Goal: Communication & Community: Answer question/provide support

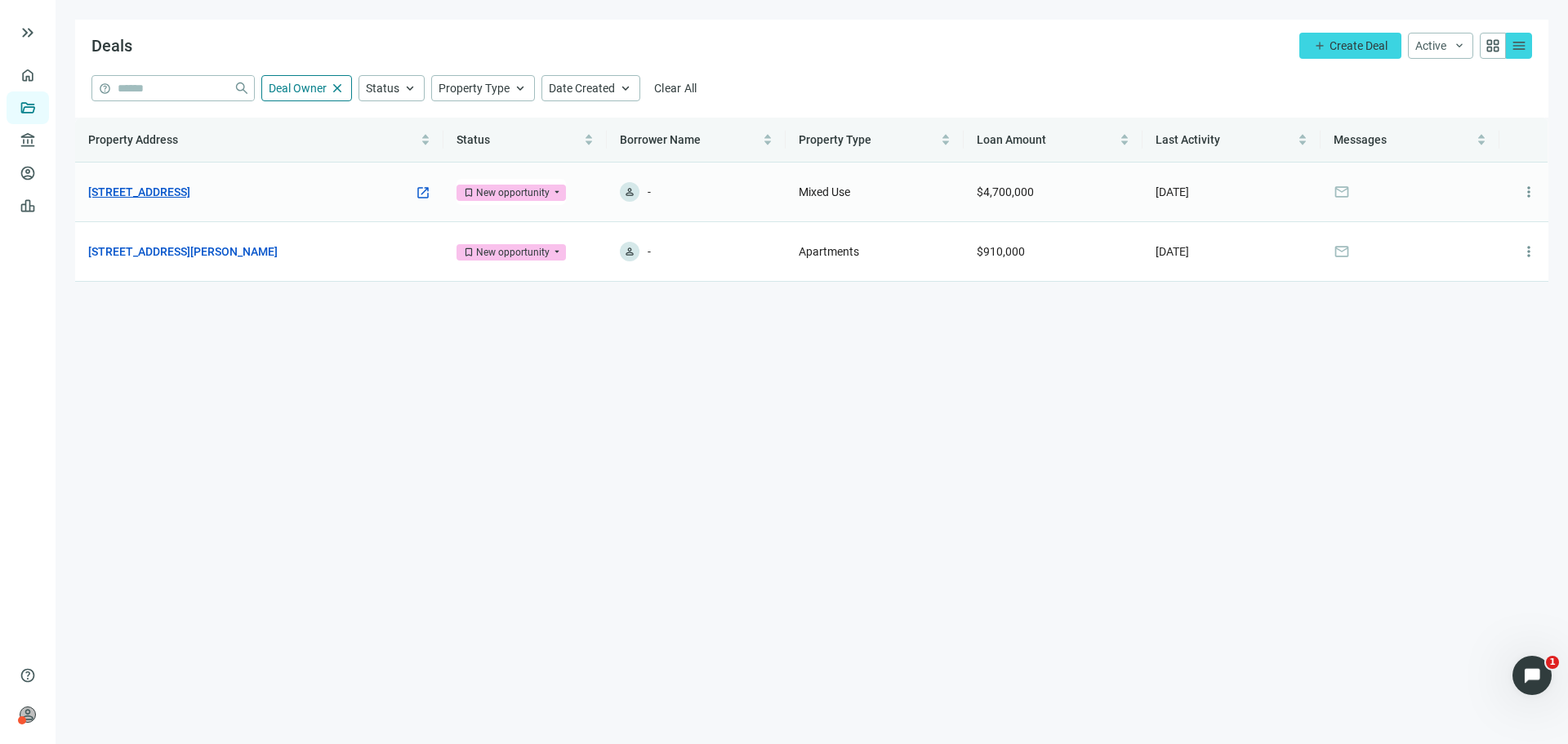
click at [190, 193] on link "[STREET_ADDRESS]" at bounding box center [140, 192] width 102 height 18
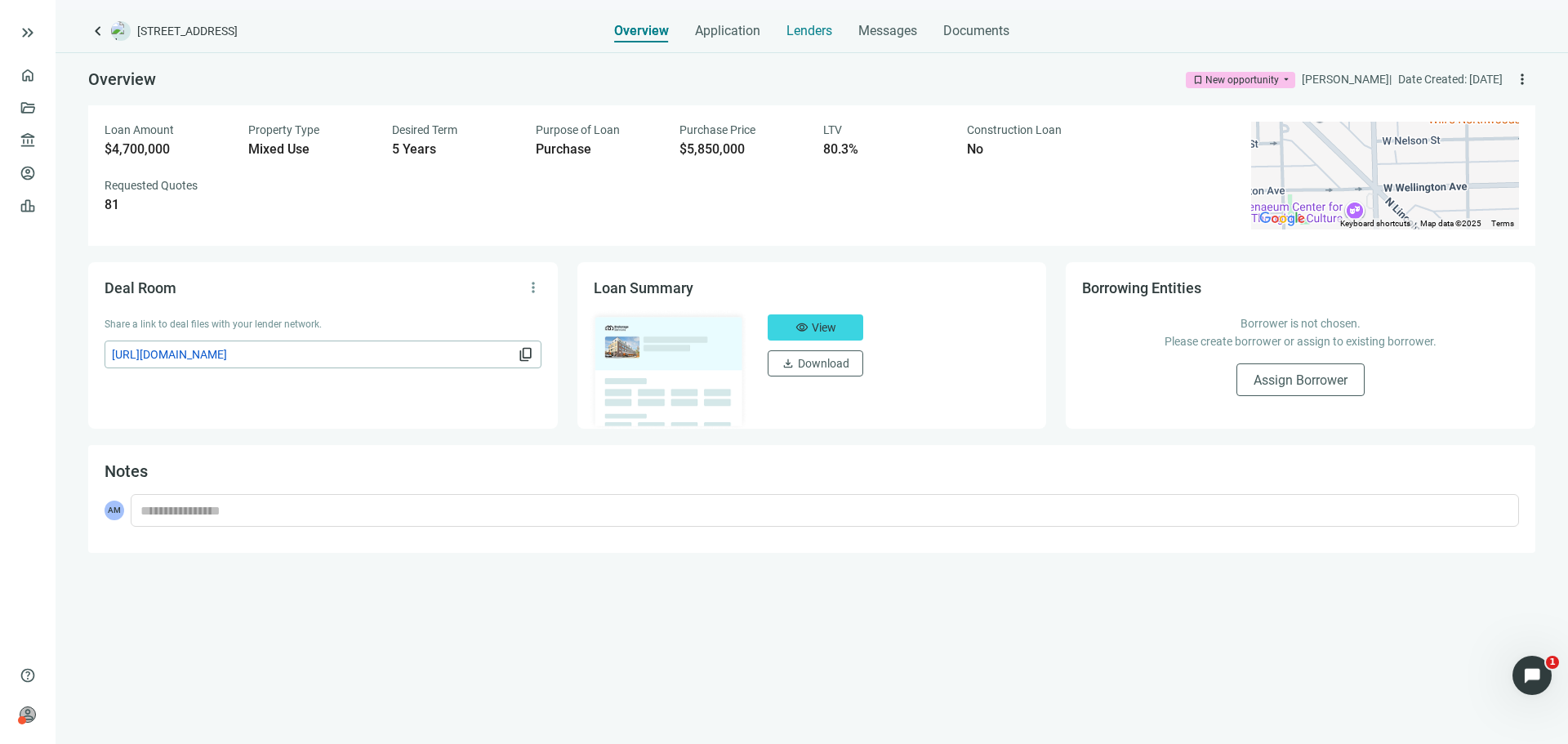
click at [826, 30] on span "Lenders" at bounding box center [810, 31] width 46 height 16
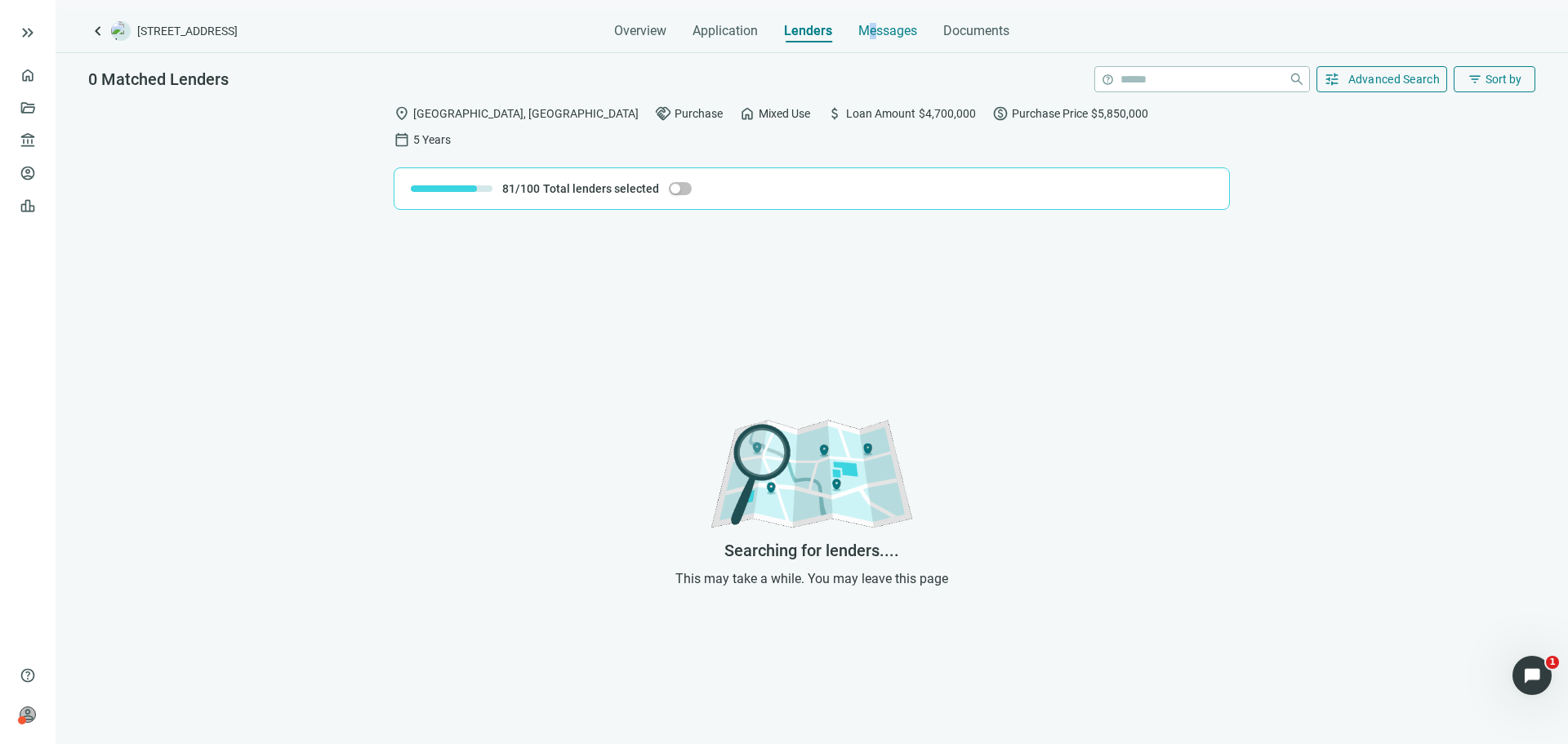
drag, startPoint x: 873, startPoint y: 26, endPoint x: 858, endPoint y: 31, distance: 15.8
click at [873, 26] on span "Messages" at bounding box center [887, 30] width 58 height 16
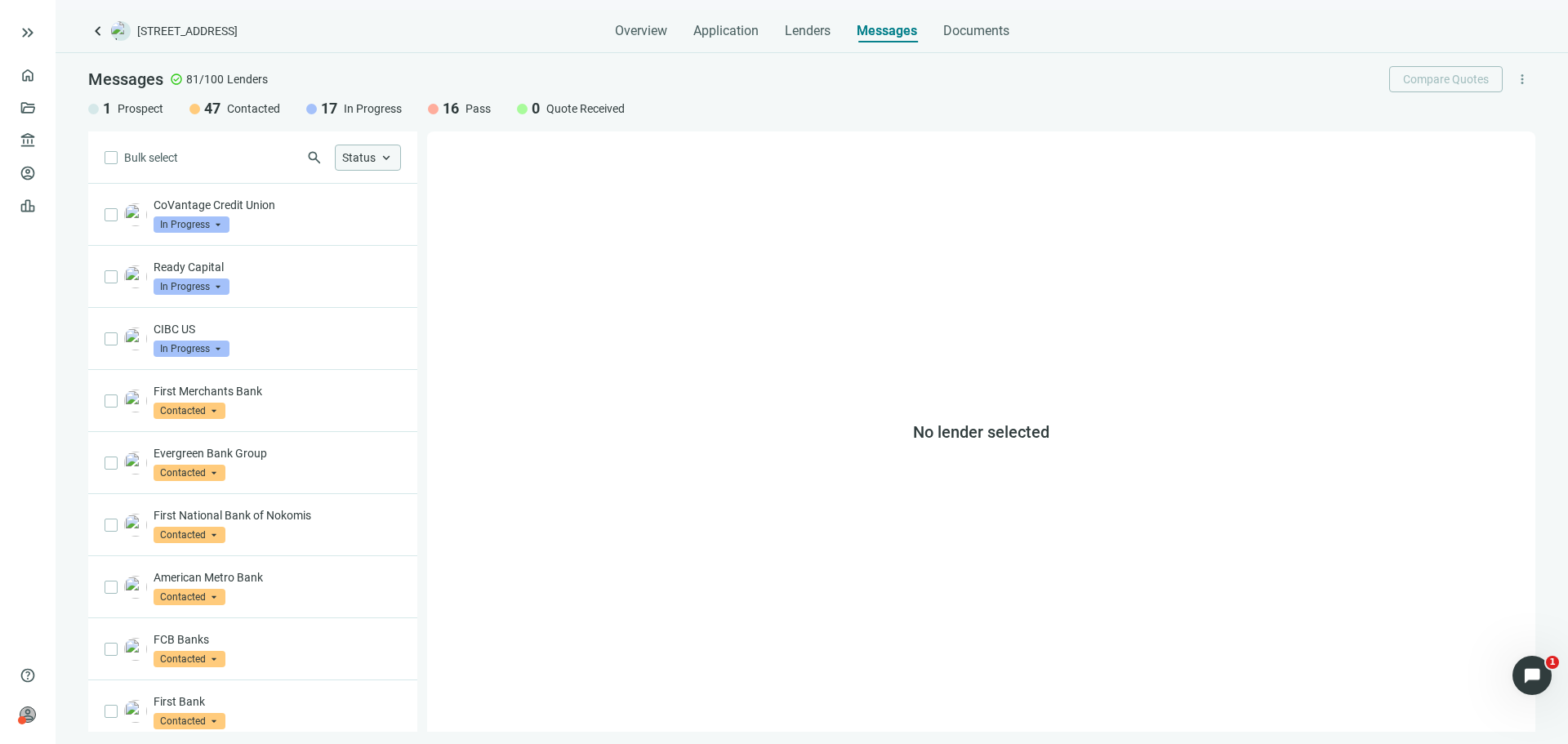
click at [359, 166] on div "Status keyboard_arrow_up" at bounding box center [367, 157] width 66 height 27
click at [387, 259] on label "In Progress Only" at bounding box center [464, 250] width 261 height 27
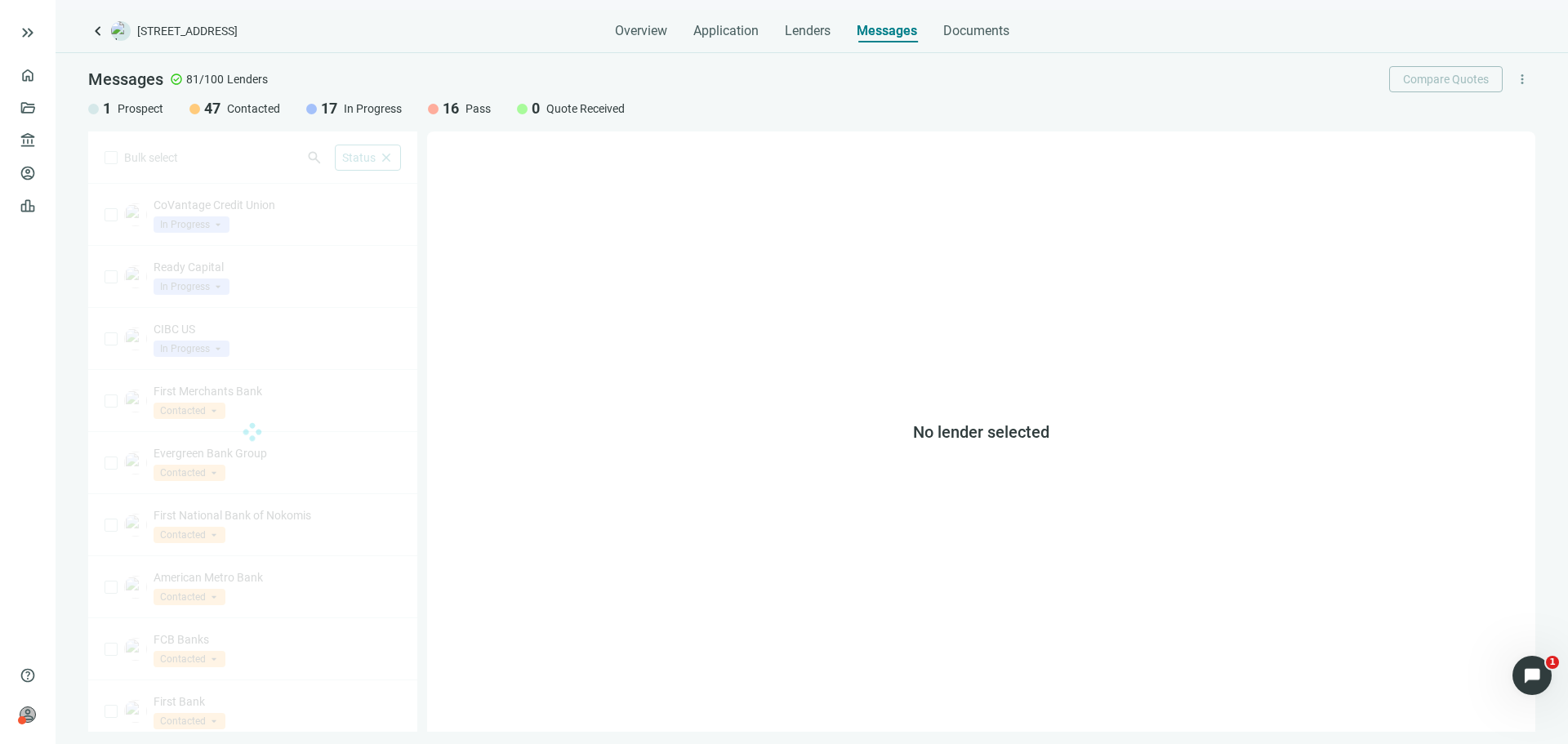
click at [740, 282] on div "No lender selected" at bounding box center [980, 431] width 1108 height 601
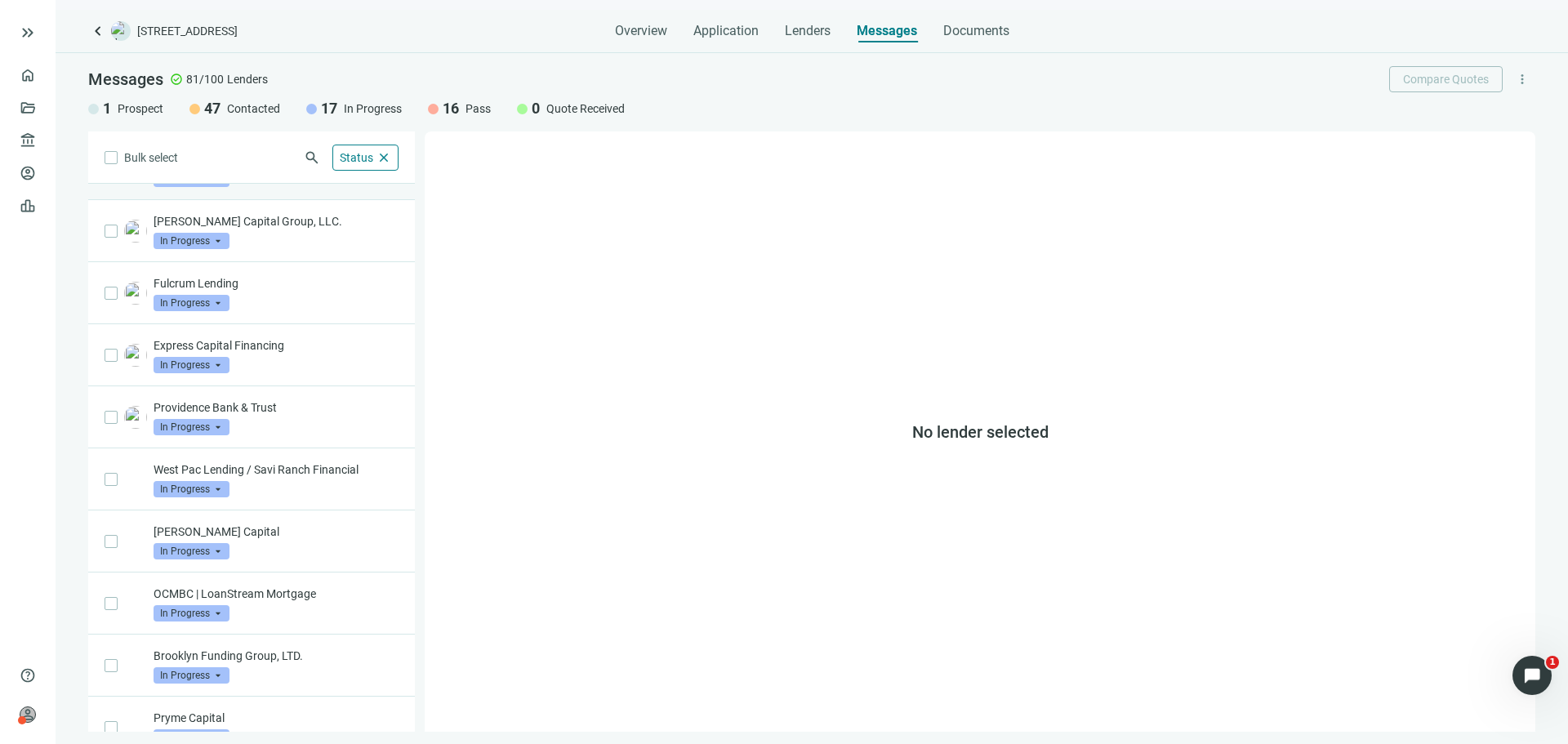
scroll to position [524, 0]
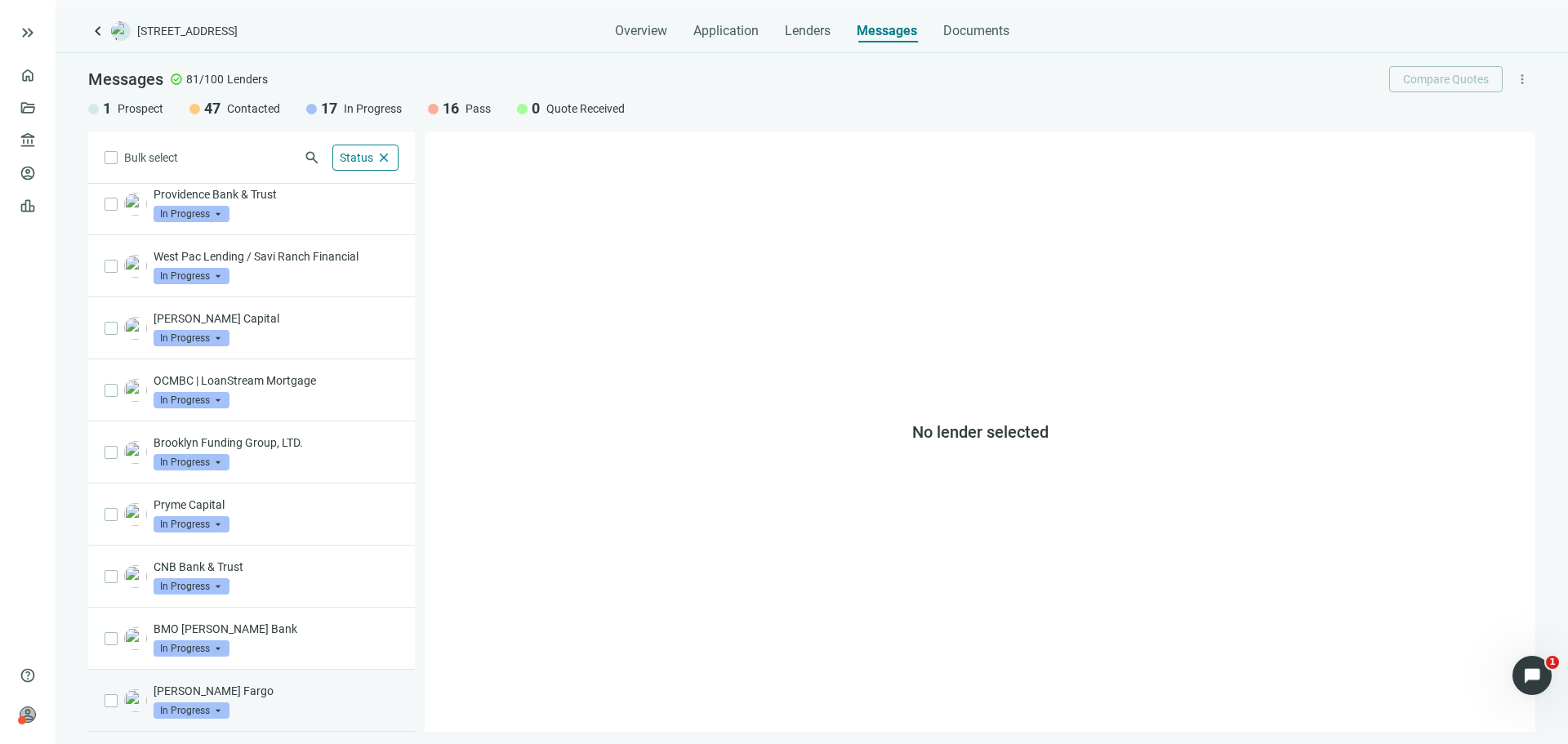
click at [307, 690] on p "[PERSON_NAME] Fargo" at bounding box center [276, 691] width 245 height 16
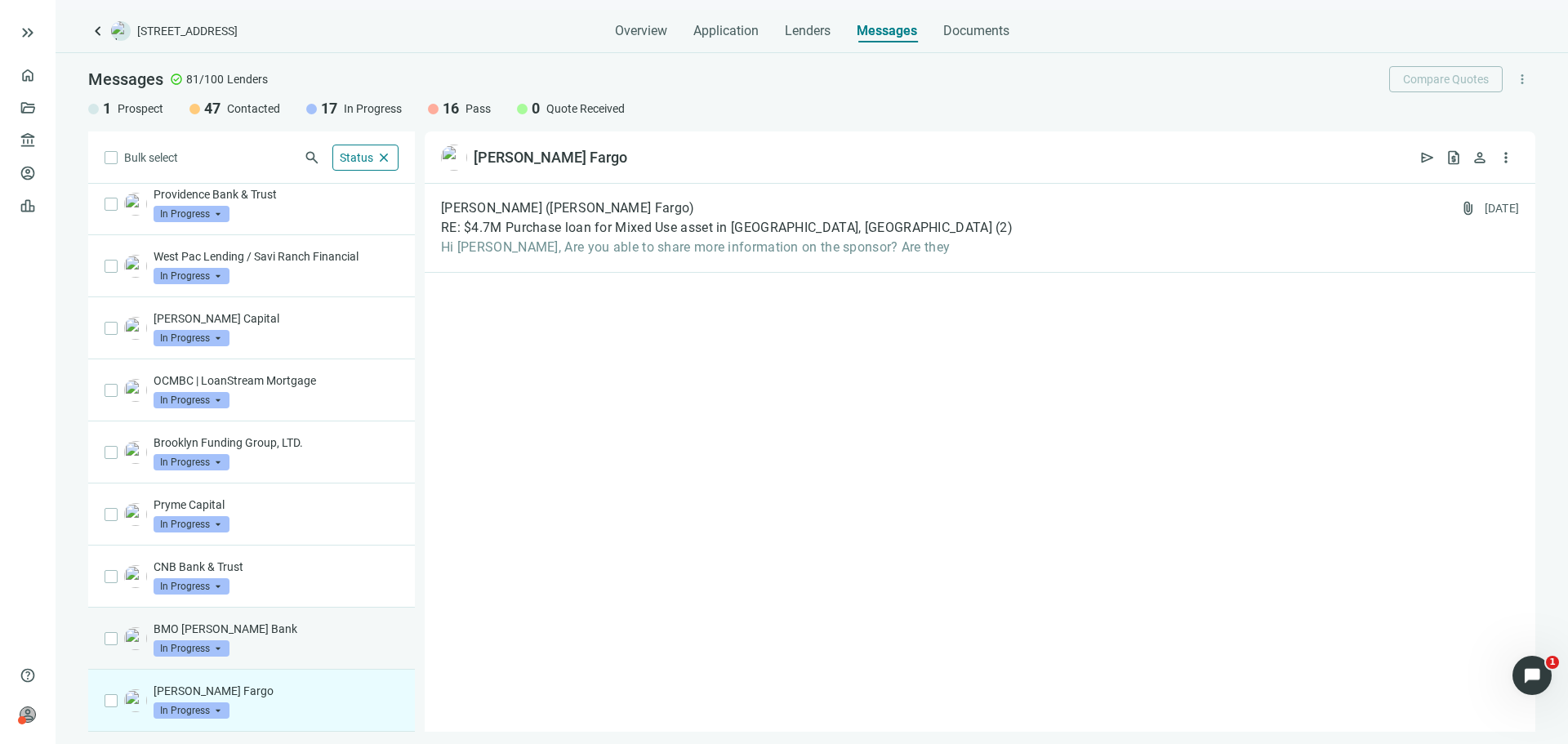
click at [305, 642] on div "BMO [PERSON_NAME] Bank In Progress arrow_drop_down" at bounding box center [276, 638] width 245 height 36
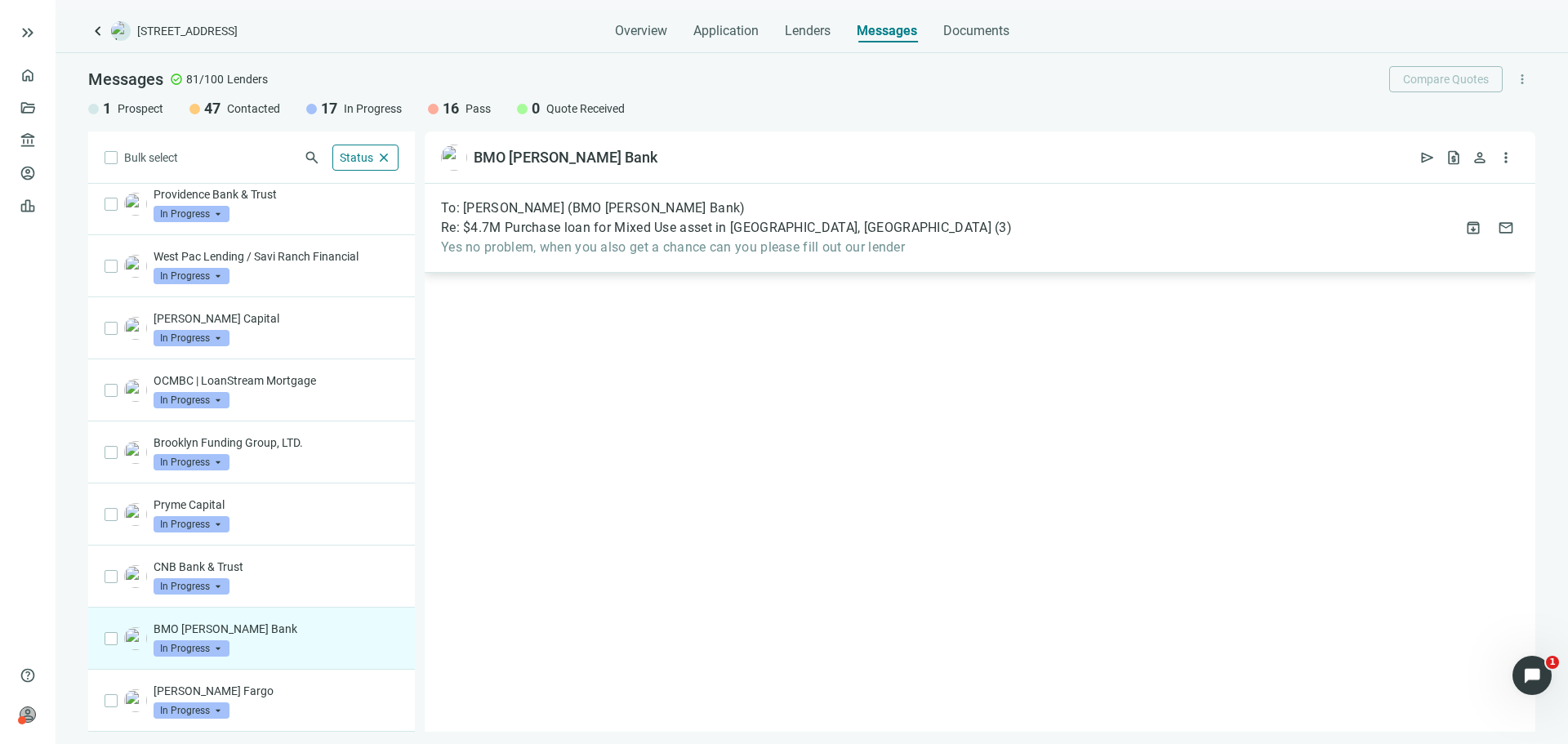
click at [654, 251] on span "Yes no problem, when you also get a chance can you please fill out our lender" at bounding box center [726, 248] width 571 height 16
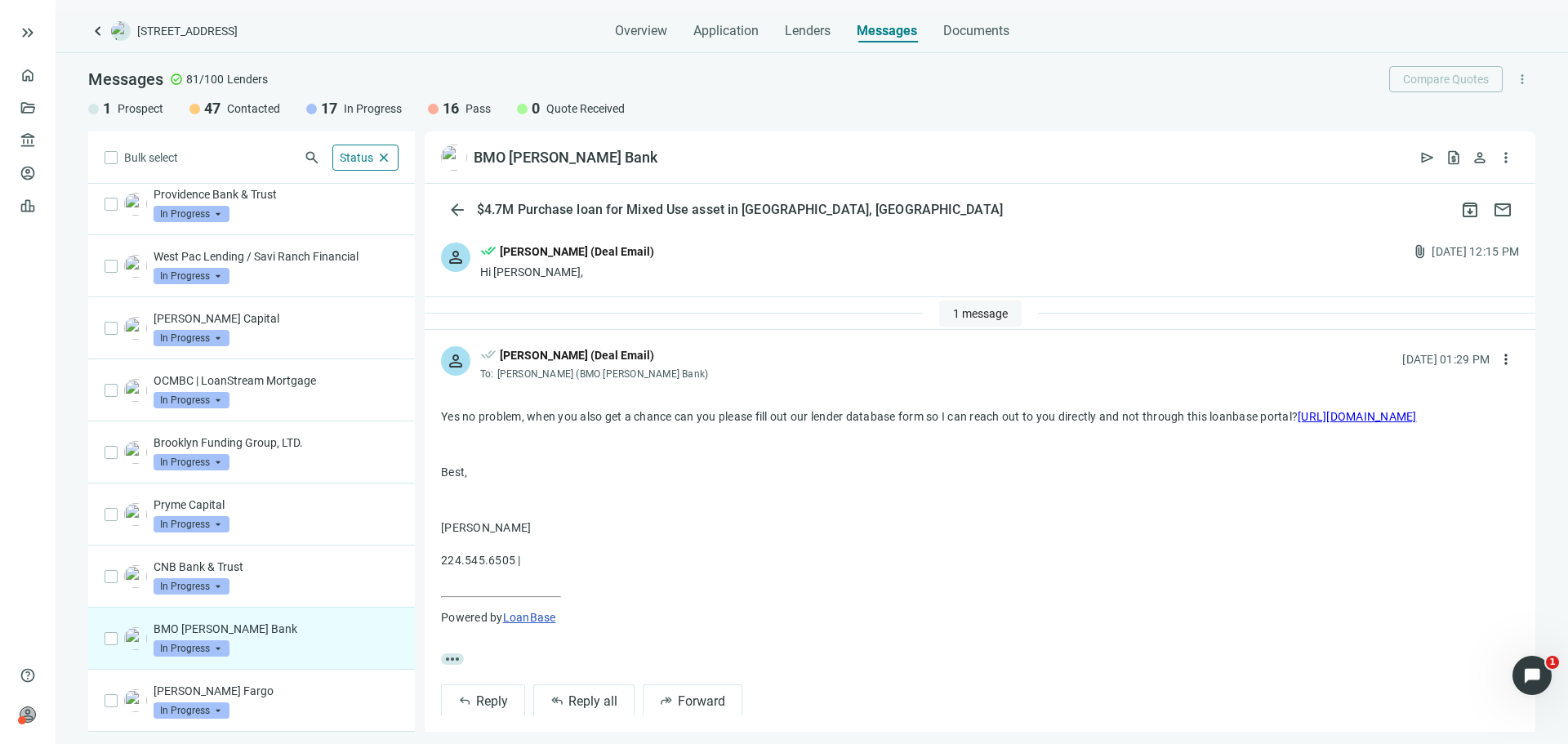
click at [959, 313] on span "1 message" at bounding box center [980, 314] width 55 height 13
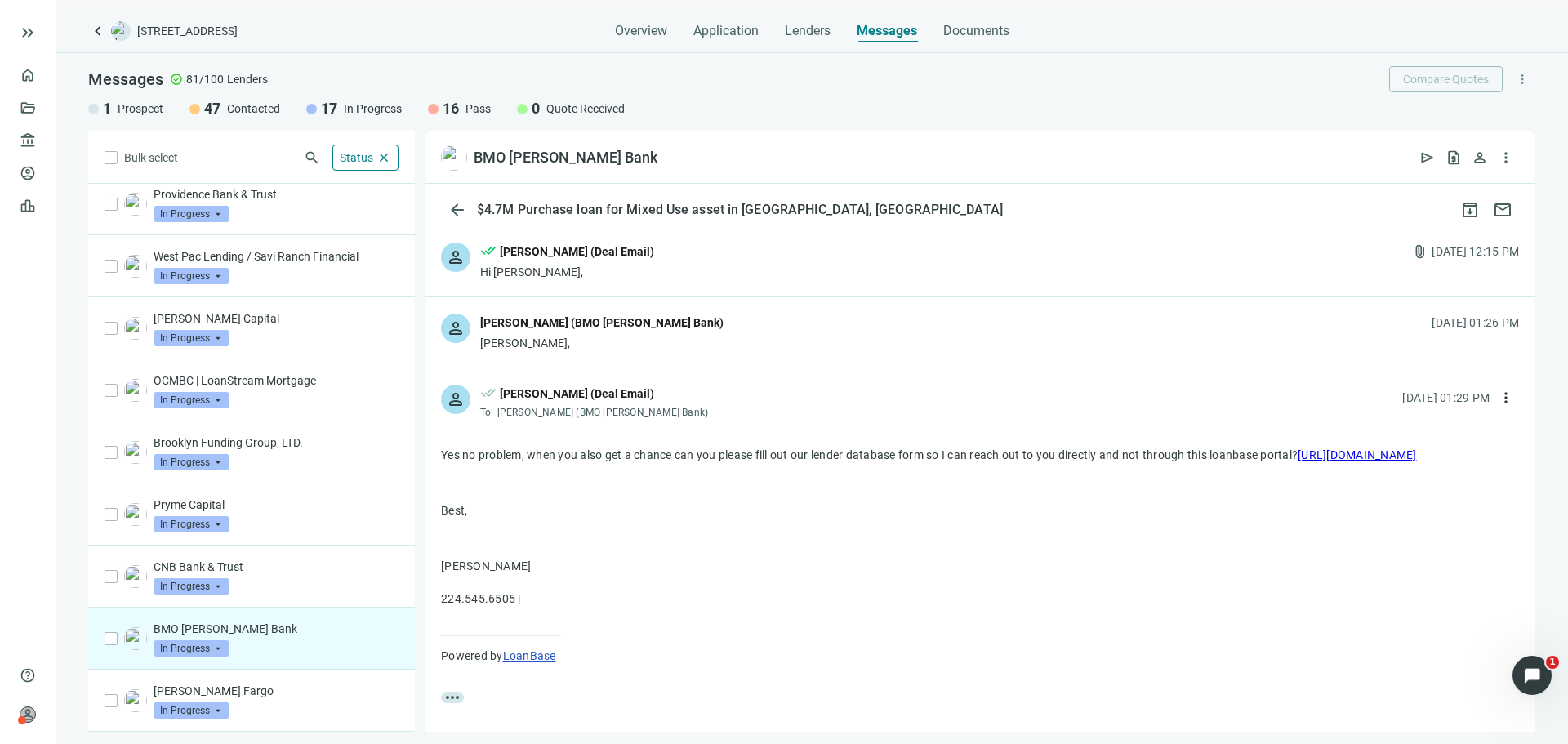
click at [718, 347] on div "person [PERSON_NAME] (BMO [PERSON_NAME] Bank) [PERSON_NAME], [DATE] 01:26 PM" at bounding box center [980, 332] width 1110 height 70
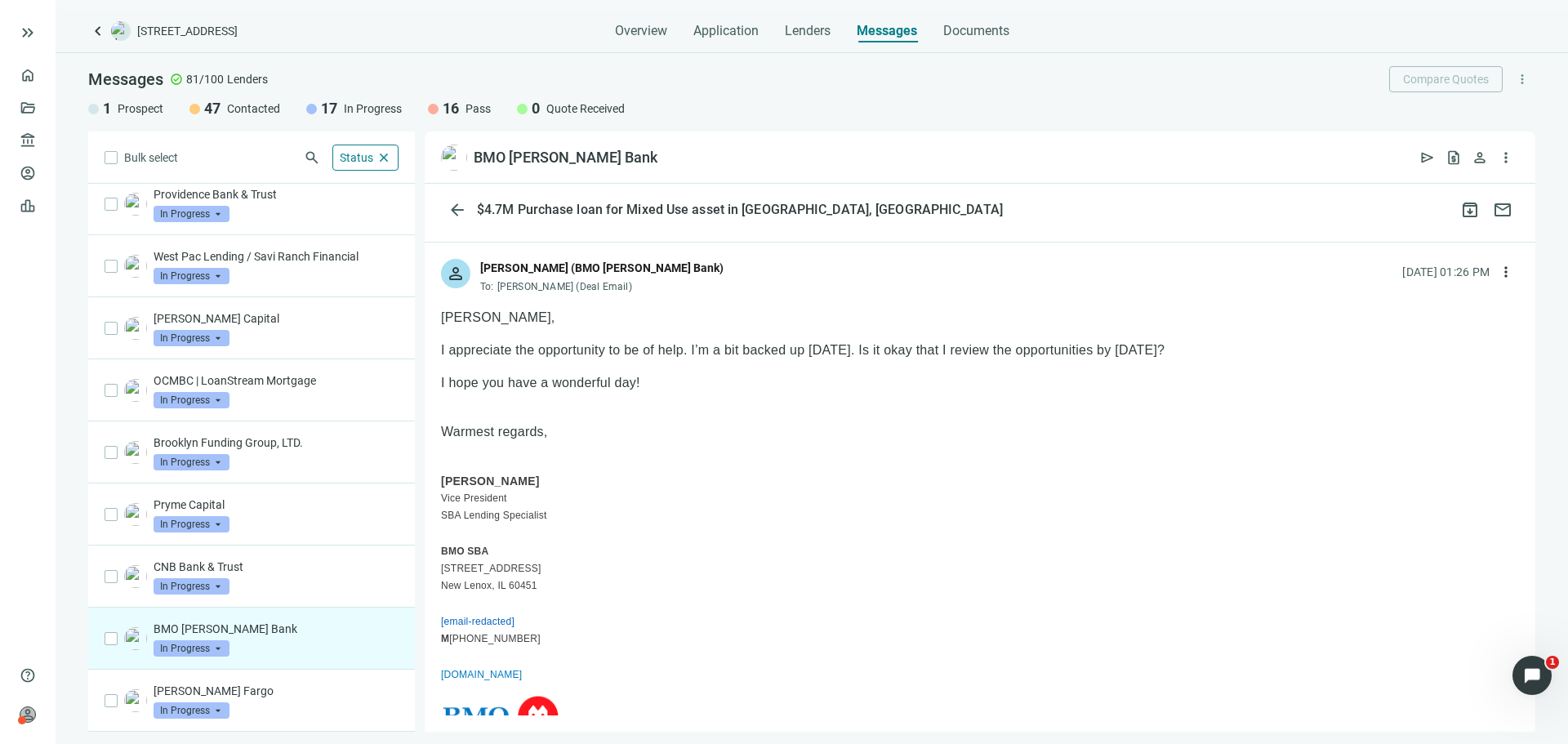
scroll to position [81, 0]
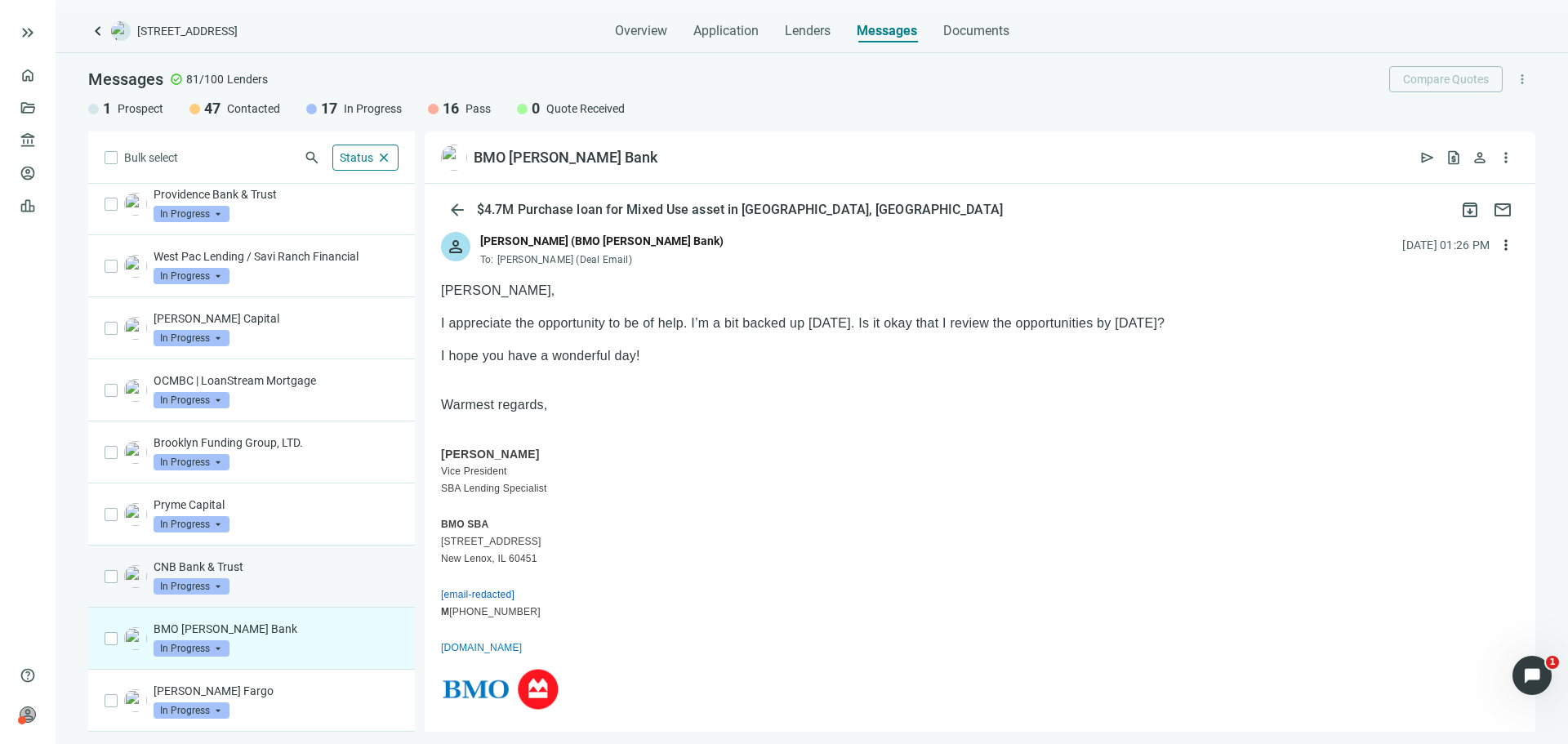
click at [307, 578] on div "CNB Bank & Trust In Progress arrow_drop_down" at bounding box center [276, 576] width 245 height 36
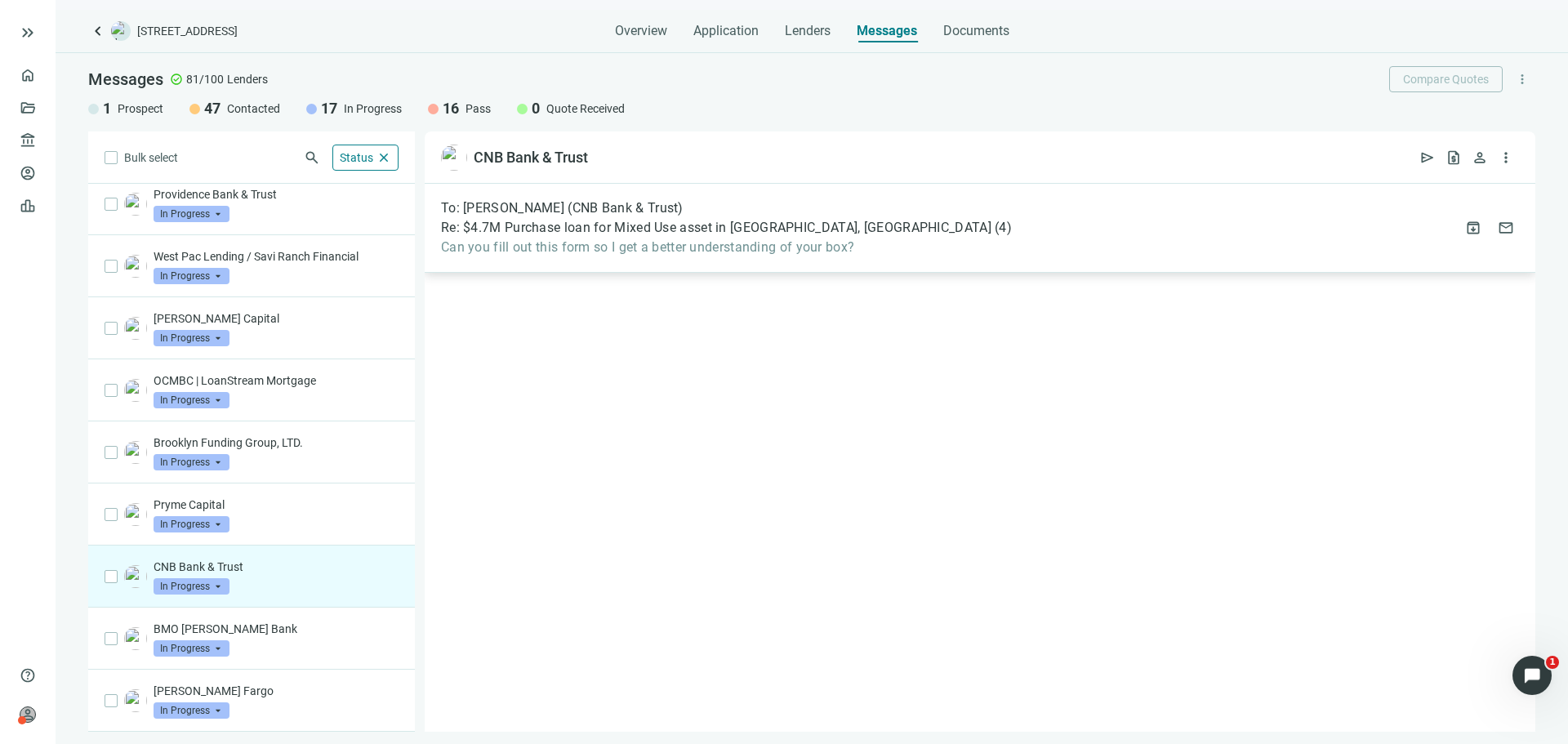
click at [686, 191] on div "To: [PERSON_NAME] (CNB Bank & Trust) Re: $4.7M Purchase loan for Mixed Use asse…" at bounding box center [980, 228] width 1110 height 89
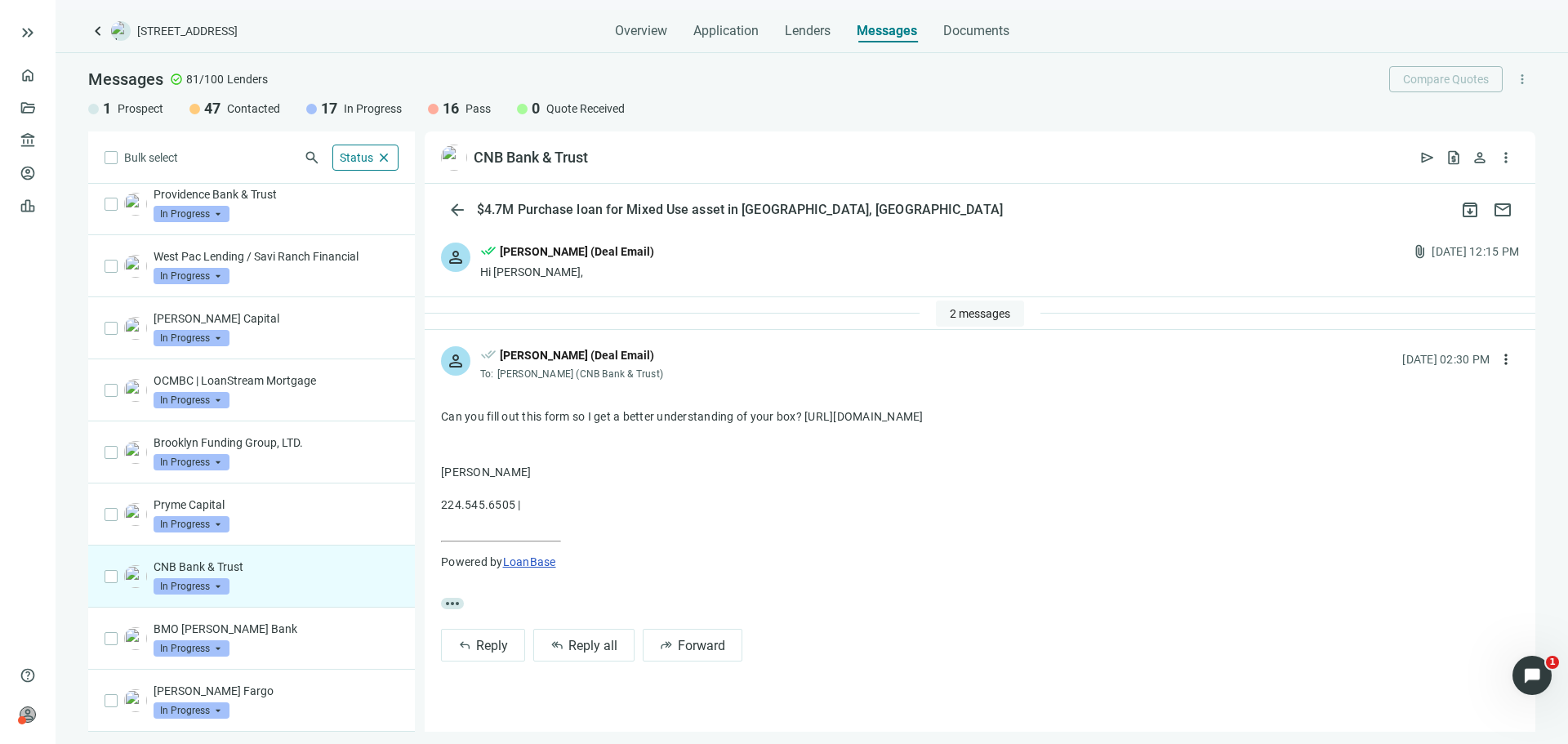
click at [980, 312] on span "2 messages" at bounding box center [980, 314] width 60 height 13
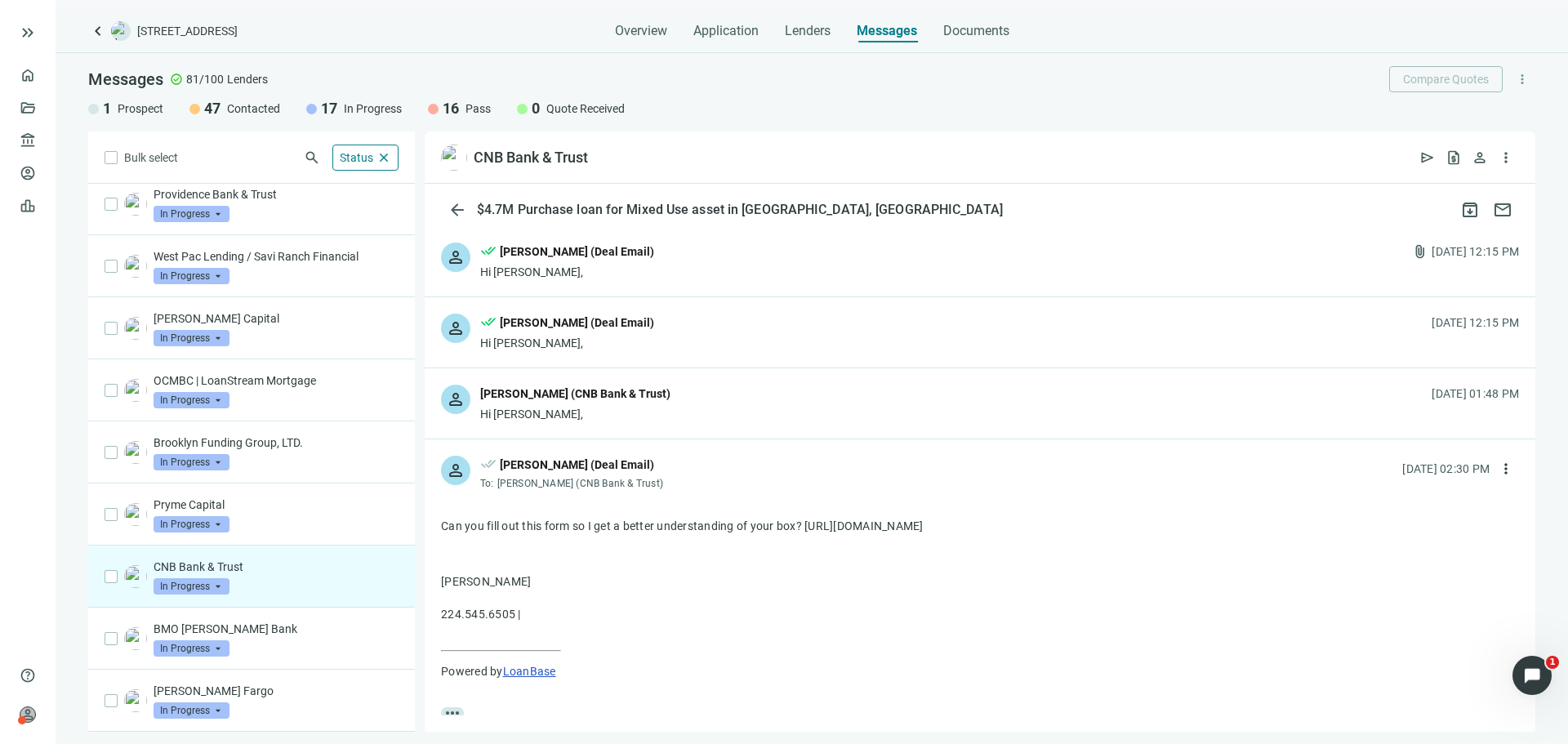
click at [687, 394] on div "person [PERSON_NAME] (CNB Bank & Trust) Hi [PERSON_NAME], [DATE] 01:48 PM" at bounding box center [980, 403] width 1110 height 70
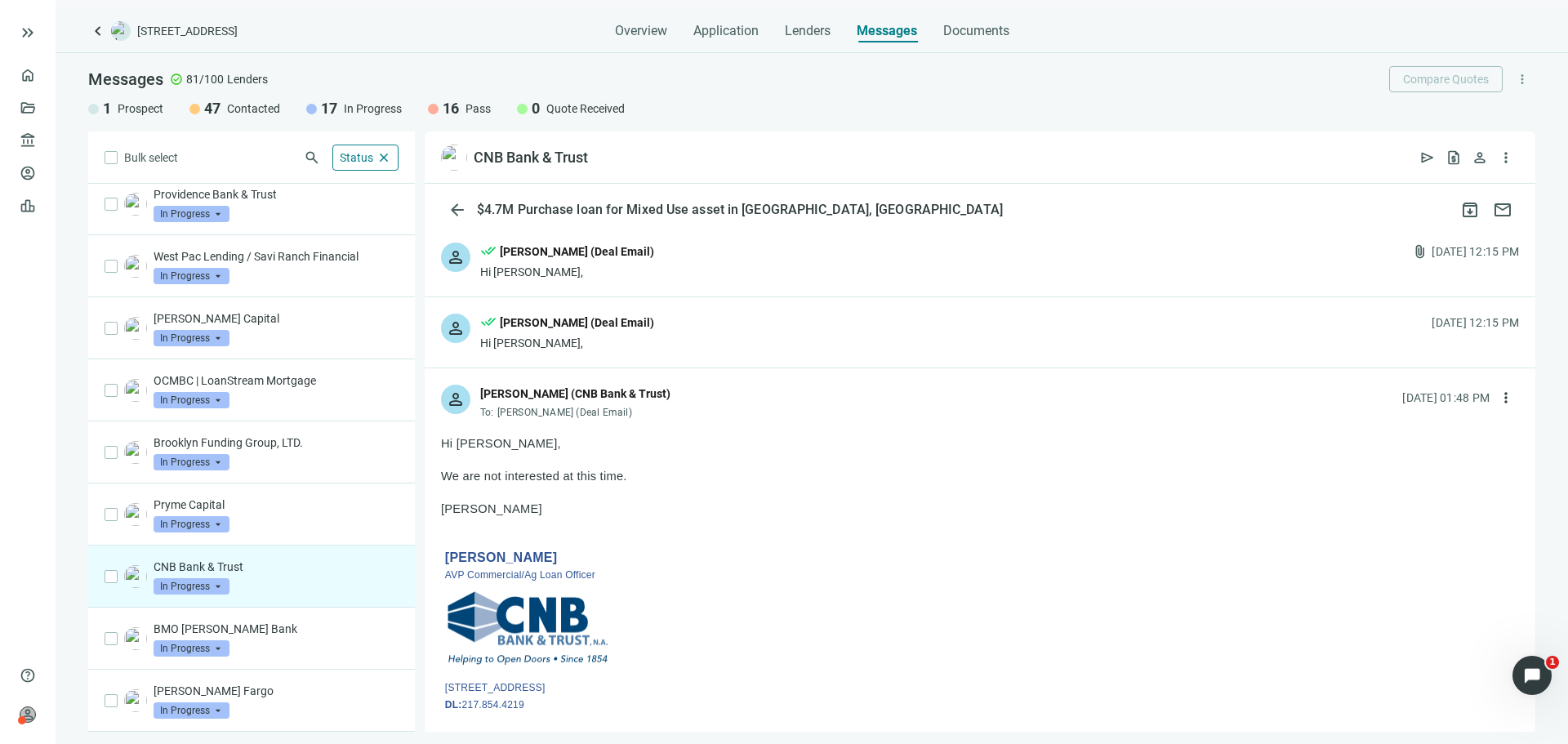
click at [196, 590] on span "In Progress" at bounding box center [191, 587] width 76 height 16
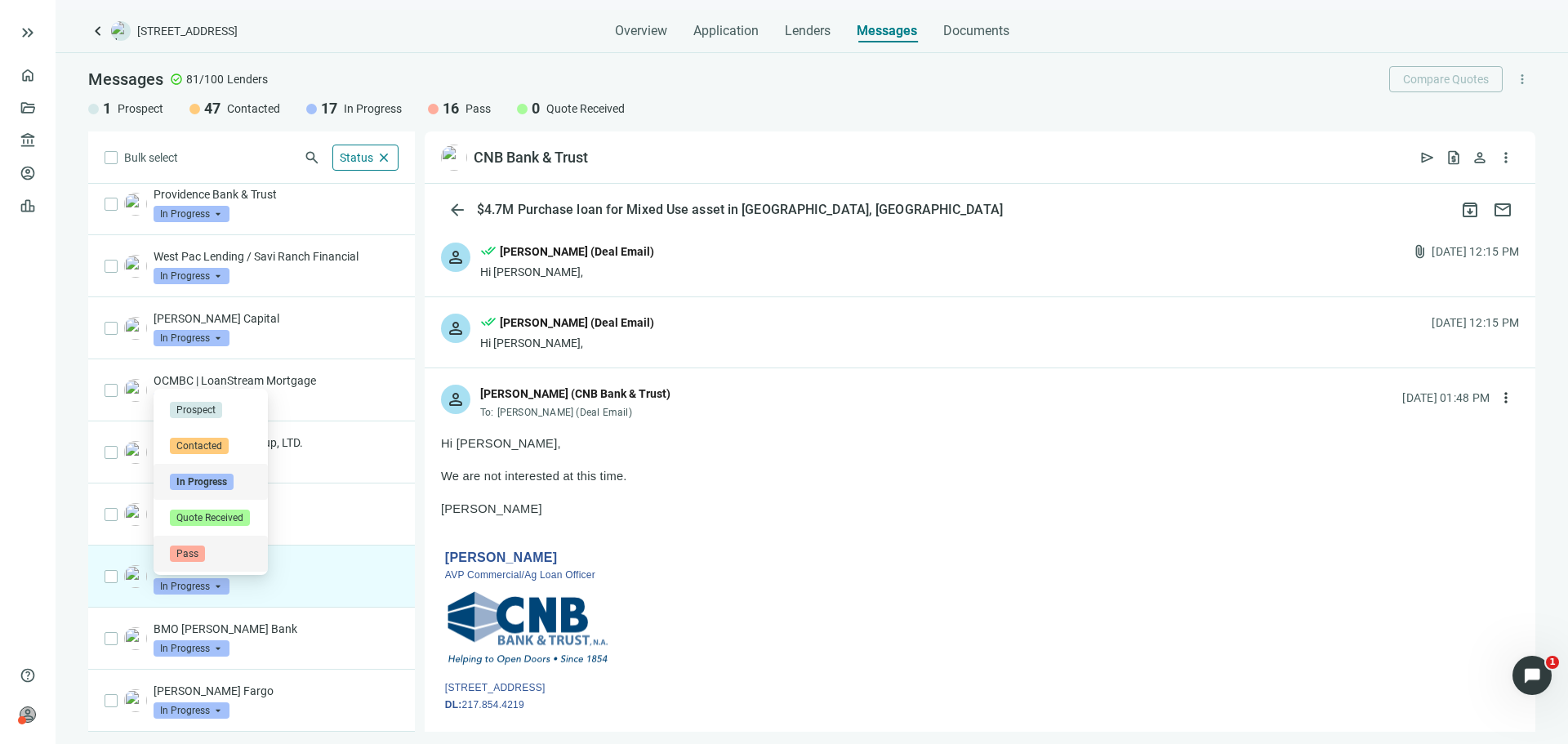
click at [202, 561] on span "Pass" at bounding box center [187, 554] width 35 height 16
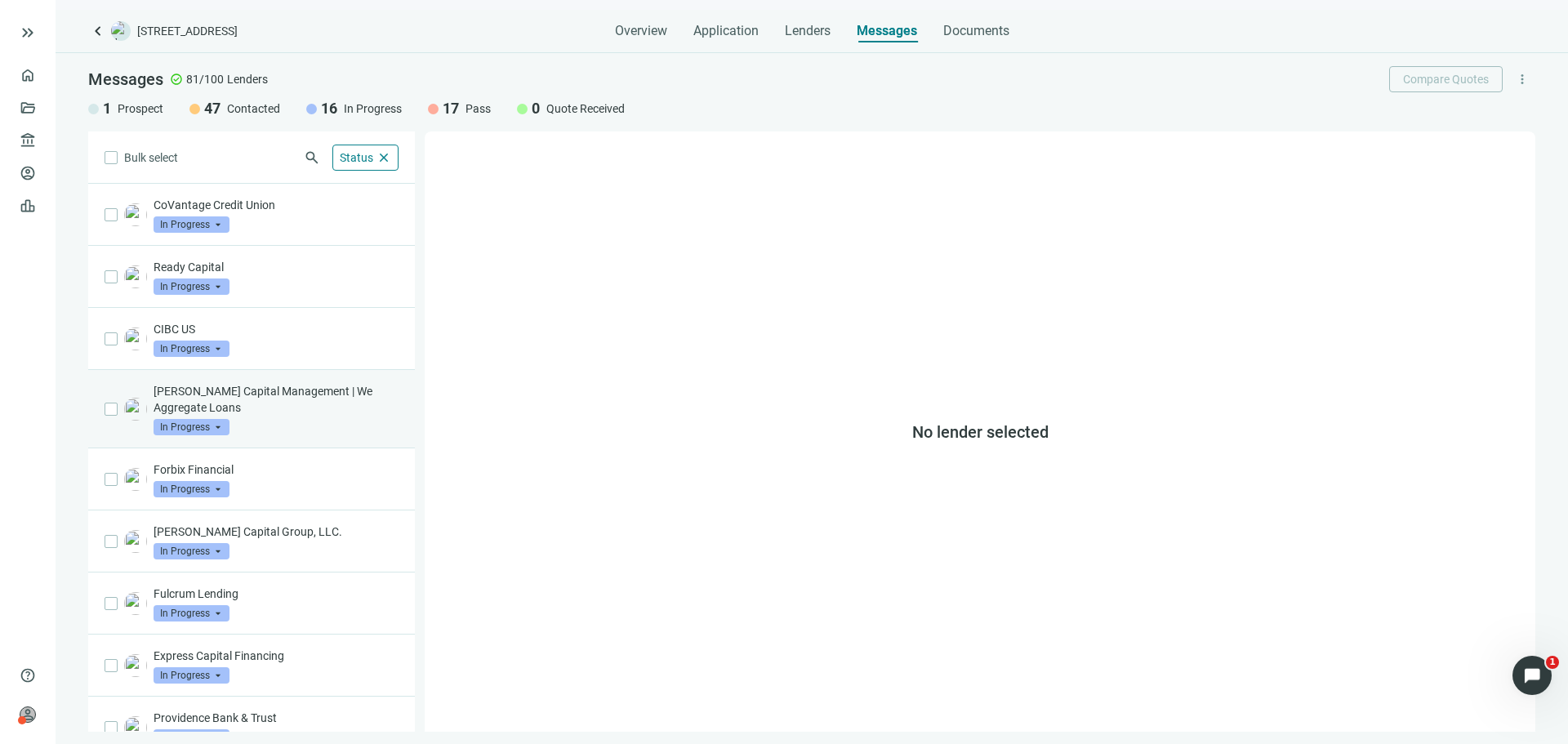
click at [321, 428] on div "[PERSON_NAME] Capital Management | We Aggregate Loans In Progress arrow_drop_do…" at bounding box center [276, 409] width 245 height 52
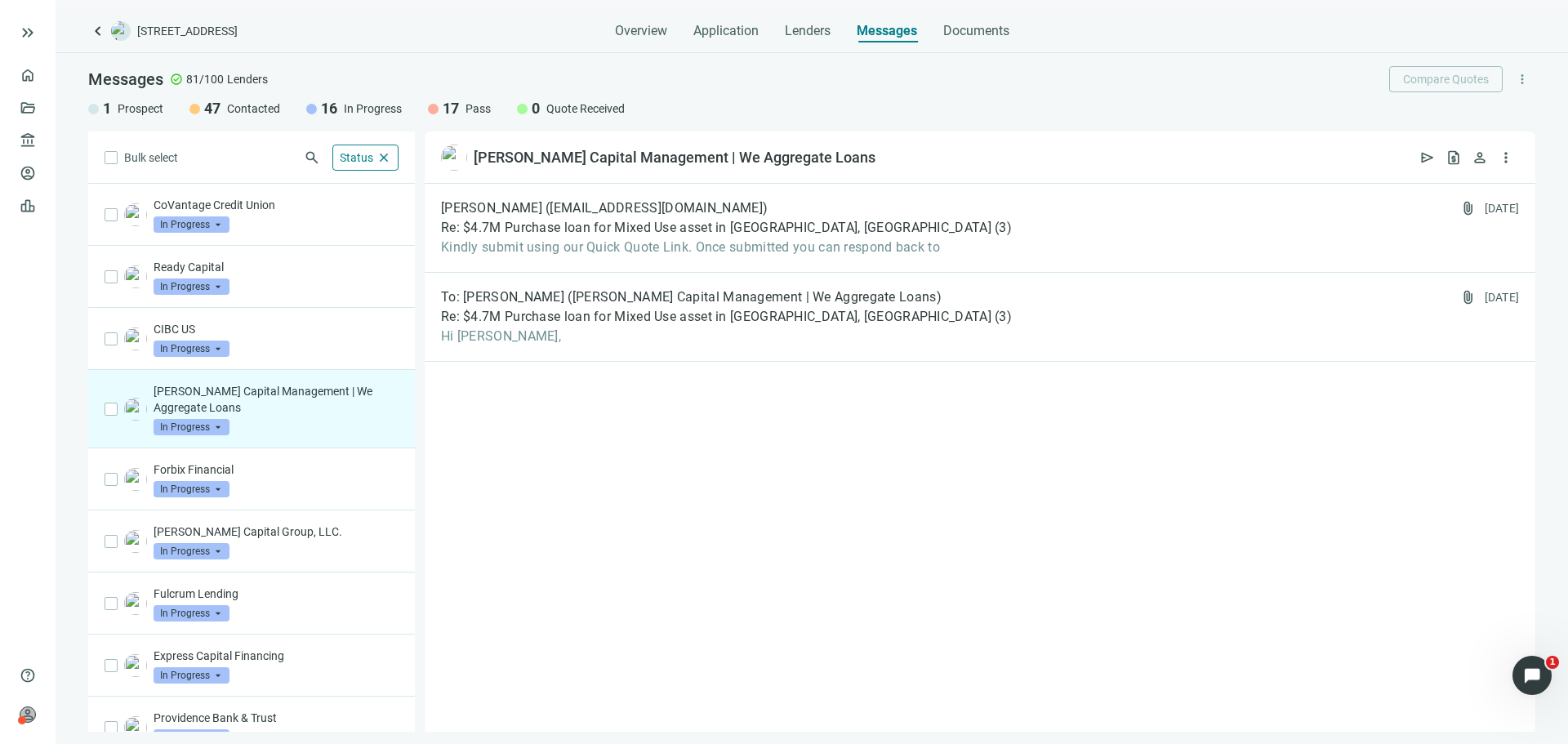
click at [199, 419] on span "In Progress" at bounding box center [191, 427] width 76 height 16
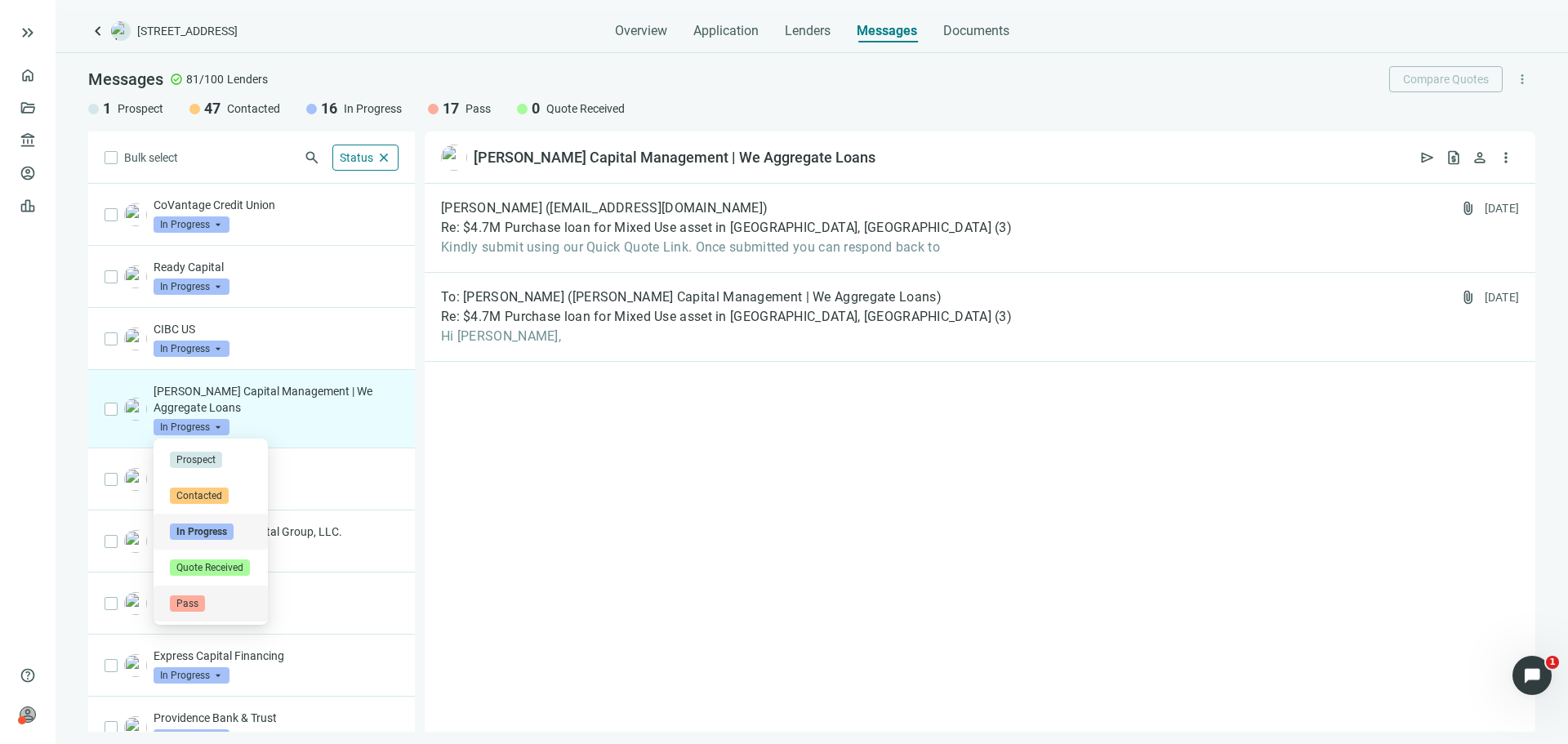
drag, startPoint x: 224, startPoint y: 601, endPoint x: 235, endPoint y: 591, distance: 14.9
click at [224, 600] on div "Pass" at bounding box center [210, 604] width 81 height 16
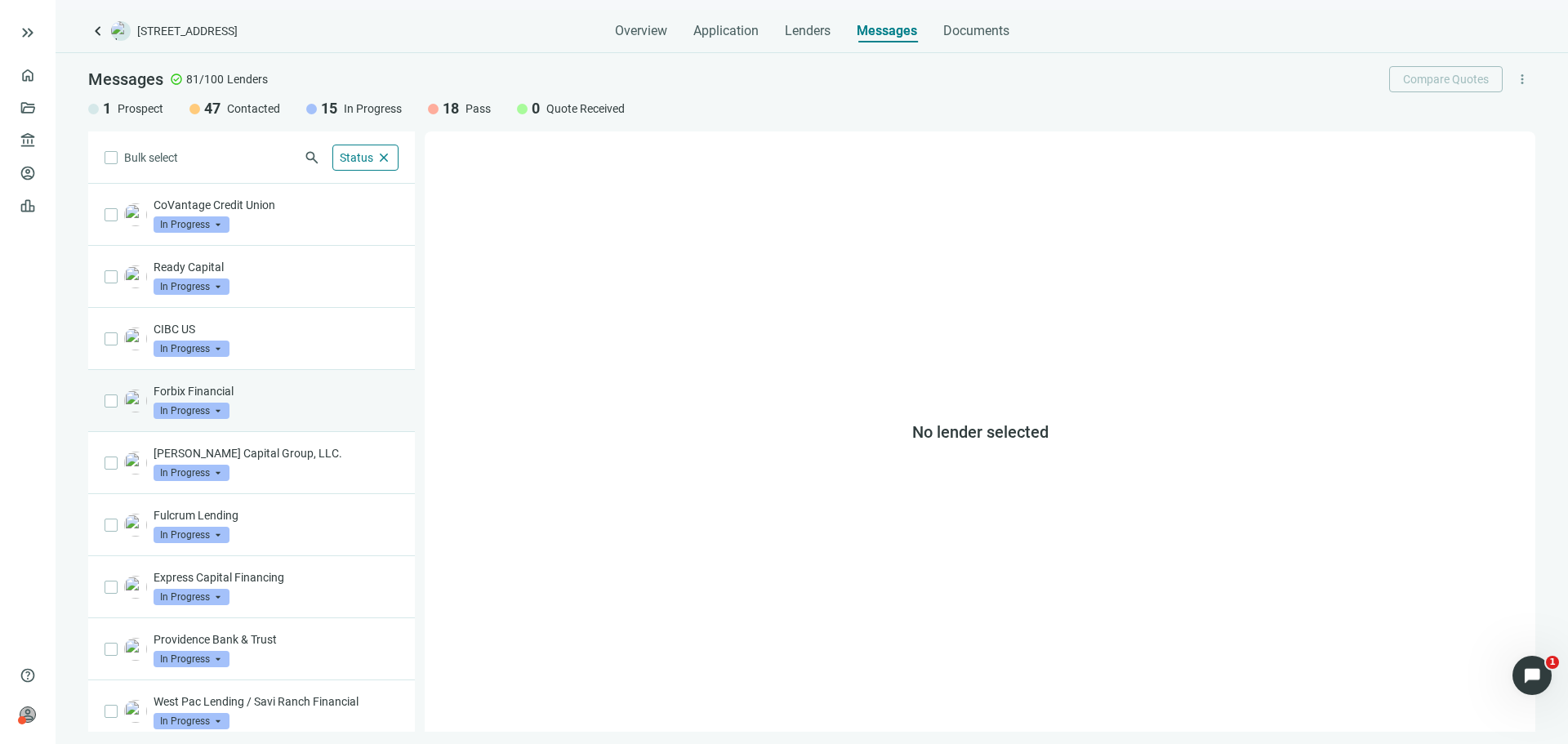
click at [318, 397] on p "Forbix Financial" at bounding box center [276, 391] width 245 height 16
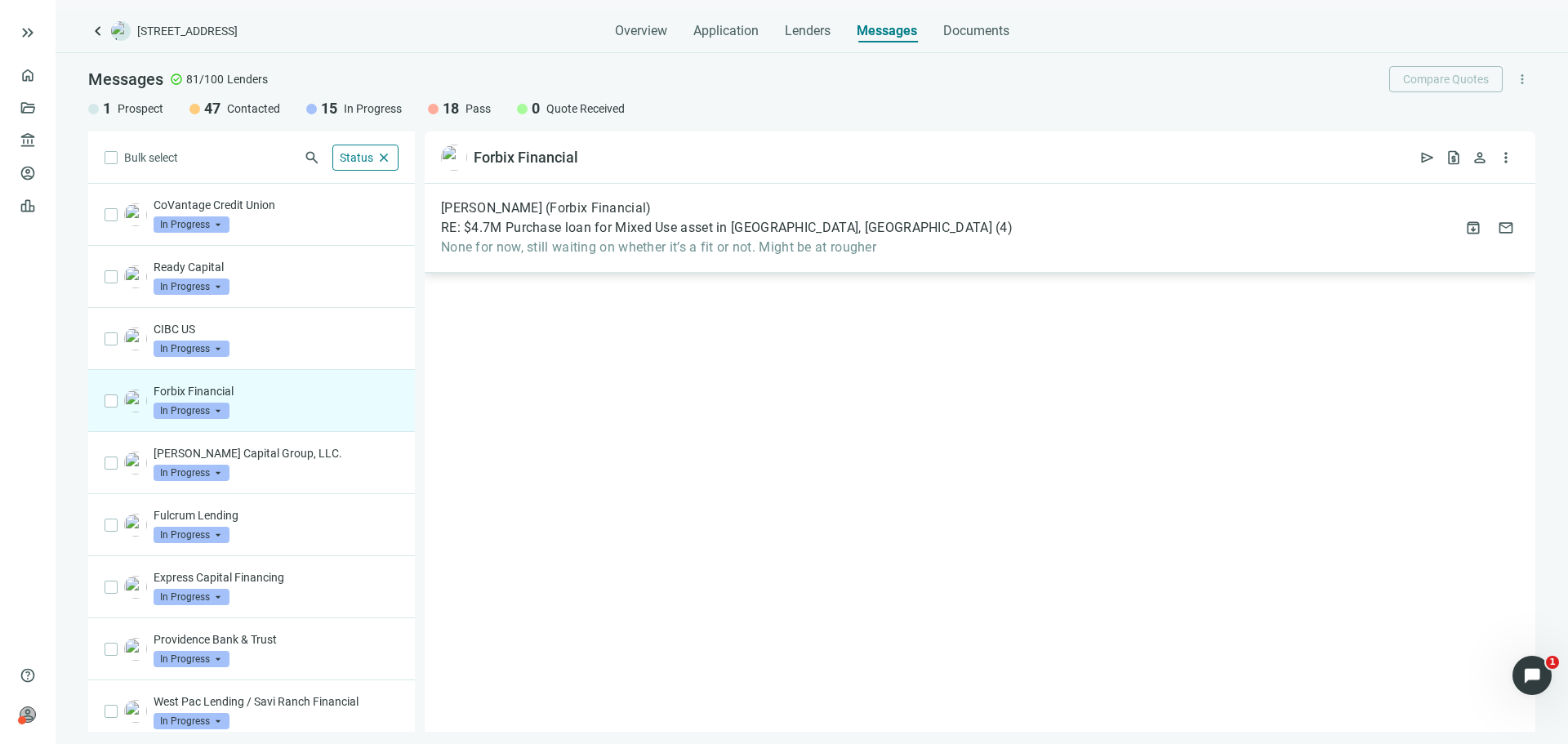
click at [626, 254] on span "None for now, still waiting on whether it’s a fit or not. Might be at rougher" at bounding box center [727, 248] width 572 height 16
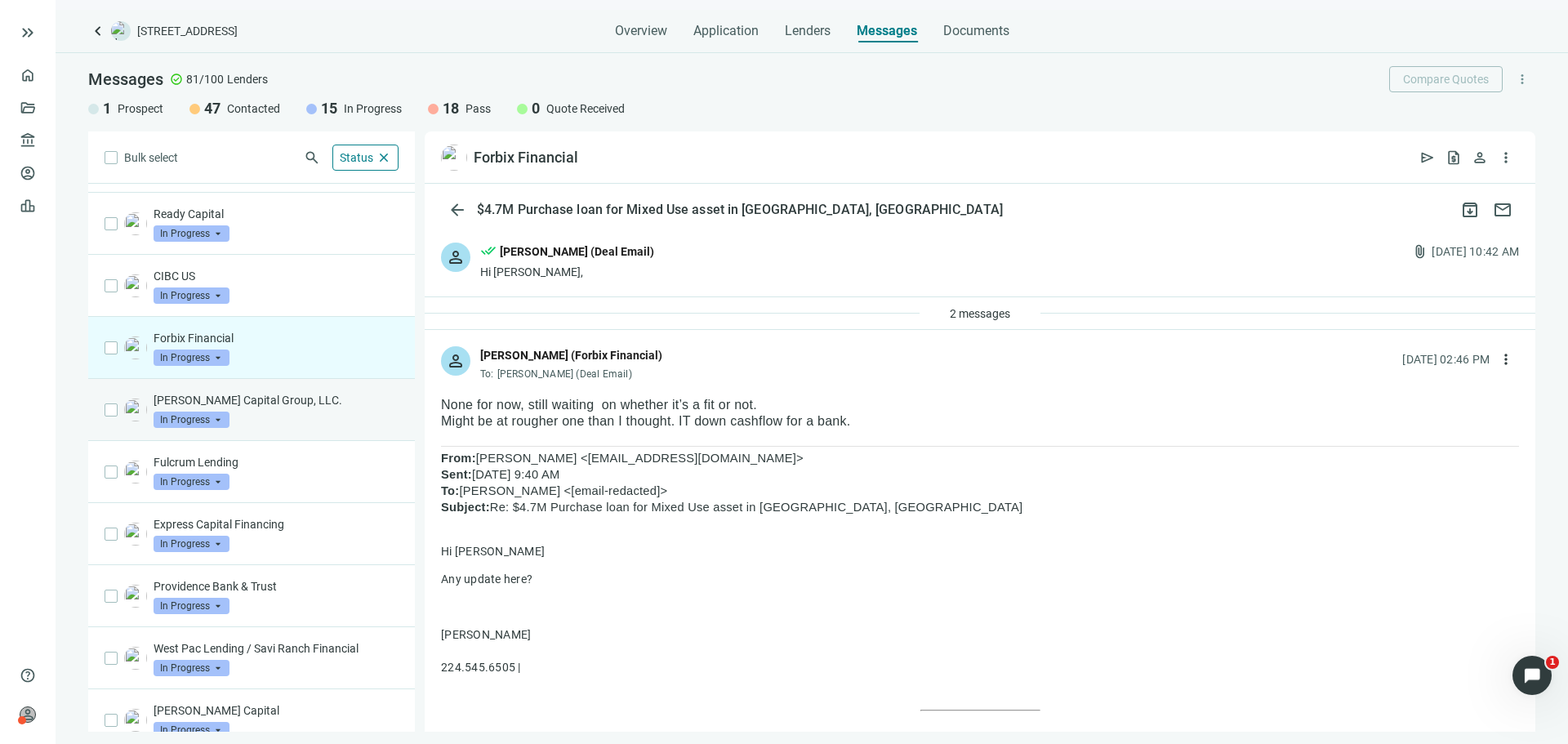
scroll to position [81, 0]
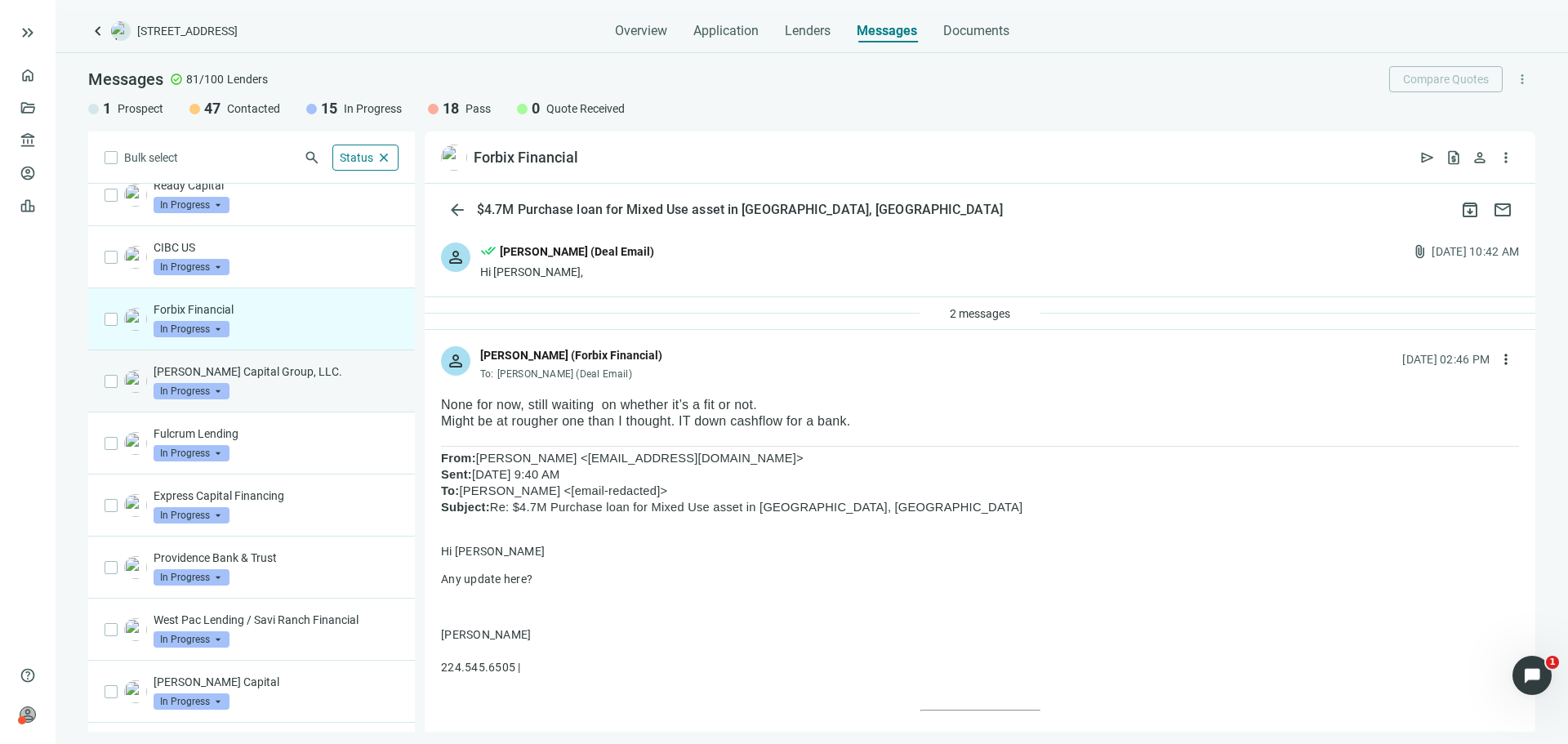
click at [290, 382] on div "[PERSON_NAME] Capital Group, LLC. In Progress arrow_drop_down" at bounding box center [276, 381] width 245 height 36
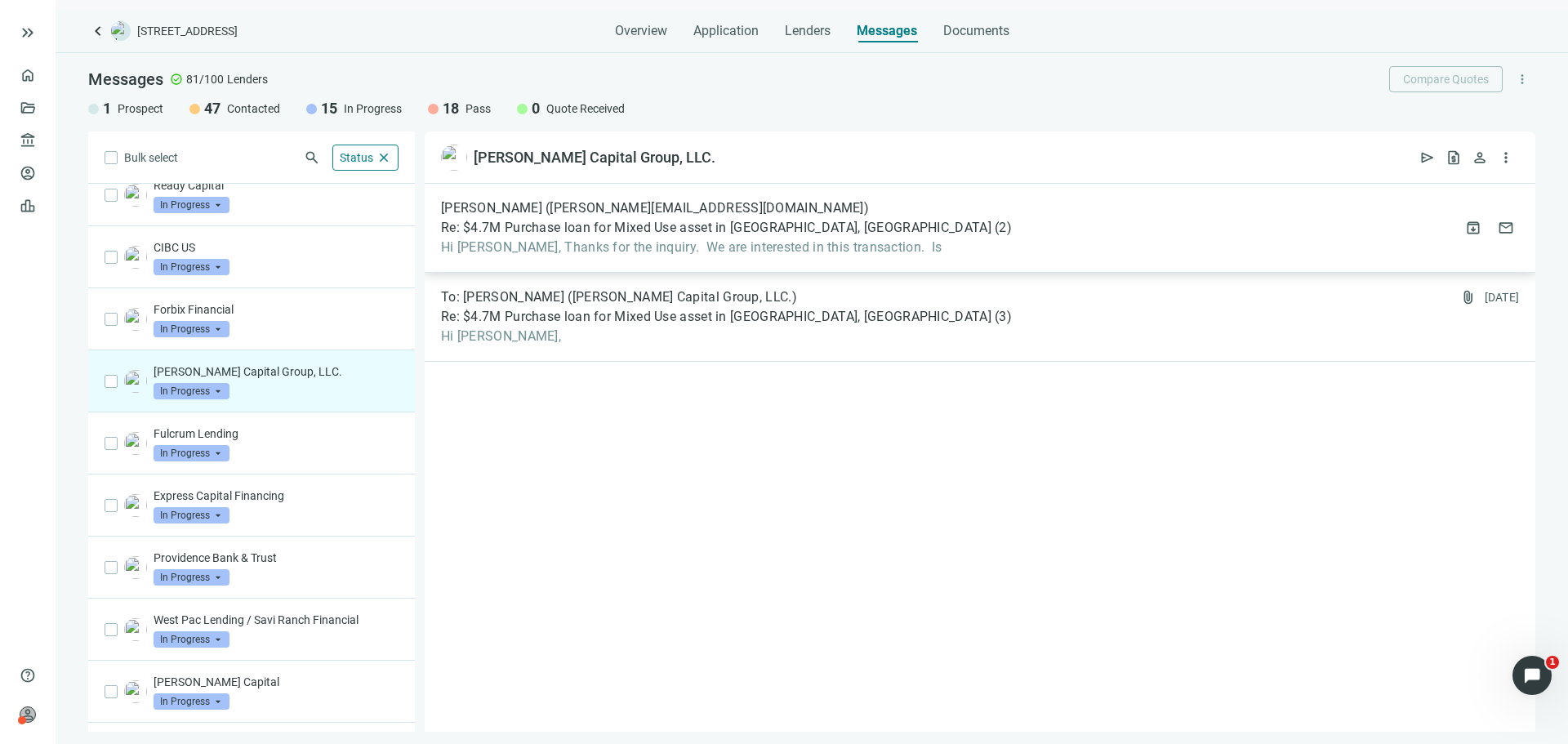
click at [669, 250] on span "Hi [PERSON_NAME], Thanks for the inquiry. We are interested in this transaction…" at bounding box center [726, 248] width 571 height 16
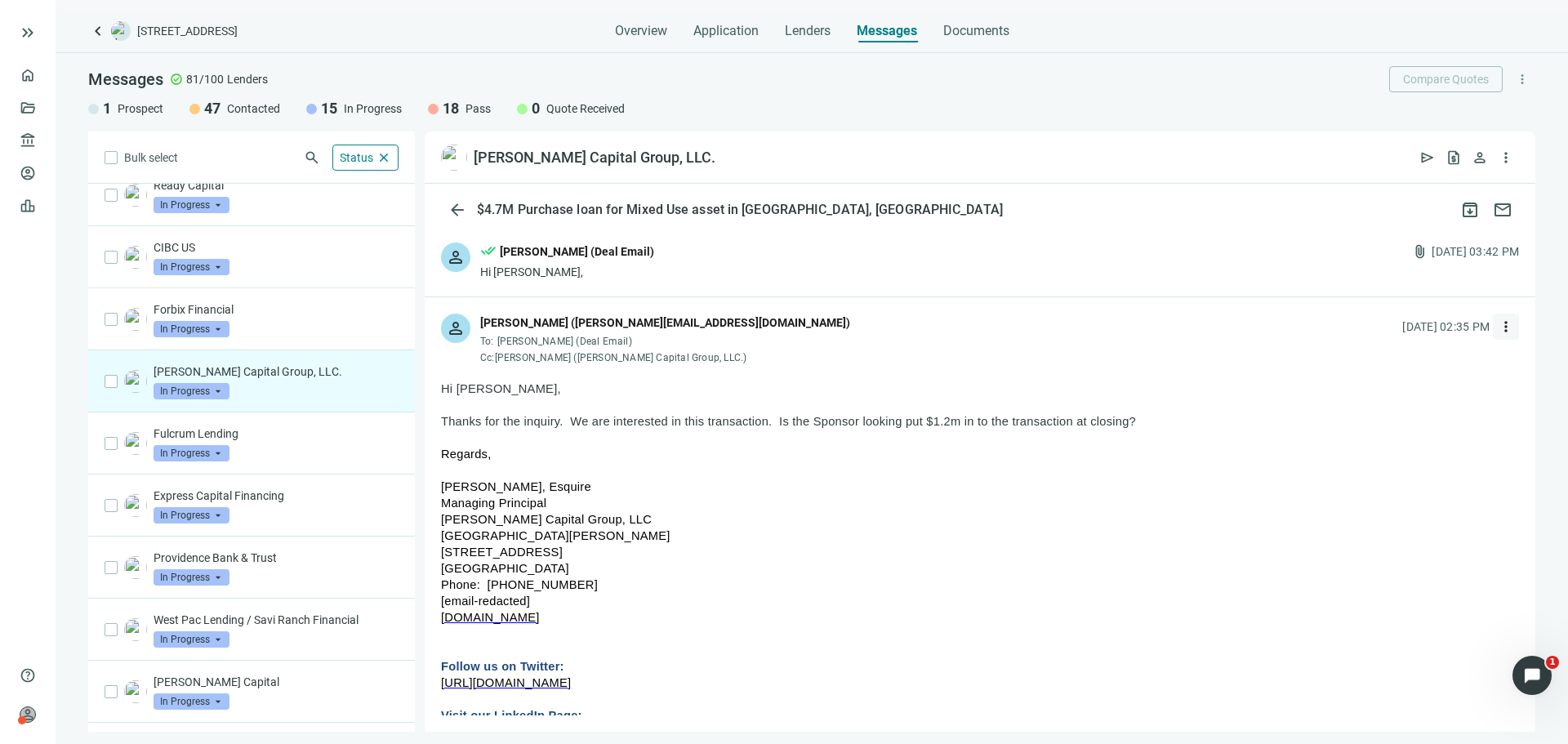
click at [1498, 330] on span "more_vert" at bounding box center [1506, 327] width 16 height 16
click at [1371, 367] on span "Reply" at bounding box center [1384, 364] width 27 height 13
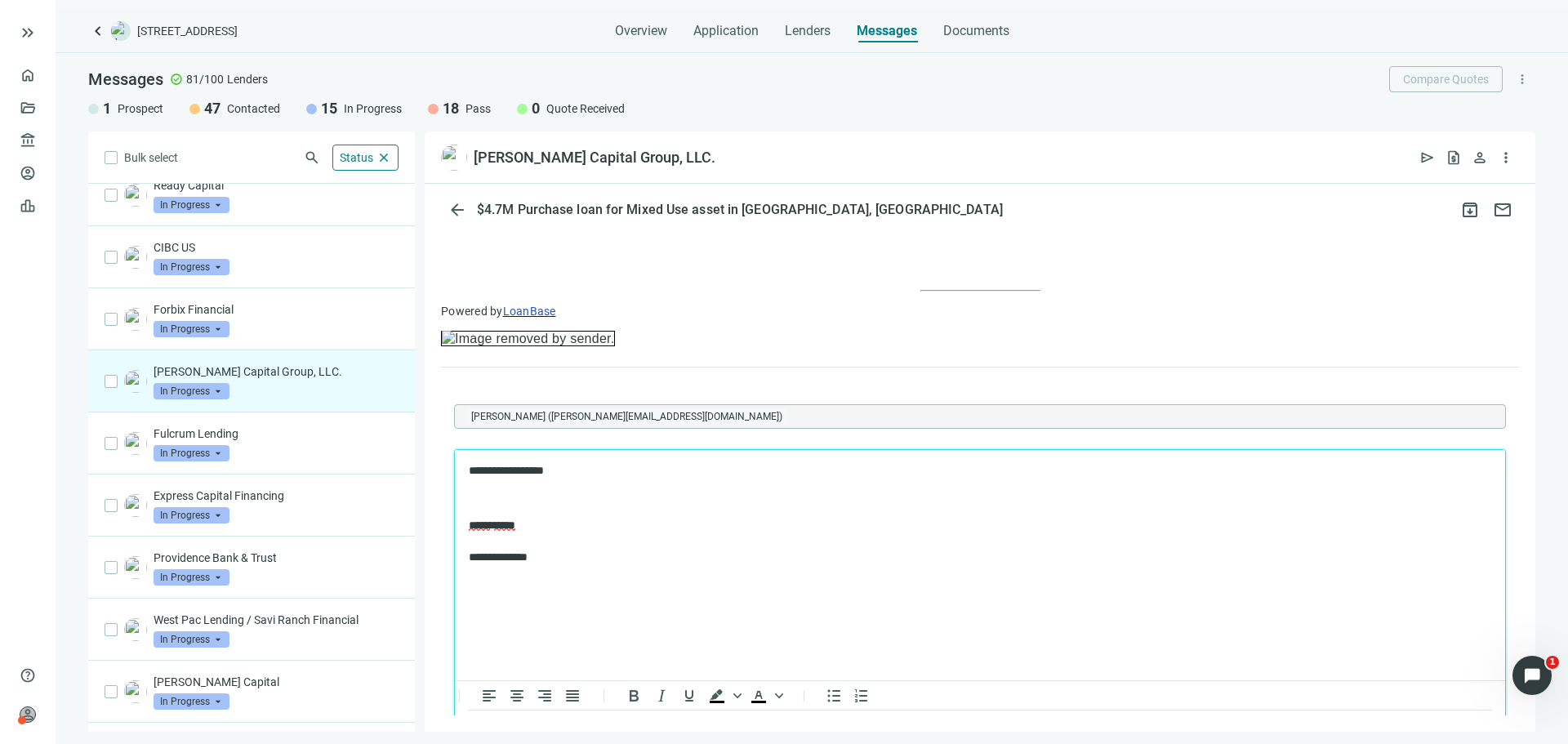
scroll to position [1801, 0]
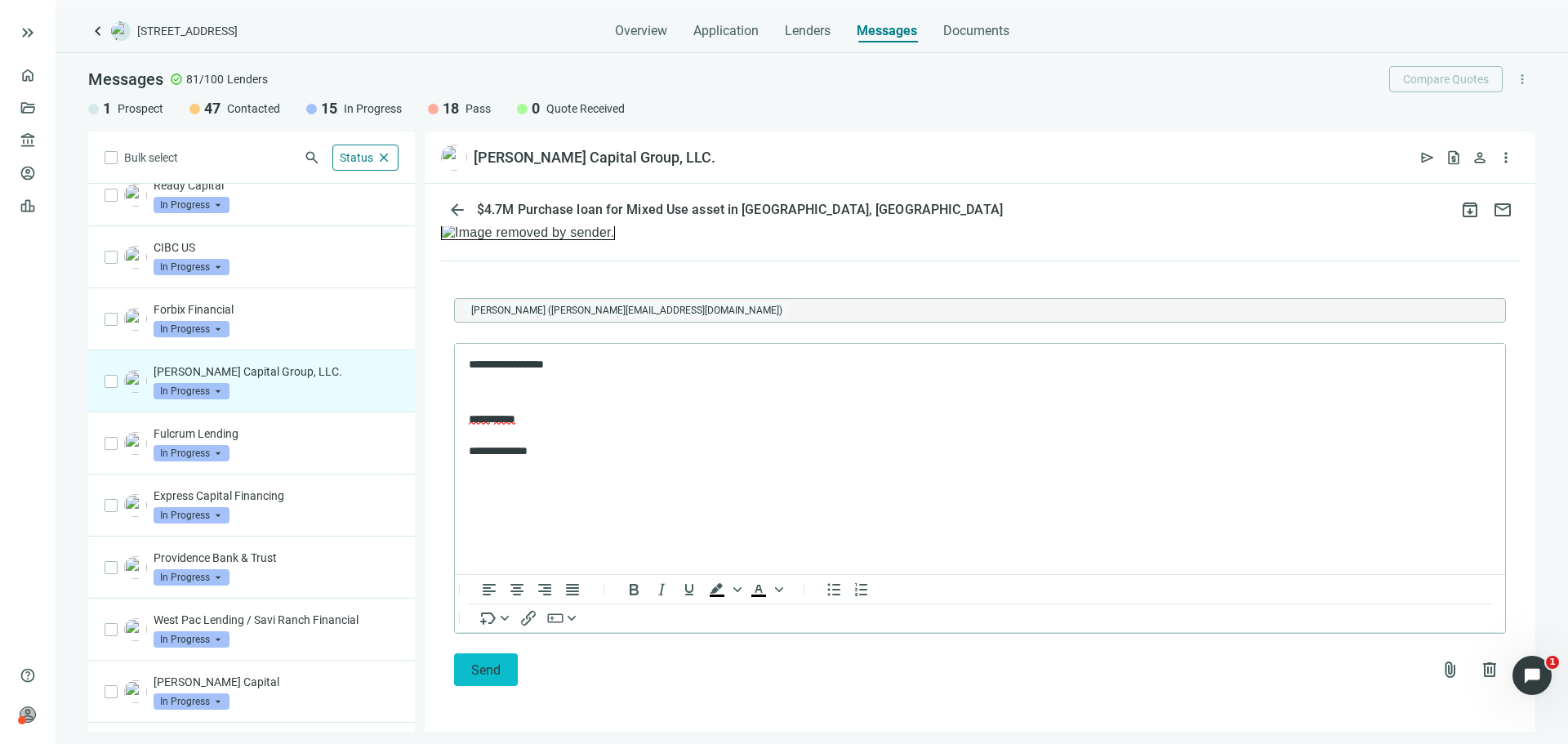
click at [457, 670] on button "Send" at bounding box center [486, 670] width 64 height 33
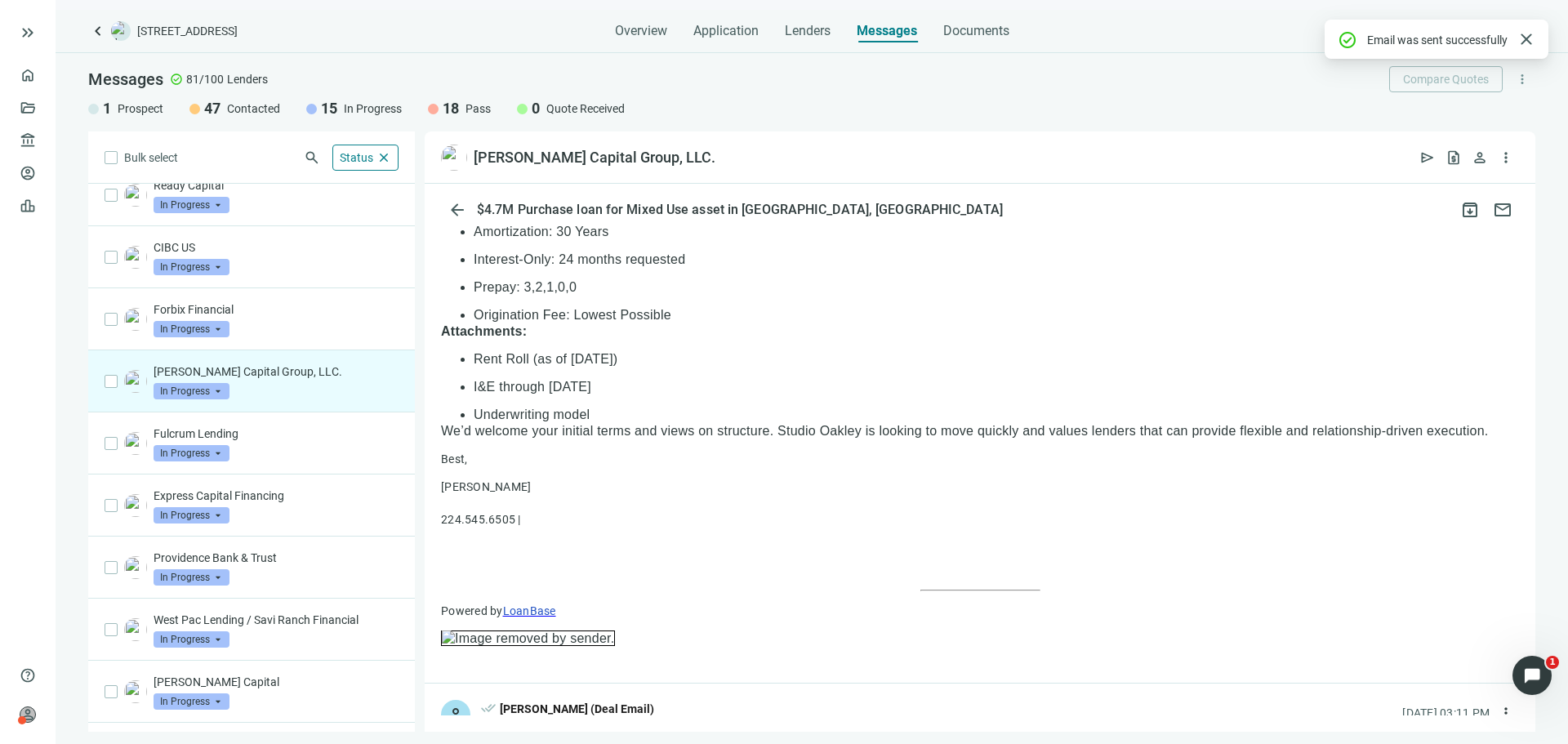
scroll to position [1710, 0]
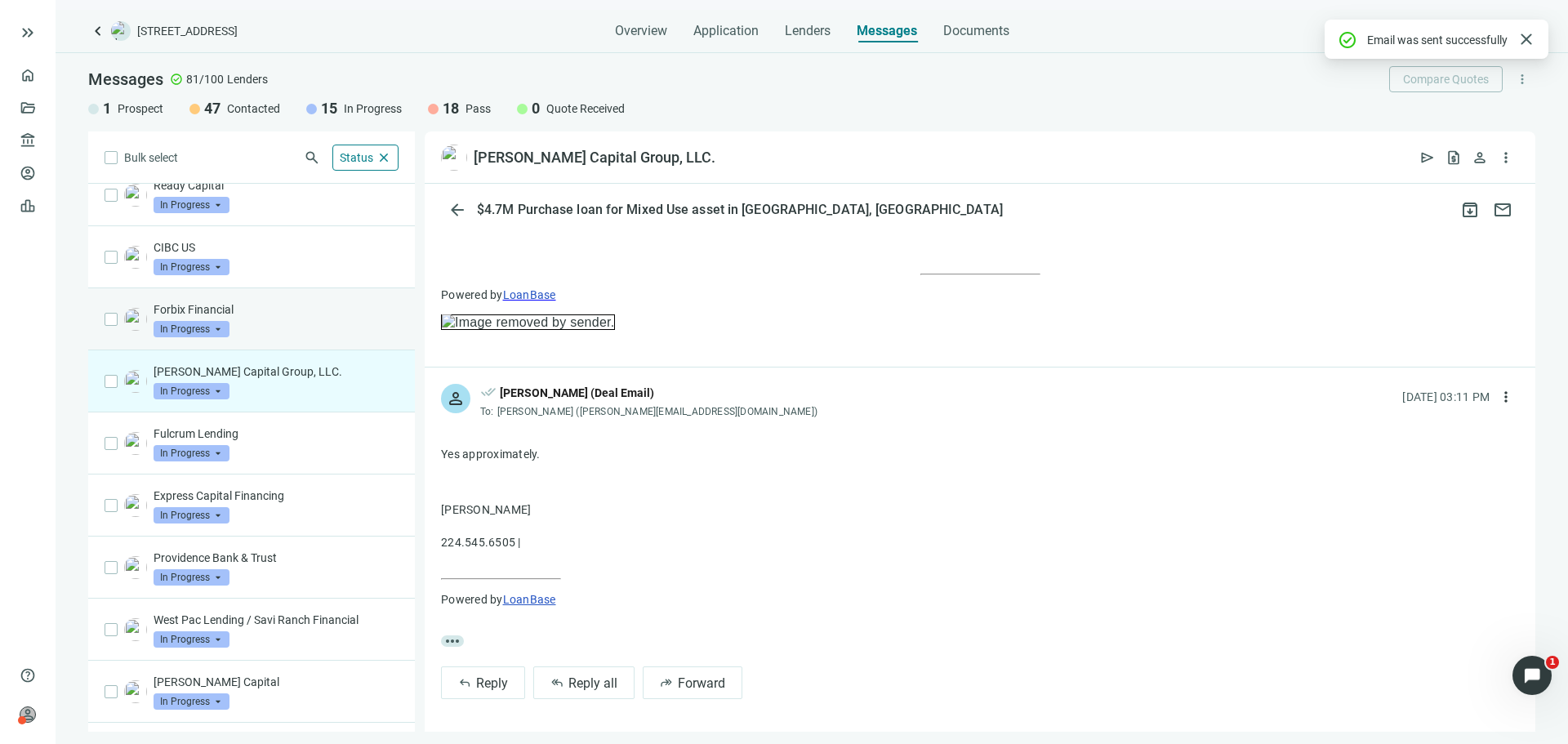
drag, startPoint x: 280, startPoint y: 326, endPoint x: 291, endPoint y: 322, distance: 11.7
click at [280, 325] on div "Forbix Financial In Progress arrow_drop_down" at bounding box center [276, 319] width 245 height 36
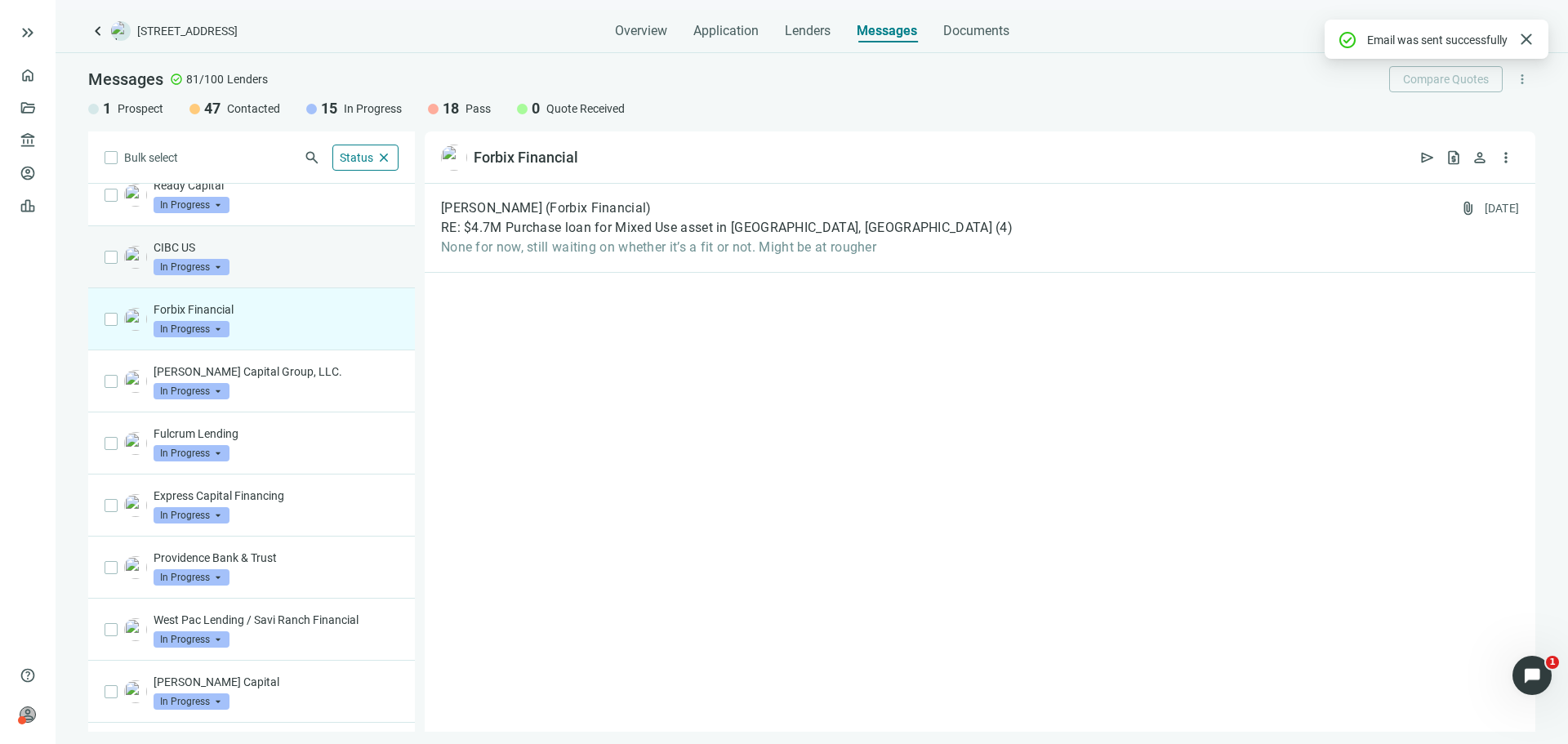
drag, startPoint x: 228, startPoint y: 249, endPoint x: 258, endPoint y: 245, distance: 30.3
click at [228, 249] on p "CIBC US" at bounding box center [276, 248] width 245 height 16
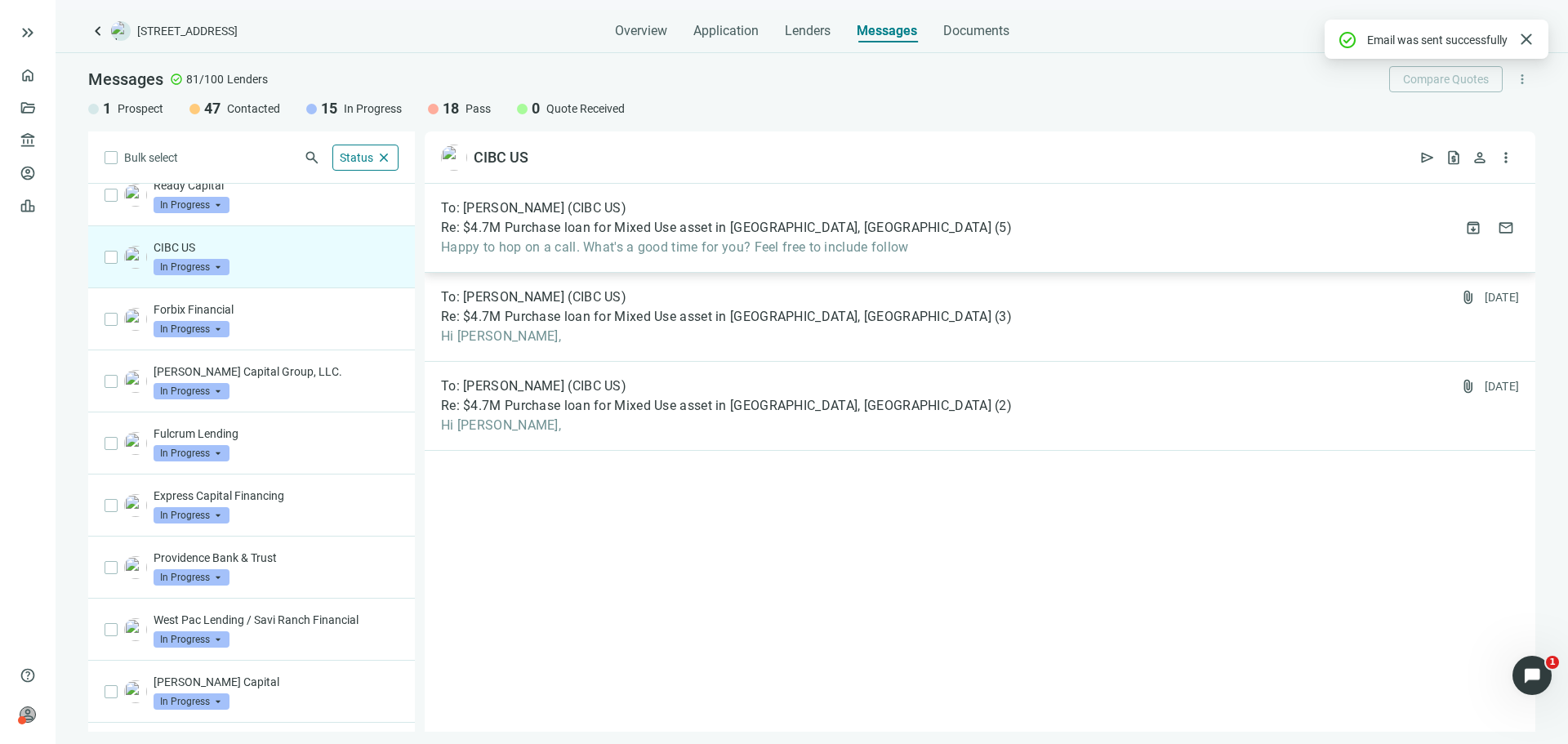
click at [785, 233] on span "Re: $4.7M Purchase loan for Mixed Use asset in [GEOGRAPHIC_DATA], [GEOGRAPHIC_D…" at bounding box center [716, 228] width 550 height 16
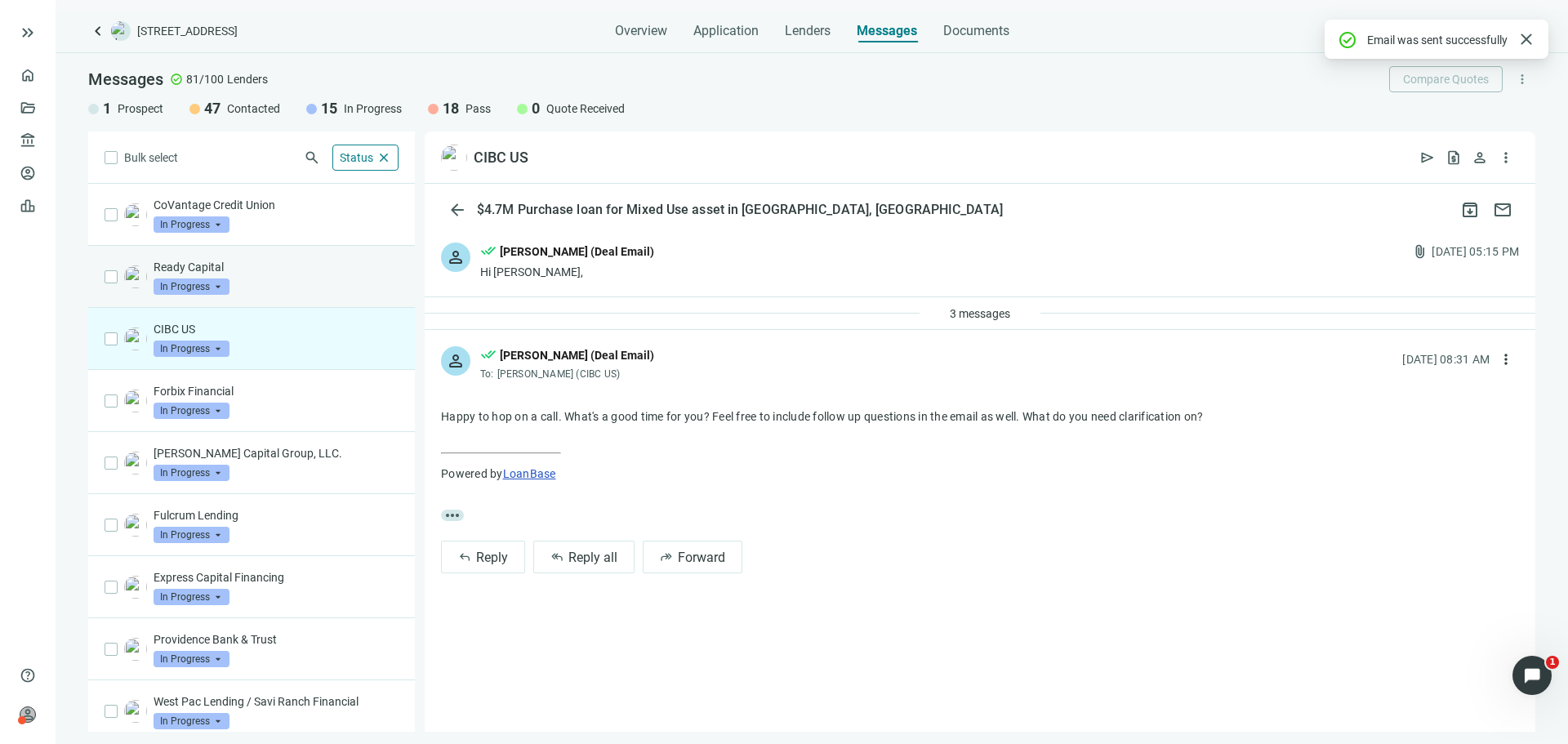
click at [283, 259] on p "Ready Capital" at bounding box center [276, 267] width 245 height 16
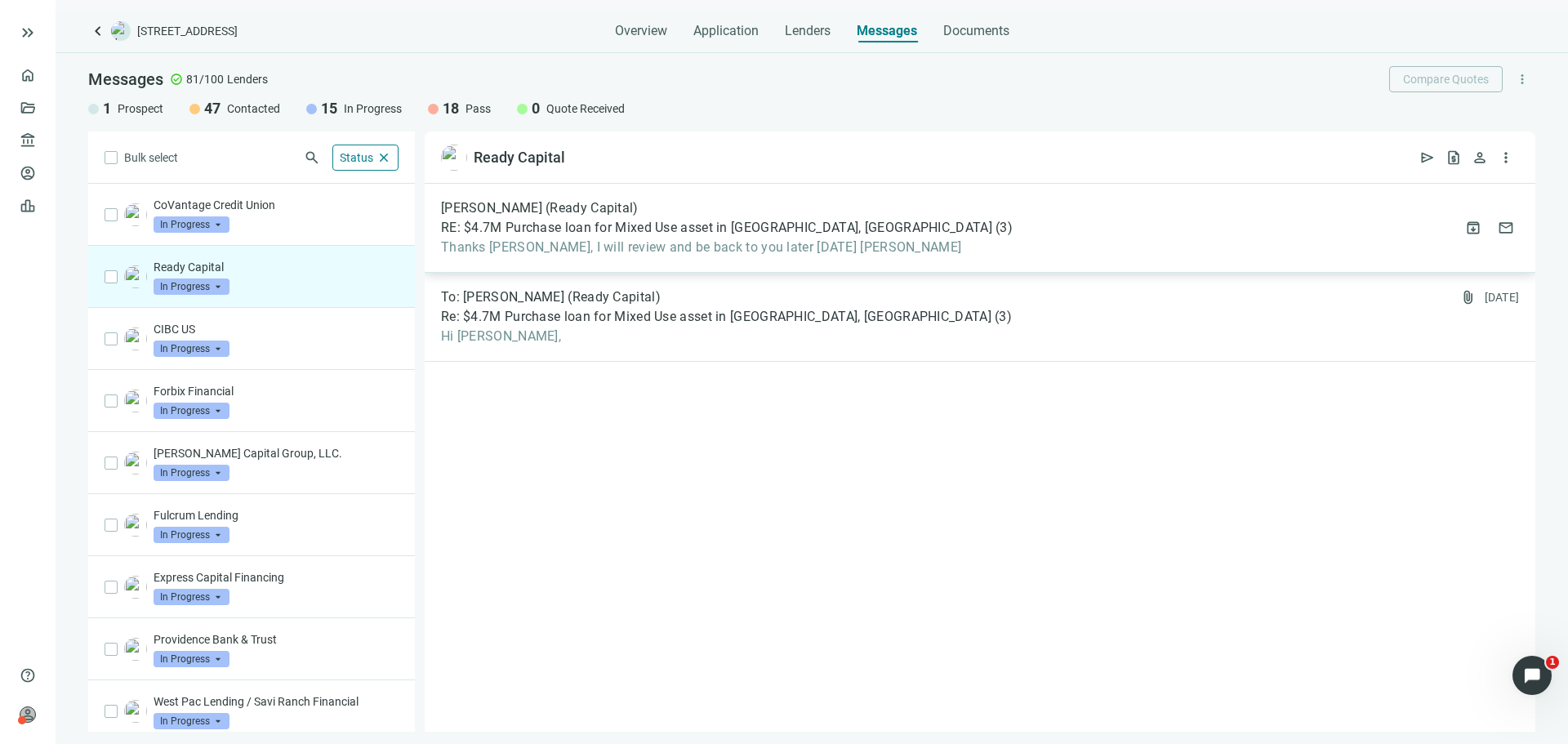
click at [635, 263] on div "[PERSON_NAME] (Ready Capital) RE: $4.7M Purchase loan for Mixed Use asset in [G…" at bounding box center [980, 228] width 1110 height 89
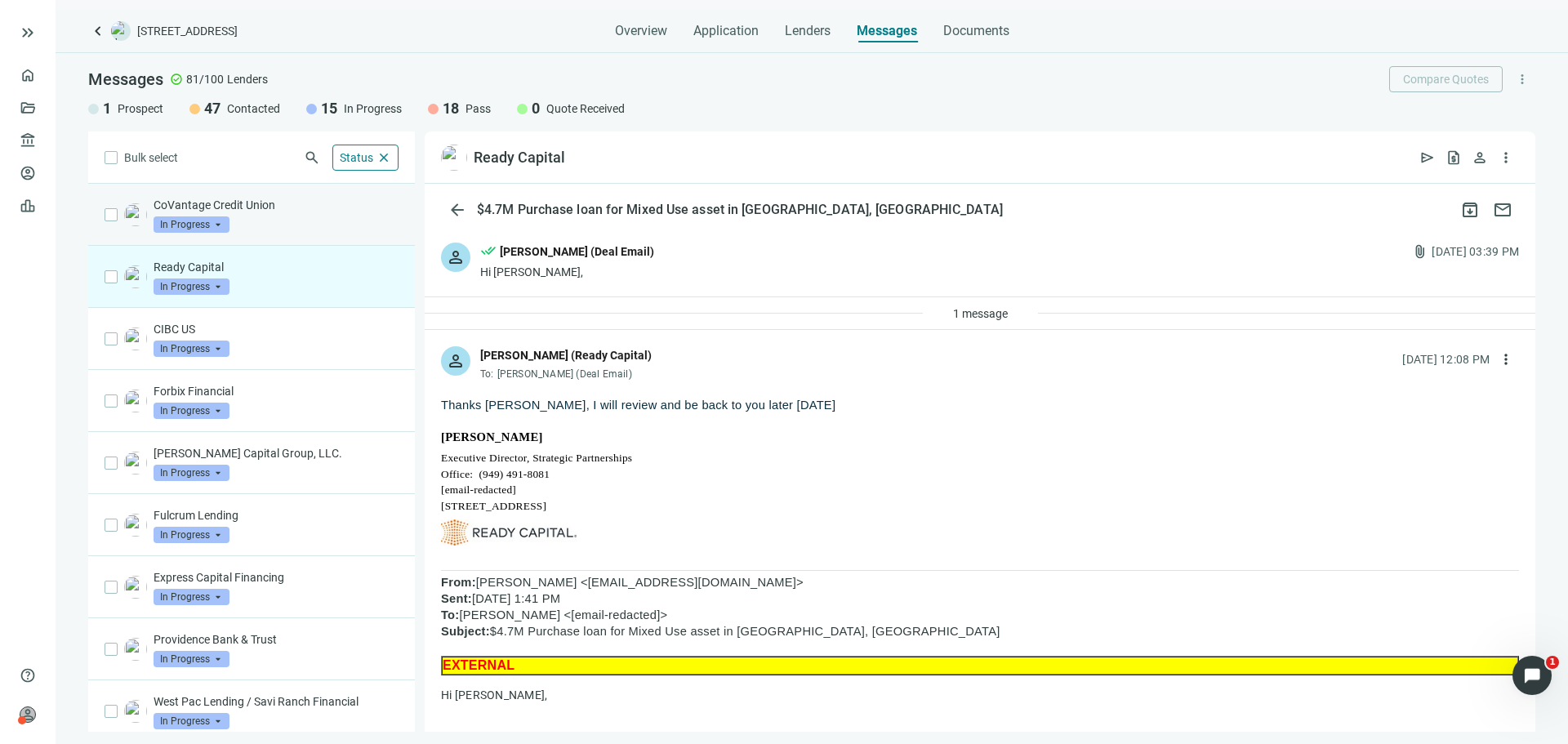
click at [299, 224] on div "CoVantage Credit Union In Progress arrow_drop_down" at bounding box center [276, 214] width 245 height 36
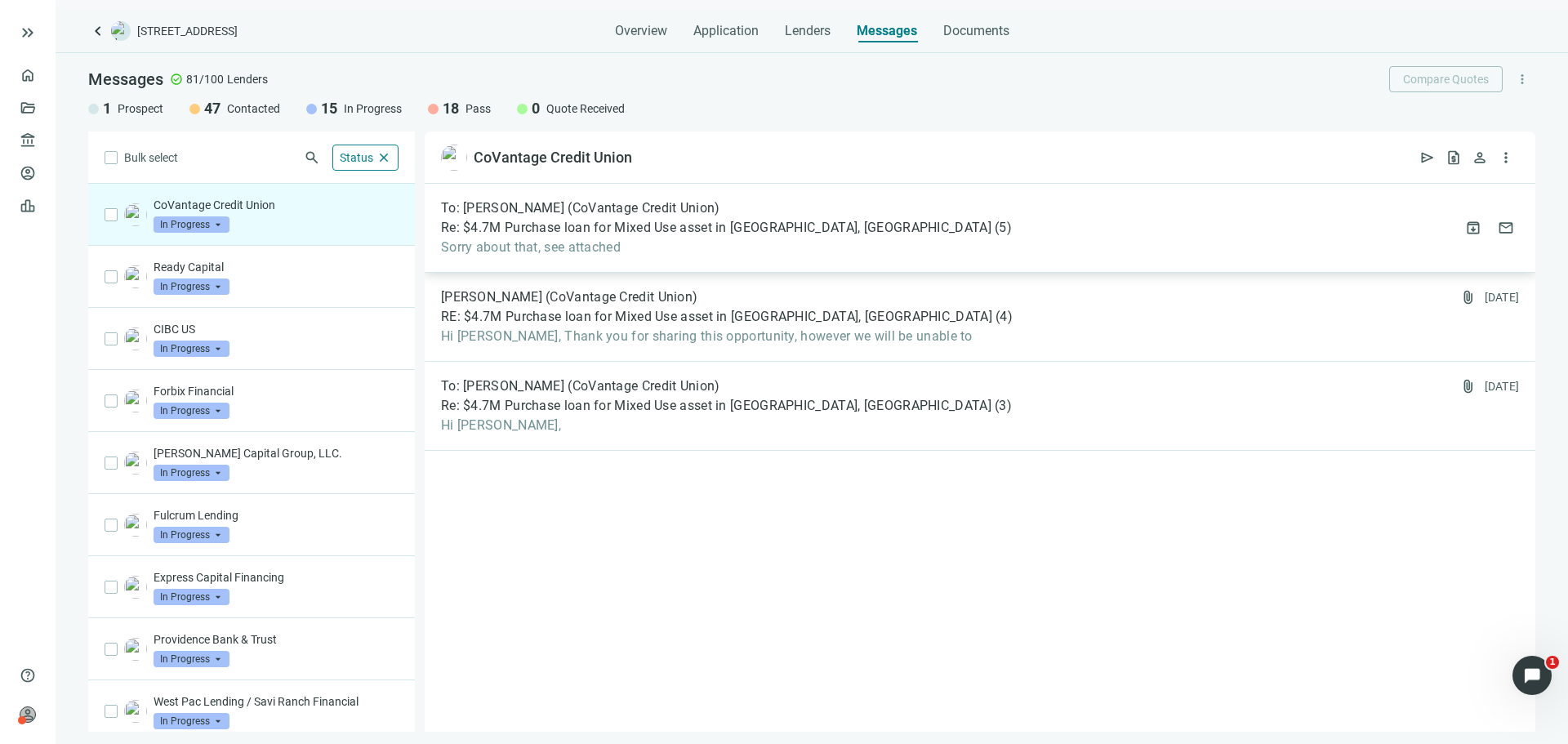
click at [721, 246] on span "Sorry about that, see attached" at bounding box center [726, 248] width 571 height 16
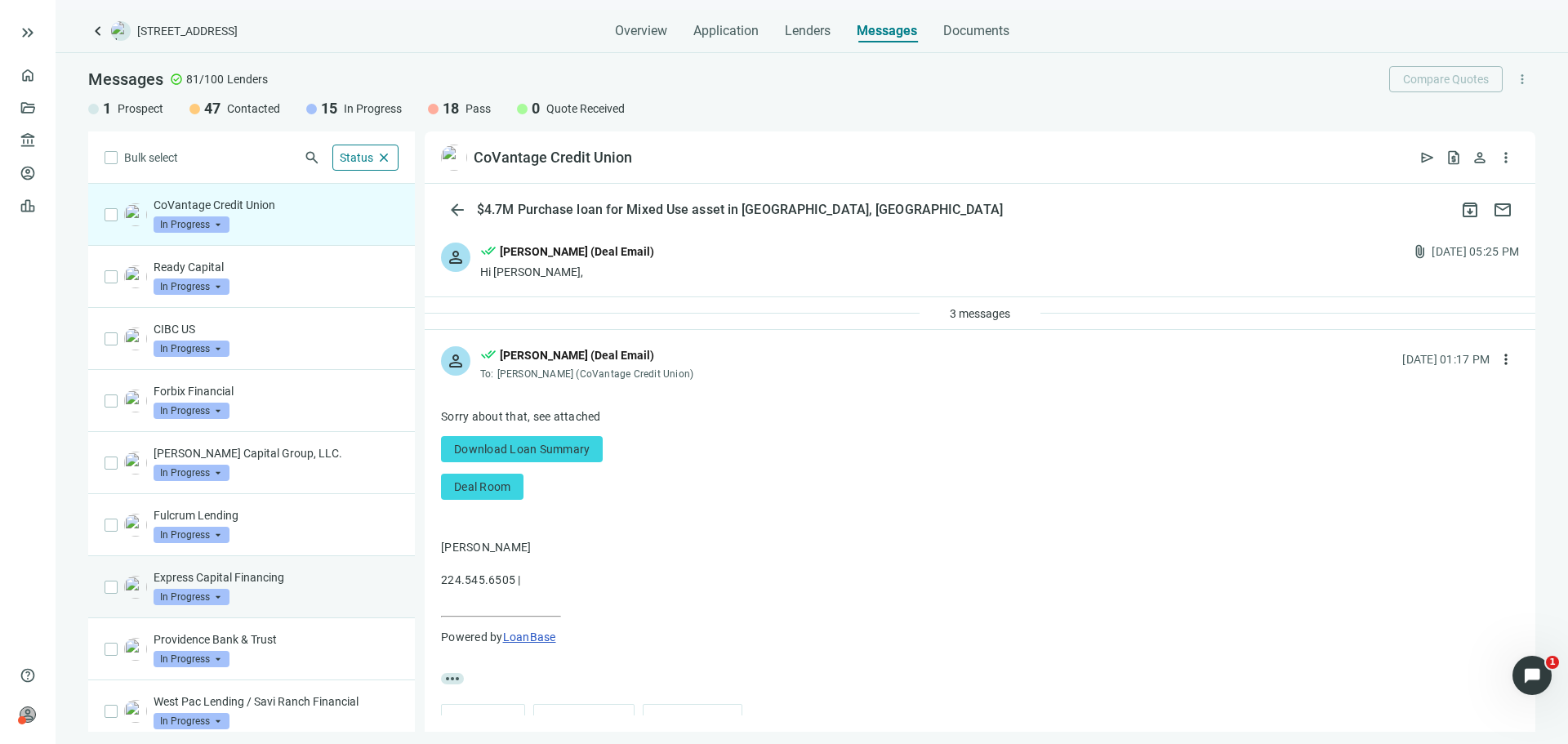
click at [334, 575] on p "Express Capital Financing" at bounding box center [276, 578] width 245 height 16
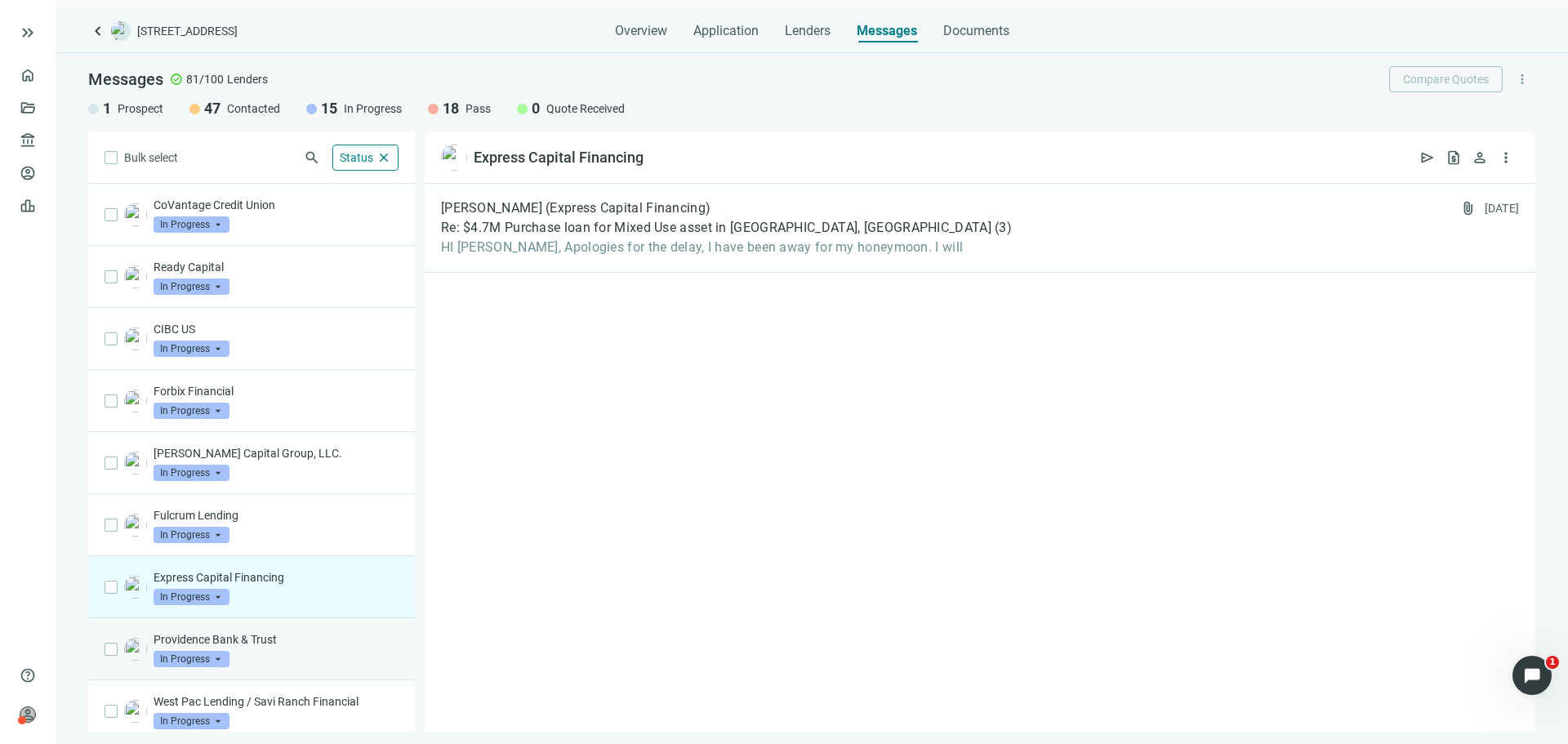
click at [331, 636] on p "Providence Bank & Trust" at bounding box center [276, 640] width 245 height 16
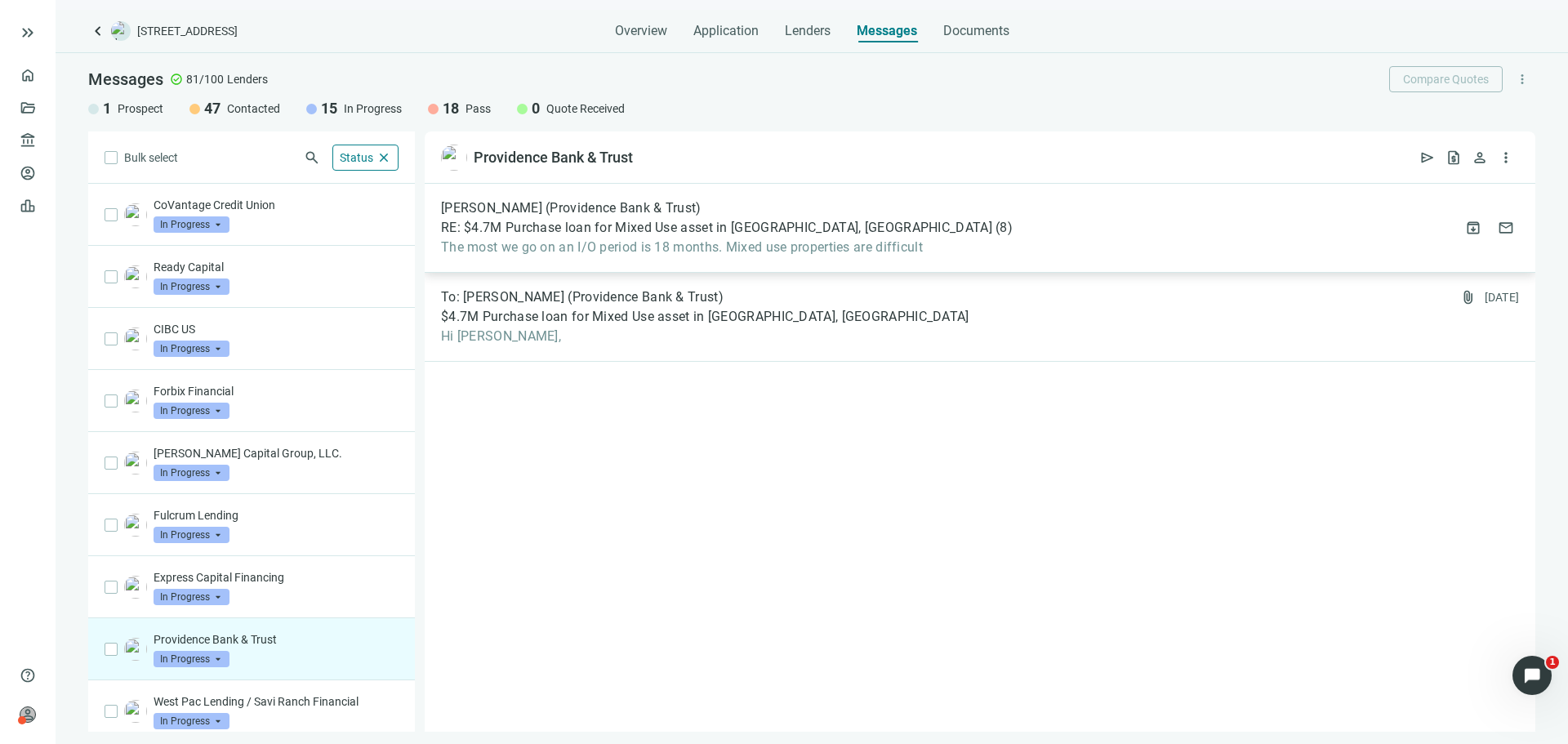
click at [630, 261] on div "[PERSON_NAME] (Providence Bank & Trust) RE: $4.7M Purchase loan for Mixed Use a…" at bounding box center [980, 228] width 1110 height 89
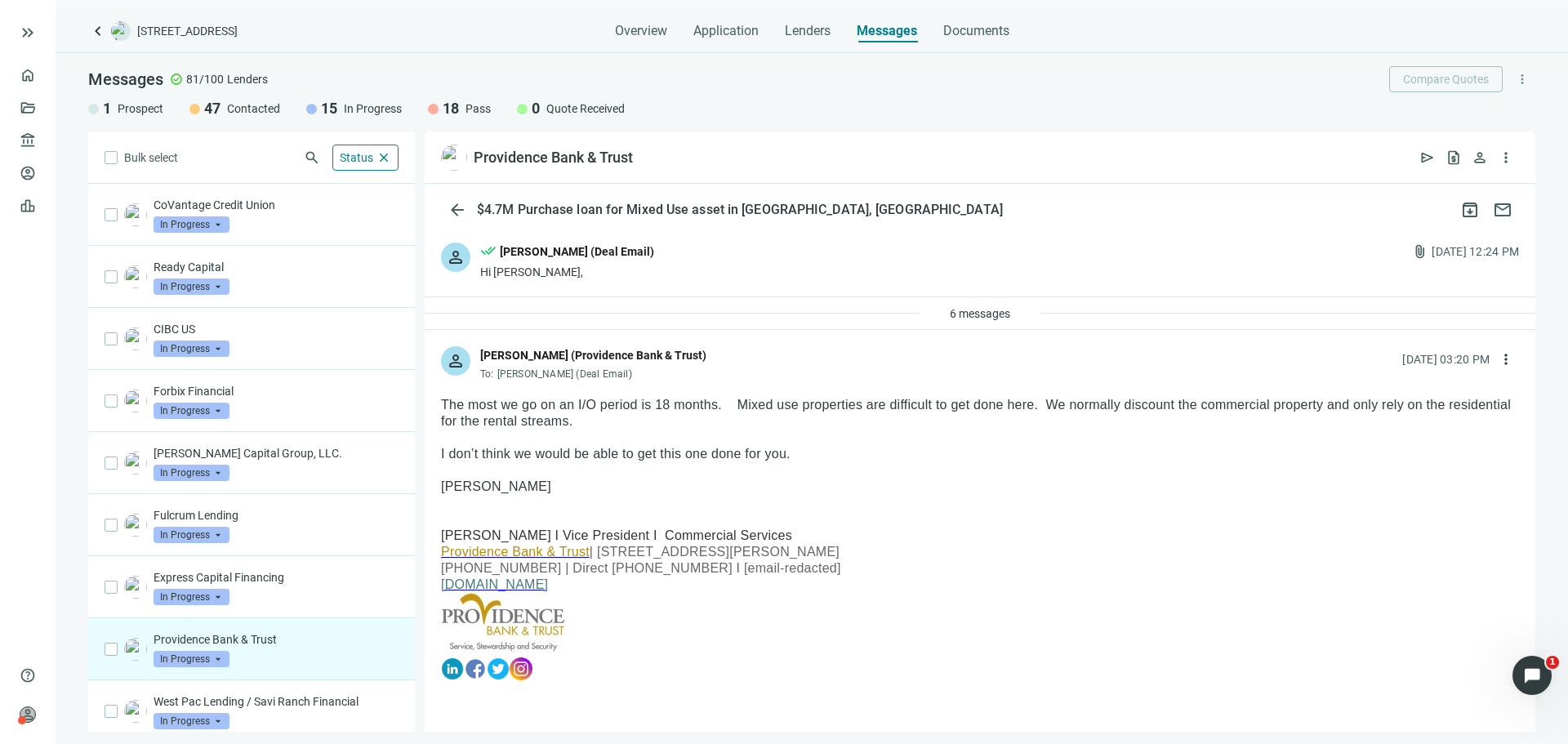
click at [175, 663] on span "In Progress" at bounding box center [191, 659] width 76 height 16
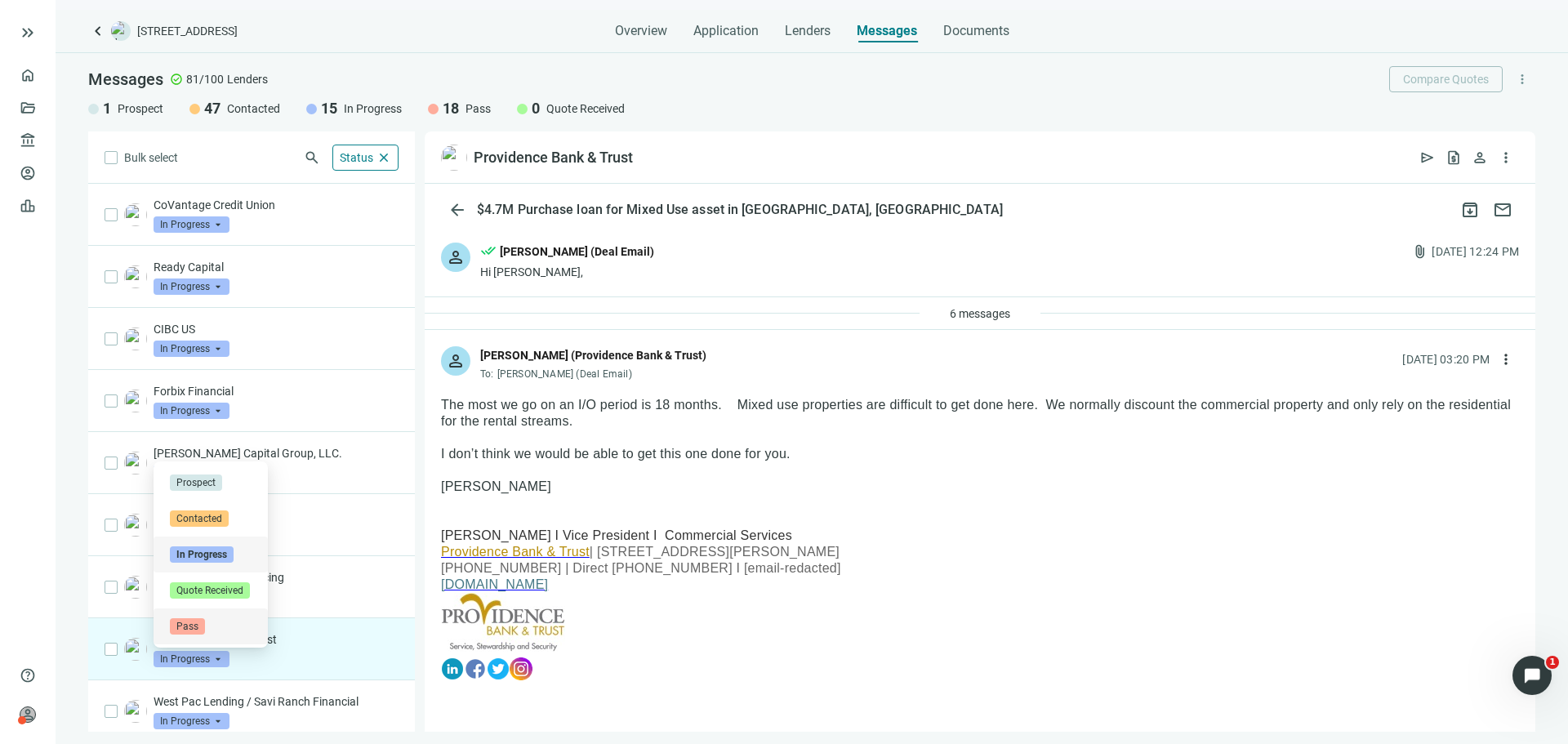
click at [216, 624] on div "Pass" at bounding box center [210, 627] width 81 height 16
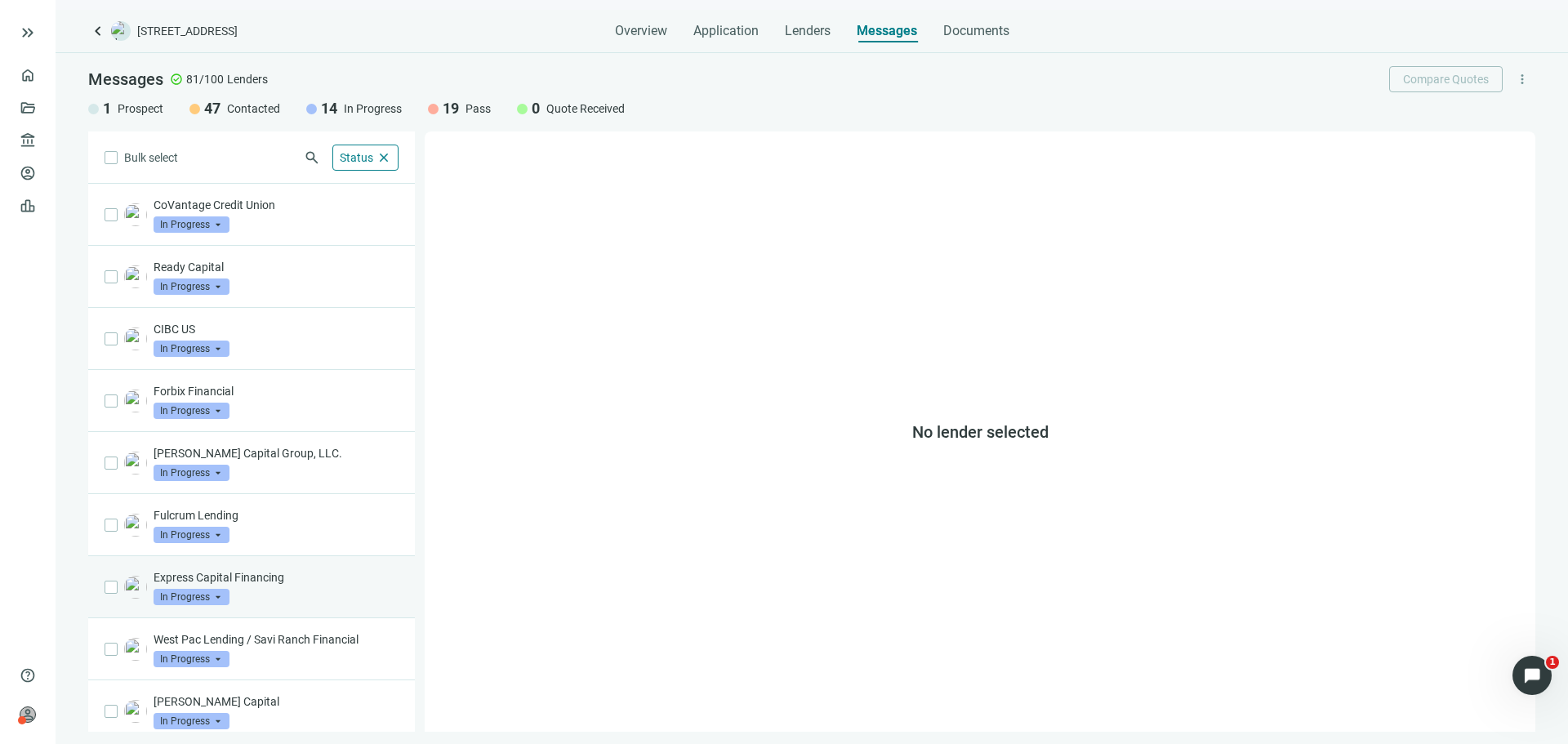
click at [310, 604] on div "Express Capital Financing In Progress arrow_drop_down" at bounding box center [276, 587] width 245 height 36
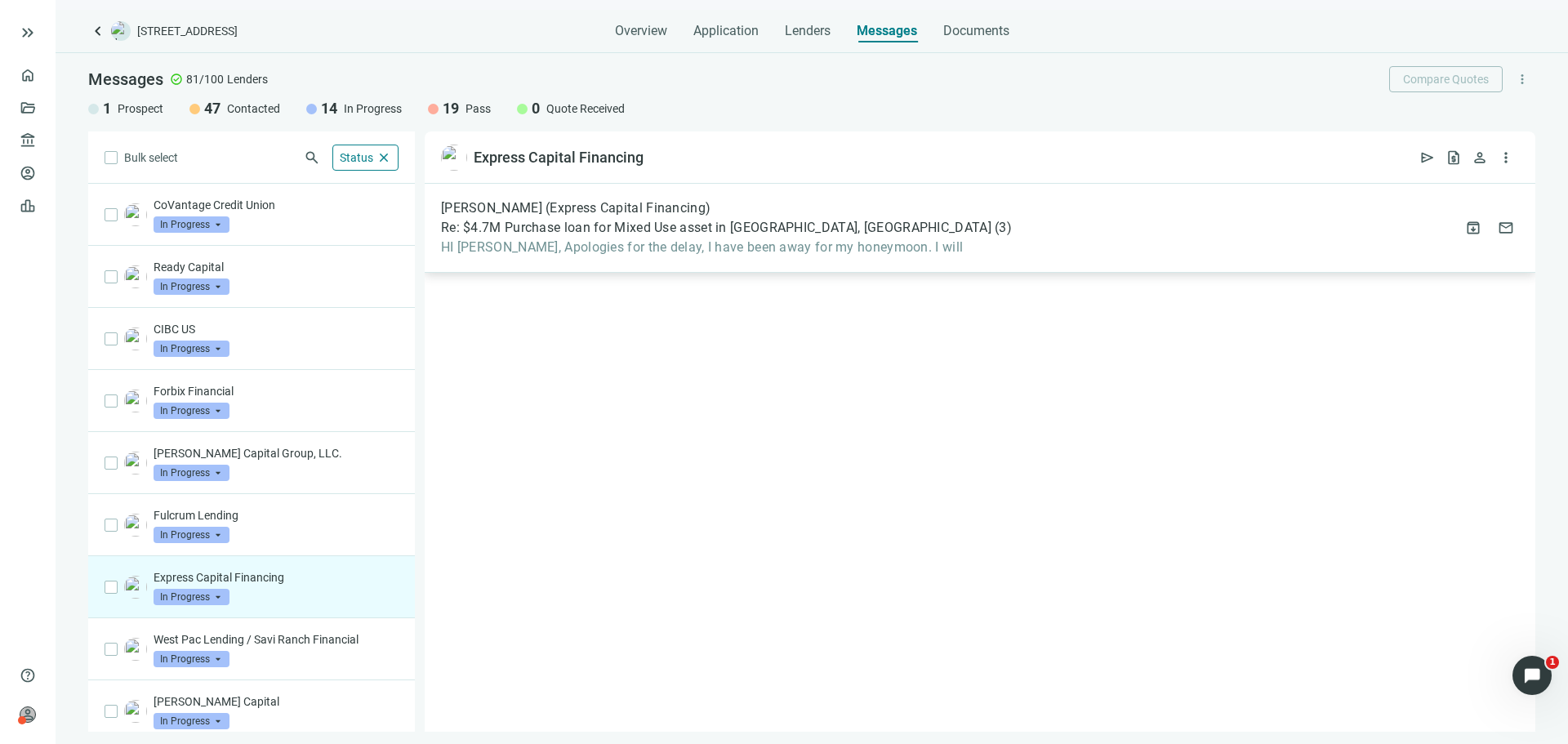
click at [715, 260] on div "[PERSON_NAME] (Express Capital Financing) Re: $4.7M Purchase loan for Mixed Use…" at bounding box center [980, 228] width 1110 height 89
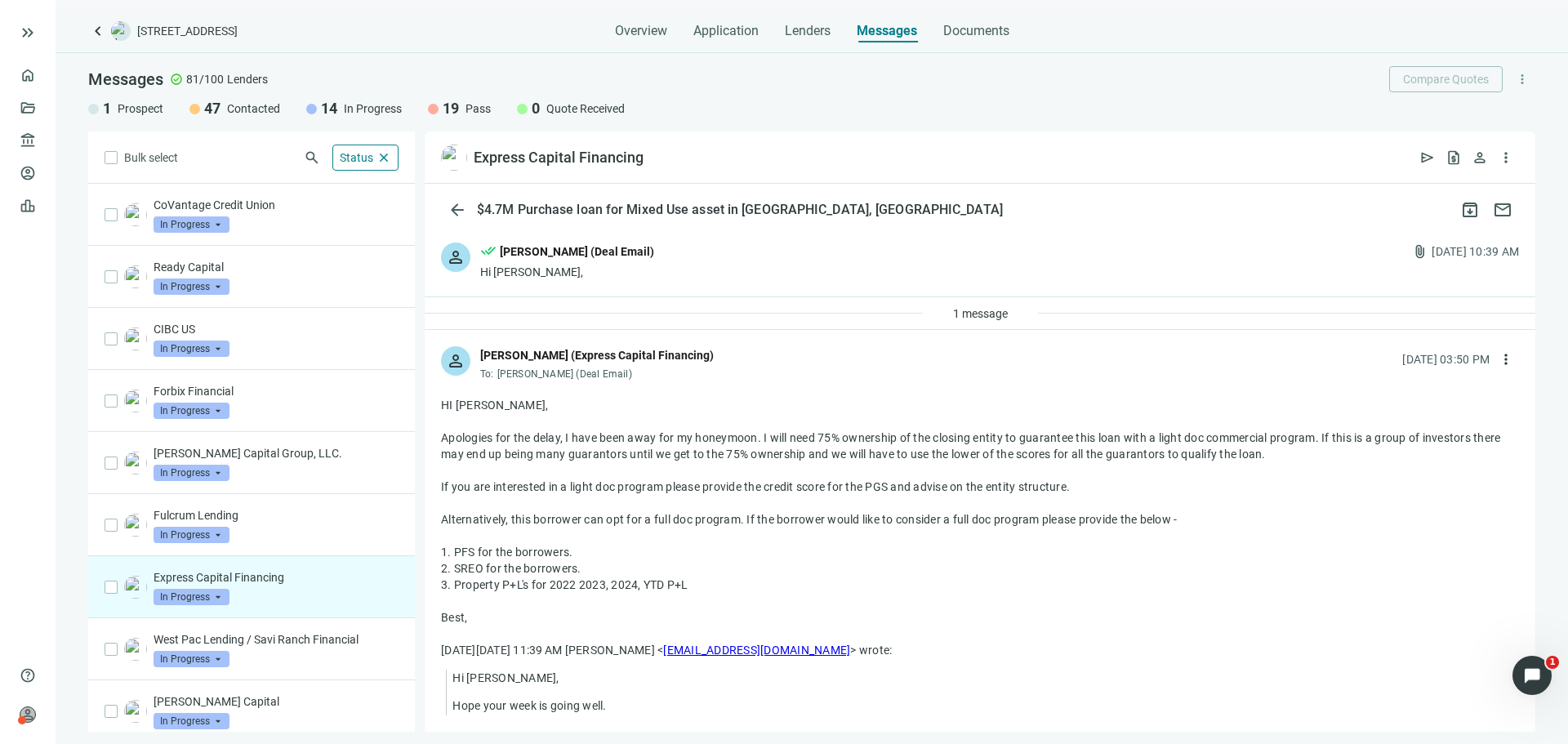
click at [203, 592] on span "In Progress" at bounding box center [191, 597] width 76 height 16
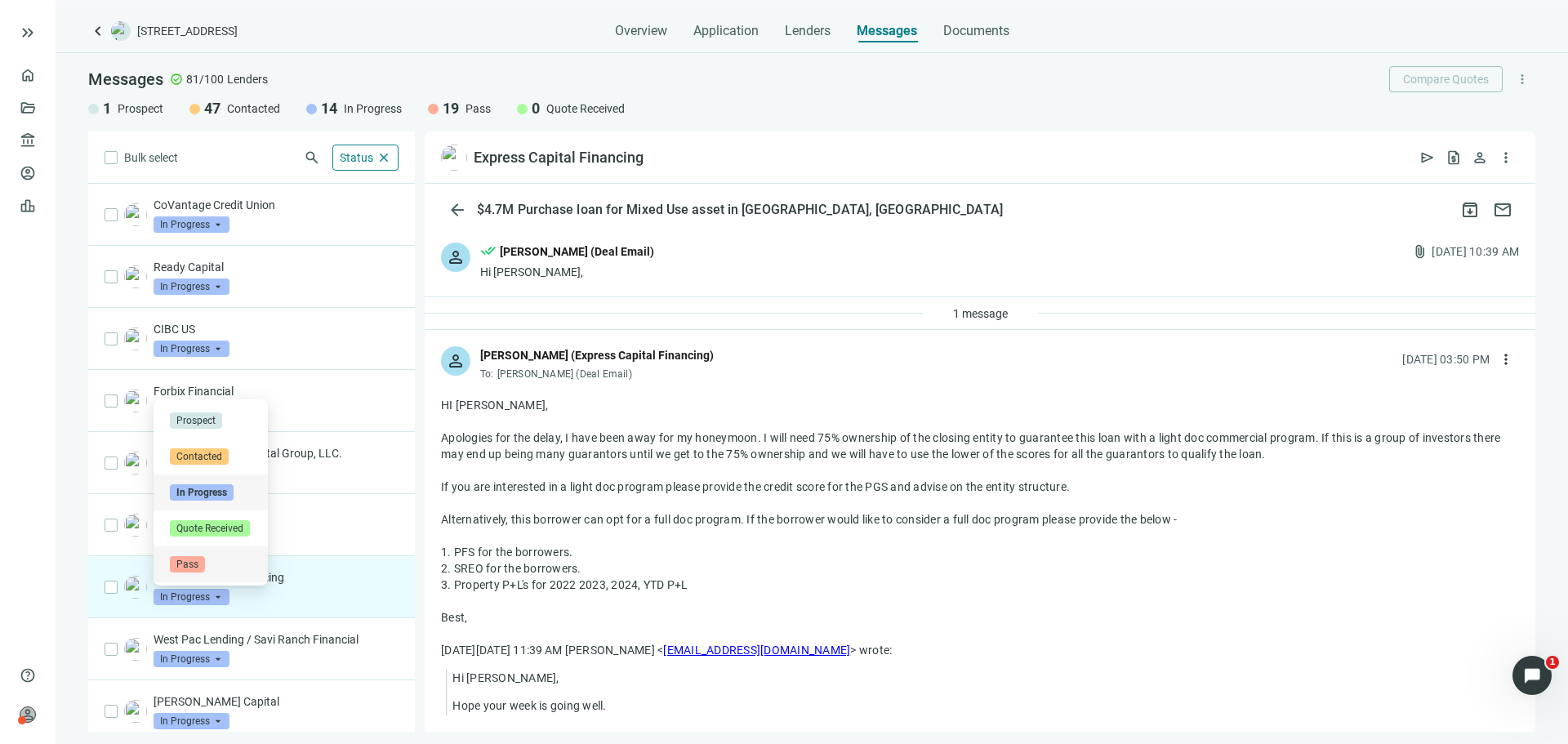
click at [218, 567] on div "Pass" at bounding box center [210, 565] width 81 height 16
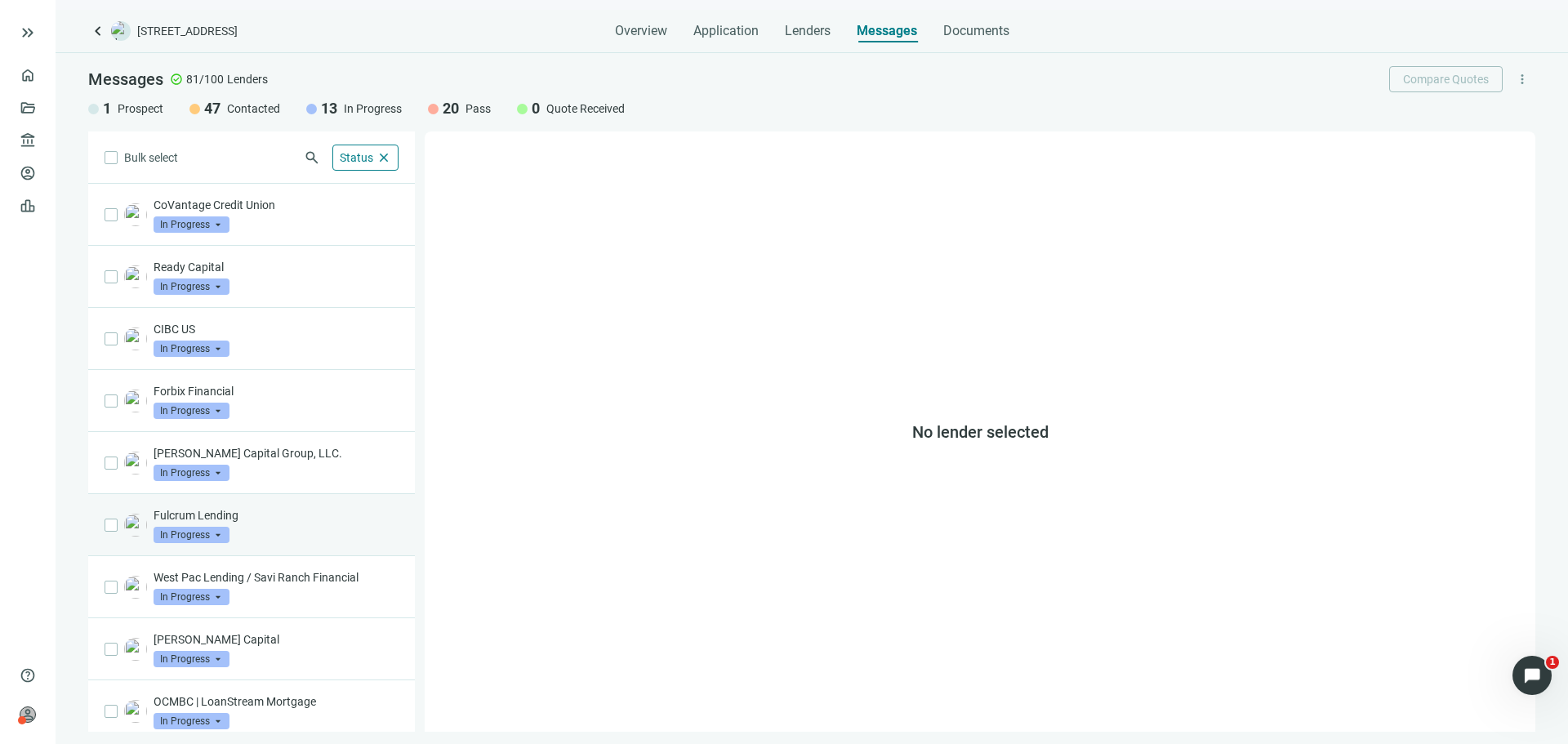
click at [317, 543] on div "Fulcrum Lending In Progress arrow_drop_down" at bounding box center [251, 526] width 326 height 62
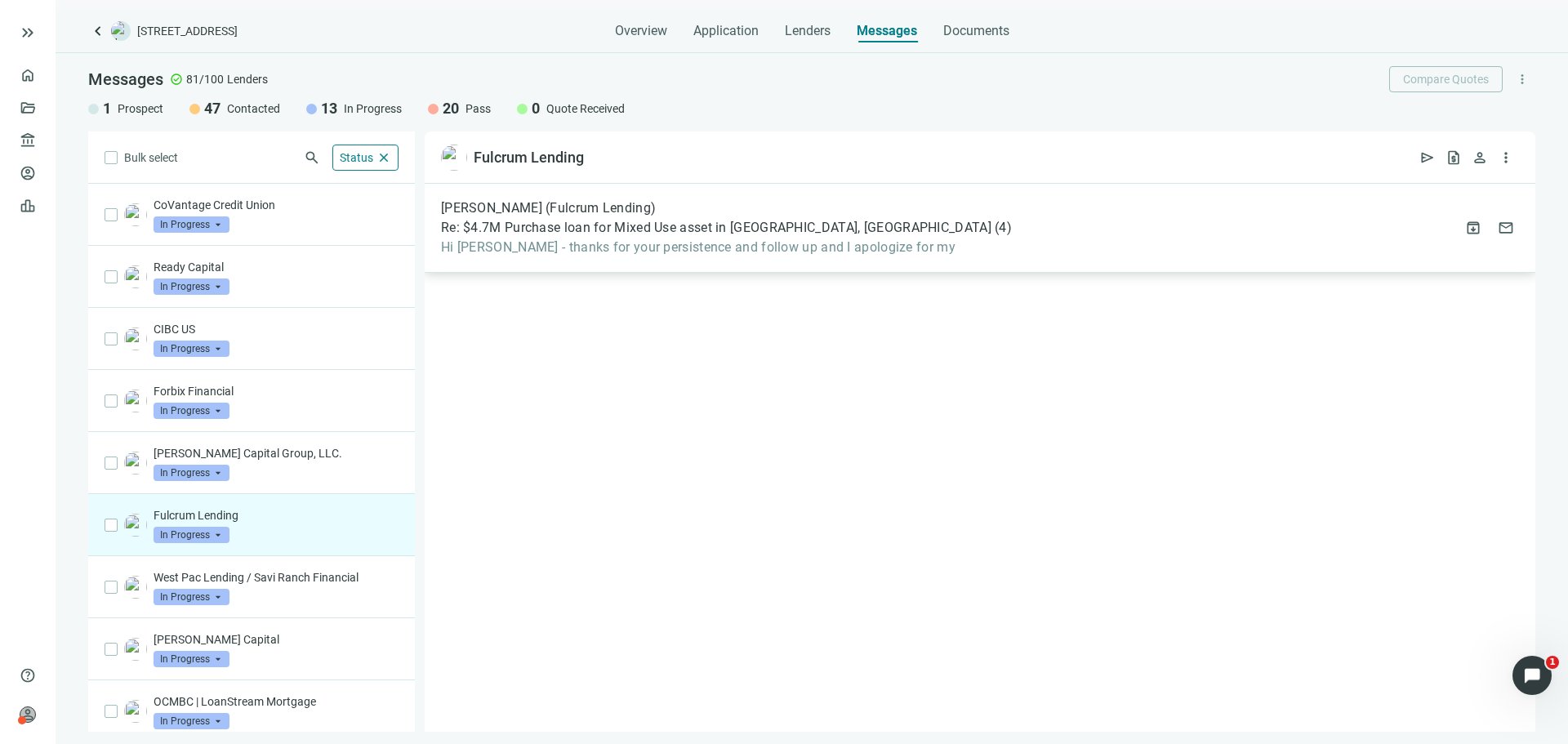
click at [687, 258] on div "[PERSON_NAME] (Fulcrum Lending) Re: $4.7M Purchase loan for Mixed Use asset in …" at bounding box center [980, 228] width 1110 height 89
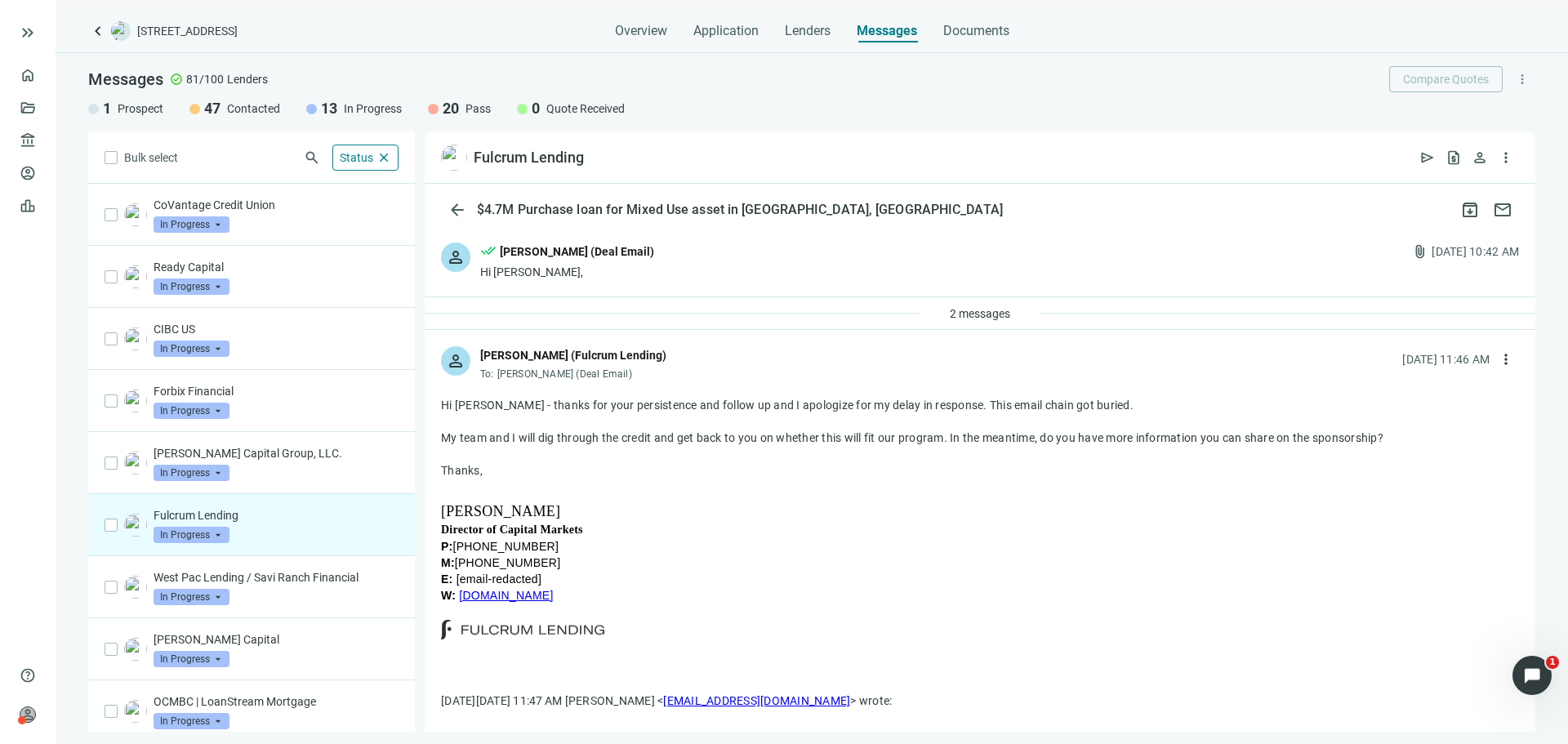
click at [189, 531] on span "In Progress" at bounding box center [191, 535] width 76 height 16
click at [213, 499] on div "Pass" at bounding box center [210, 503] width 81 height 16
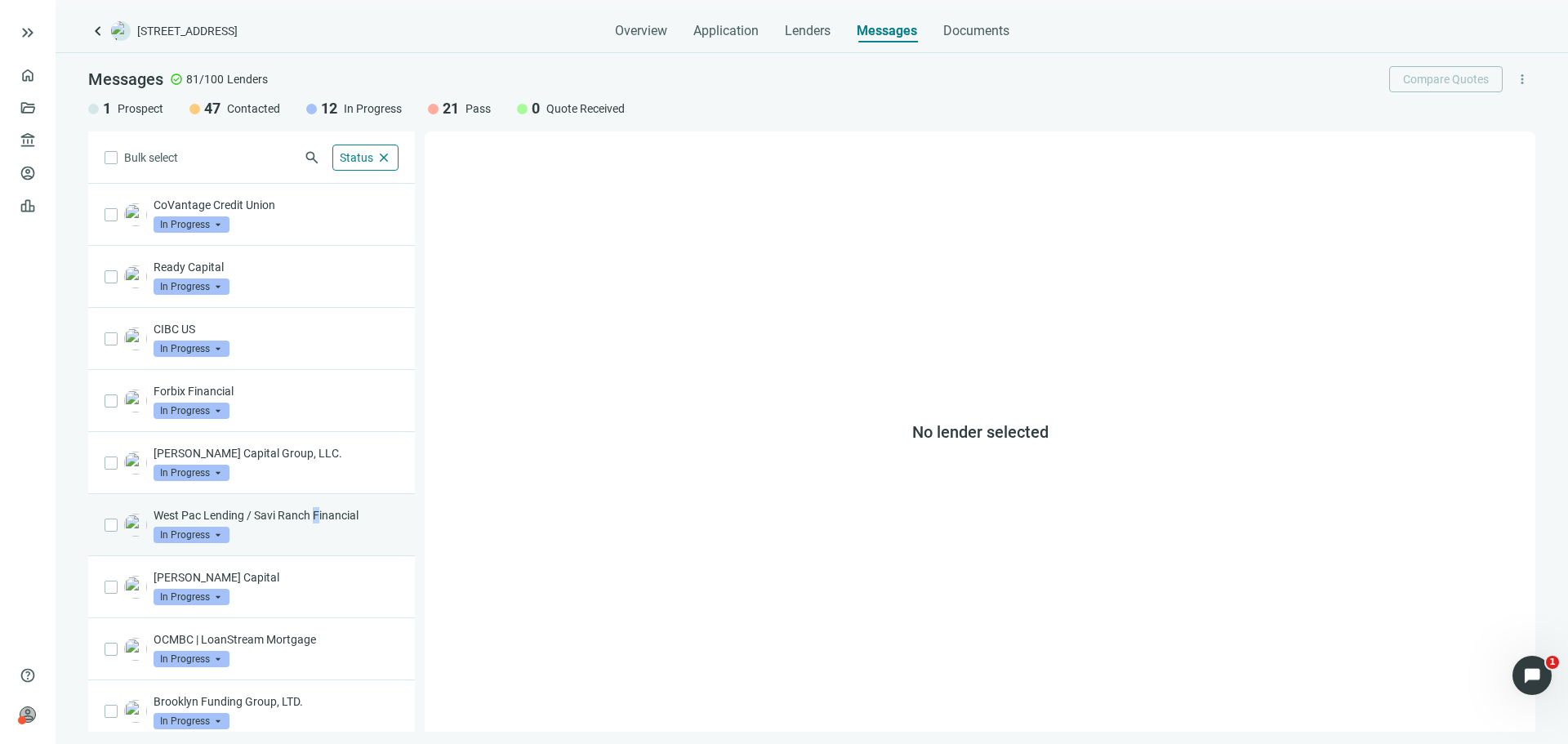
click at [318, 530] on div "West Pac Lending / Savi Ranch Financial In Progress arrow_drop_down" at bounding box center [276, 525] width 245 height 36
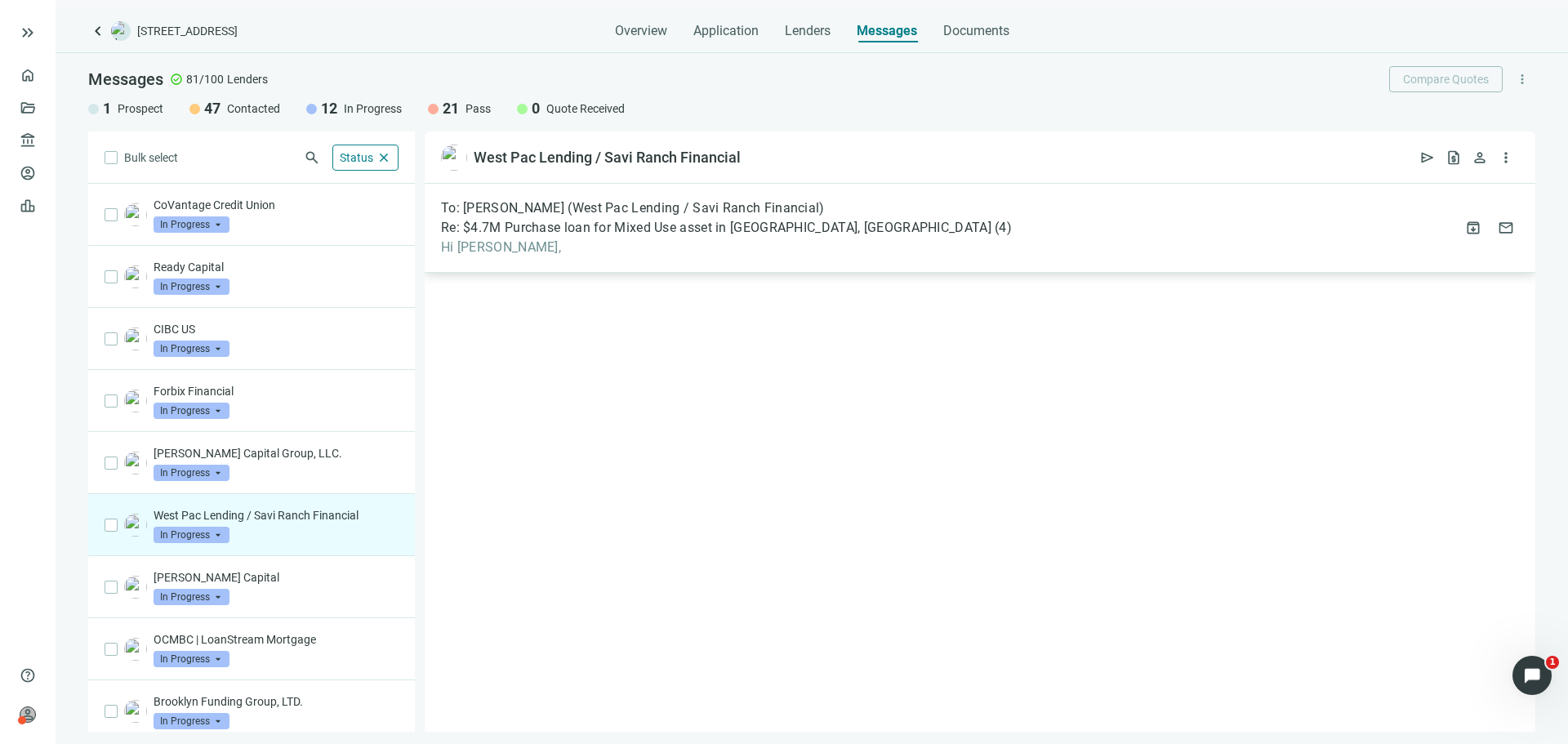
click at [652, 240] on span "Hi [PERSON_NAME]," at bounding box center [726, 248] width 571 height 16
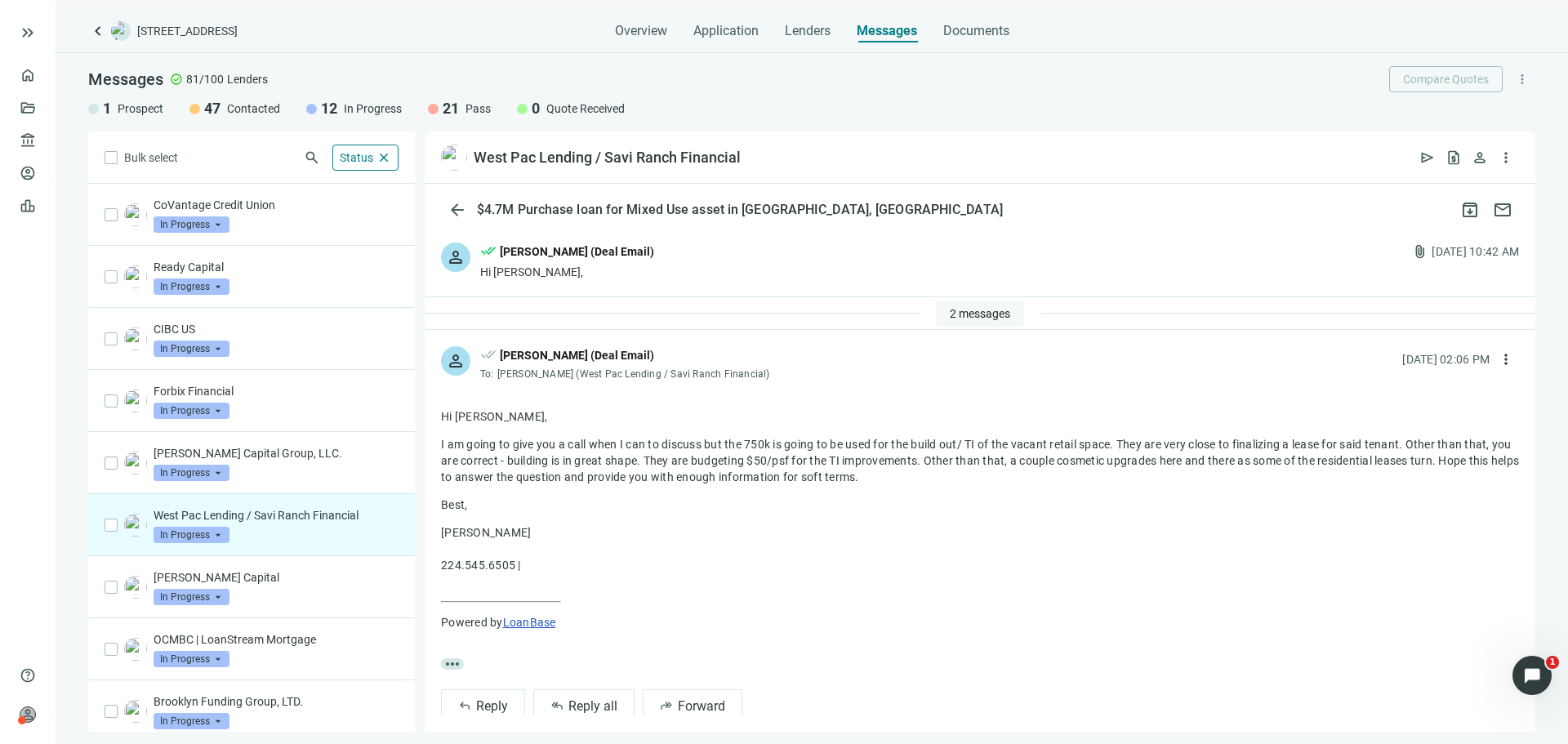
click at [971, 321] on button "2 messages" at bounding box center [980, 314] width 89 height 27
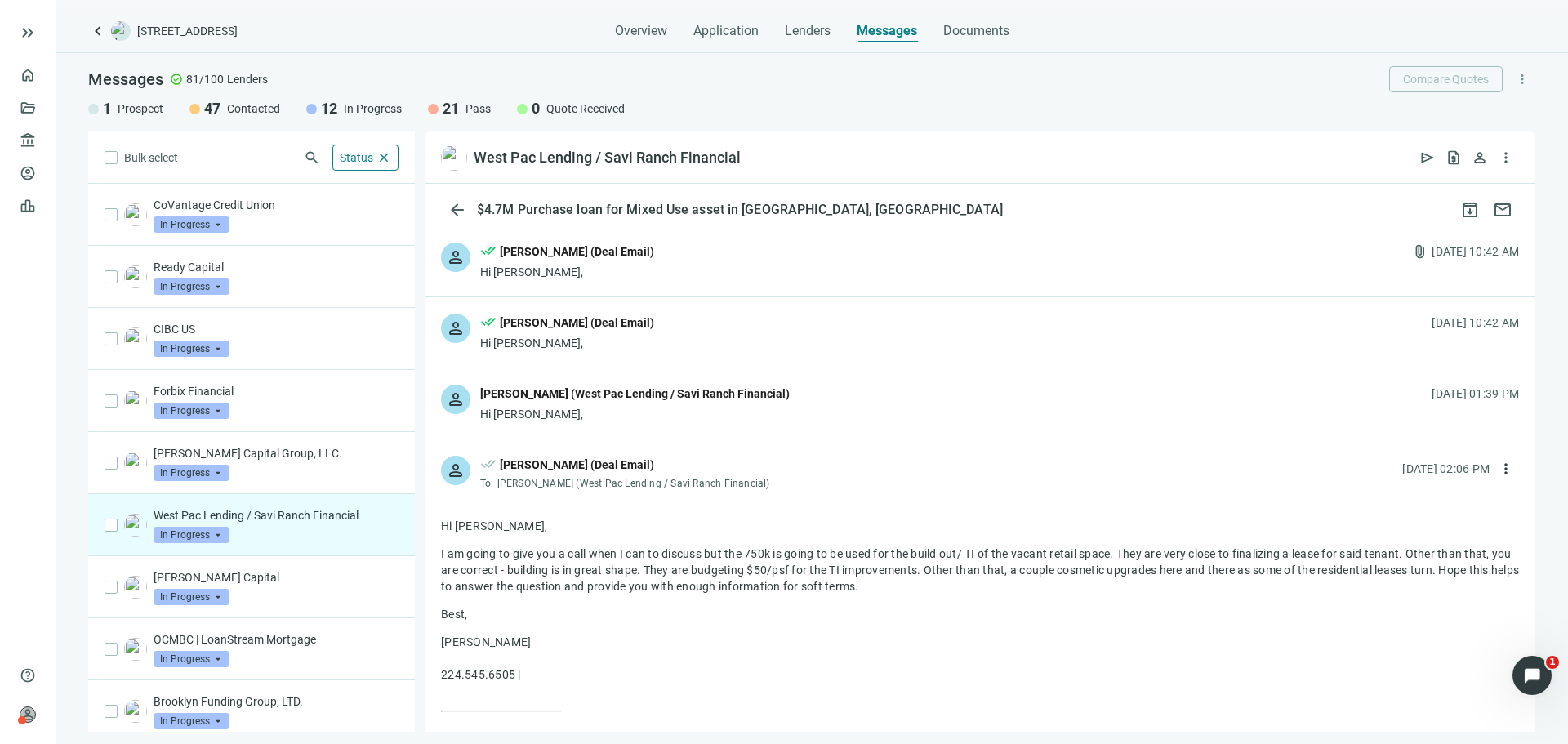
click at [826, 411] on div "person [PERSON_NAME] (West Pac Lending / Savi Ranch Financial) Hi [PERSON_NAME]…" at bounding box center [980, 403] width 1110 height 70
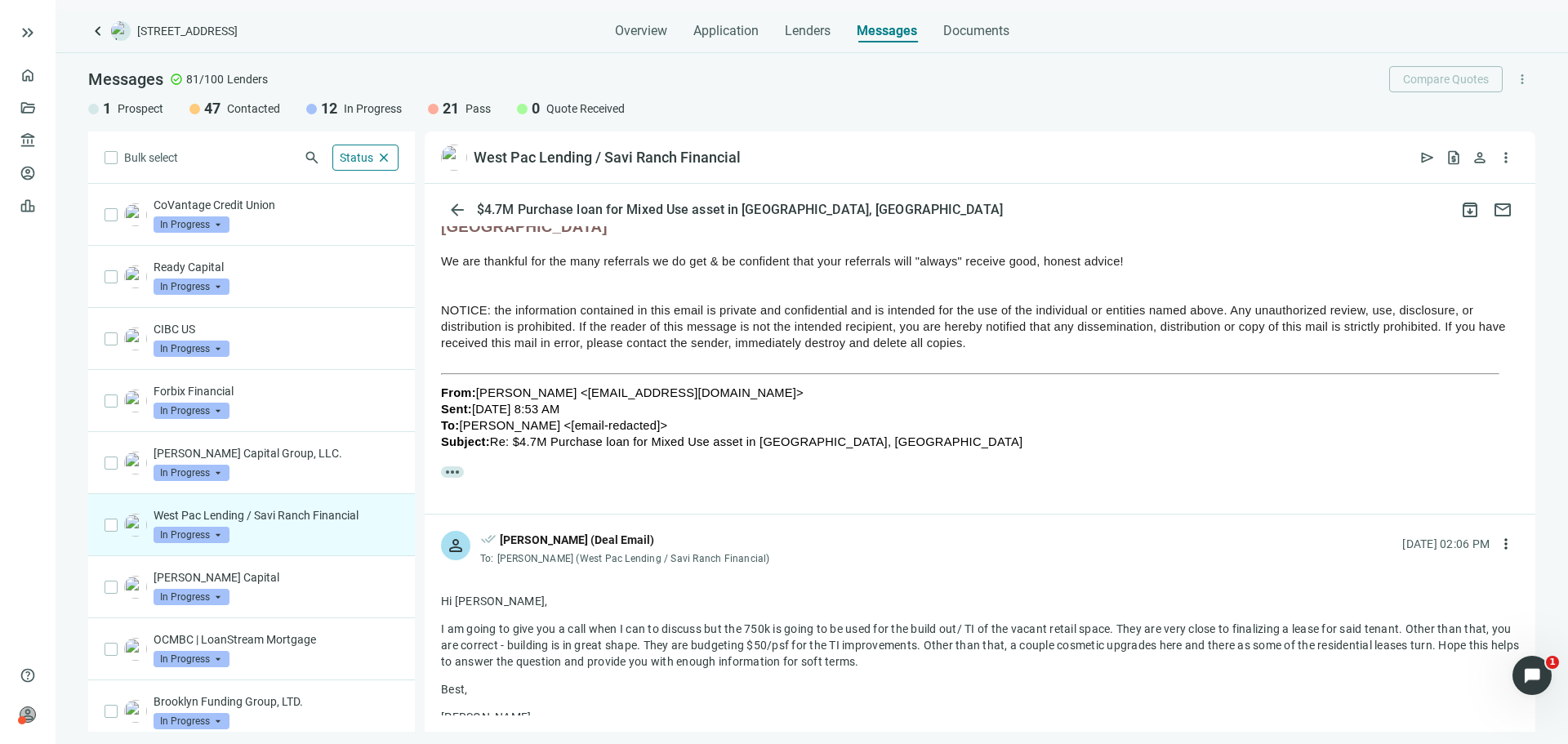
scroll to position [642, 0]
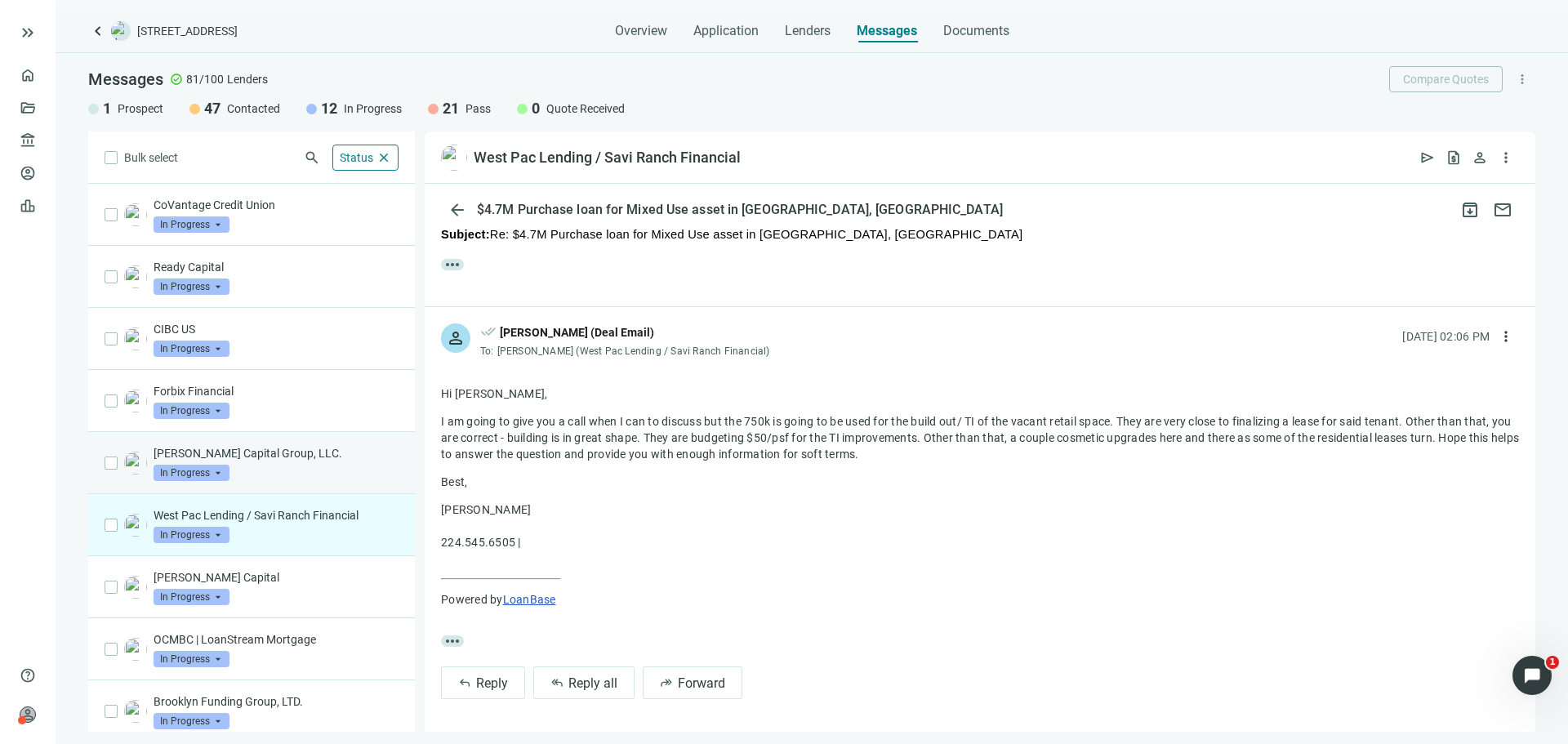
click at [281, 461] on p "[PERSON_NAME] Capital Group, LLC." at bounding box center [276, 453] width 245 height 16
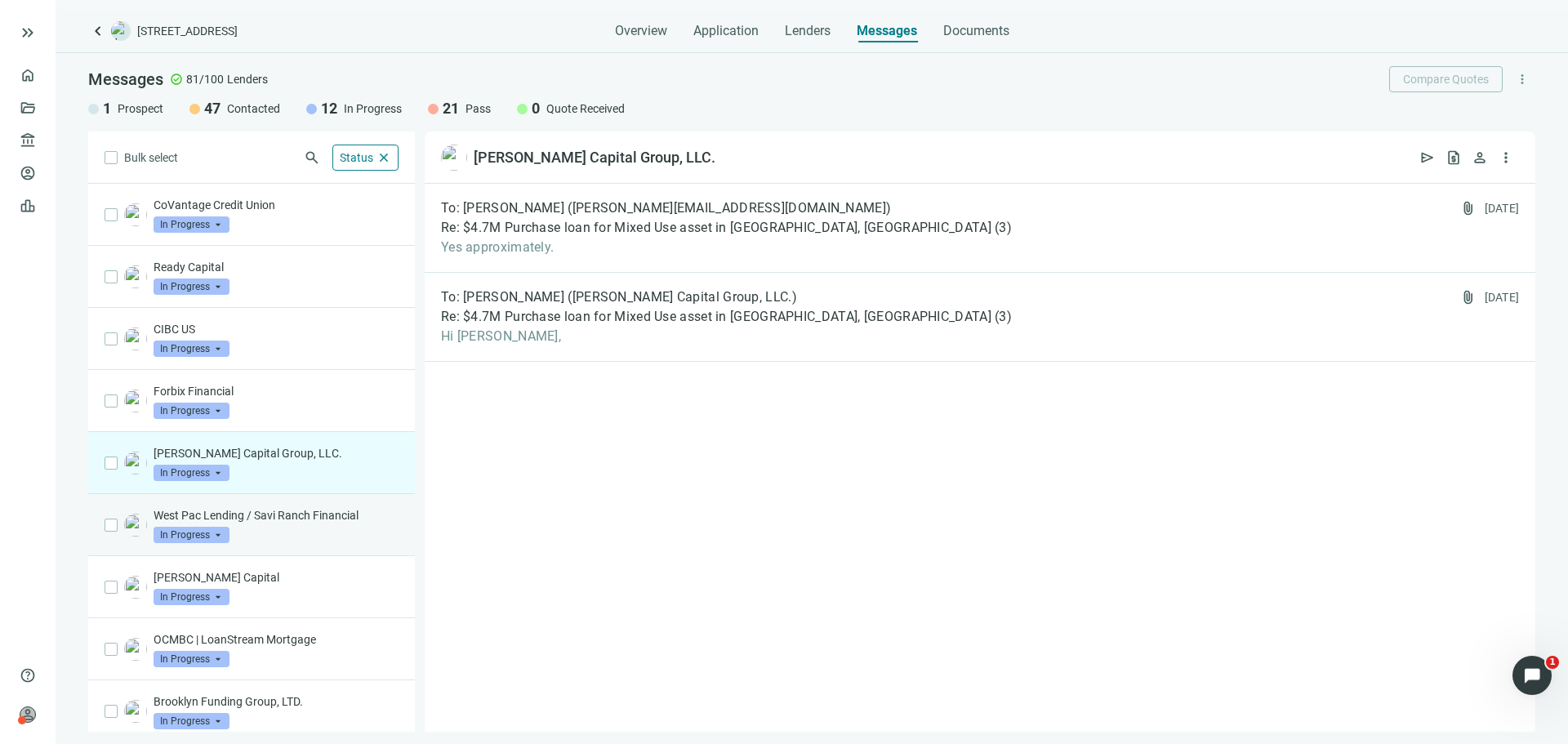
click at [285, 523] on p "West Pac Lending / Savi Ranch Financial" at bounding box center [276, 515] width 245 height 16
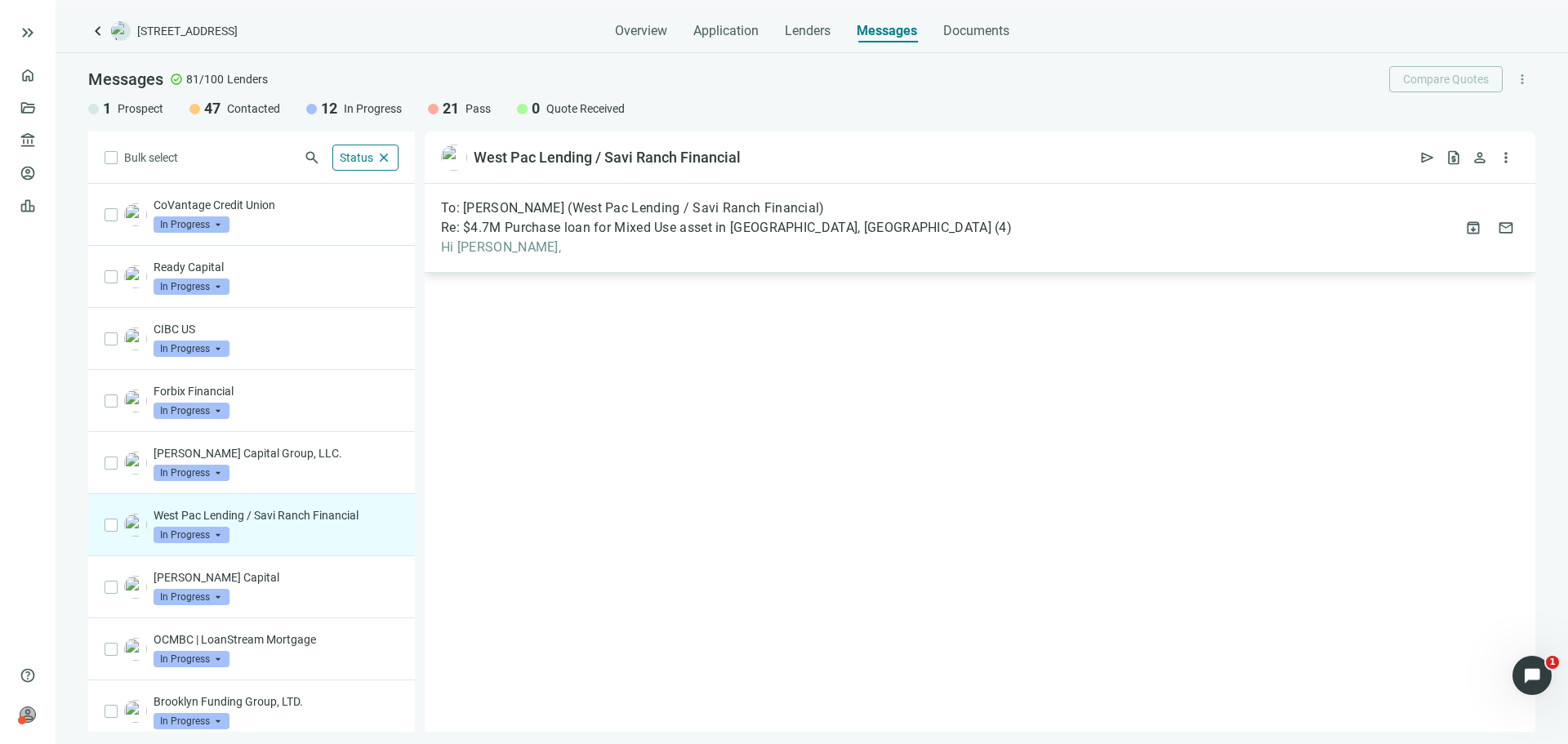
click at [697, 234] on span "Re: $4.7M Purchase loan for Mixed Use asset in [GEOGRAPHIC_DATA], [GEOGRAPHIC_D…" at bounding box center [716, 228] width 550 height 16
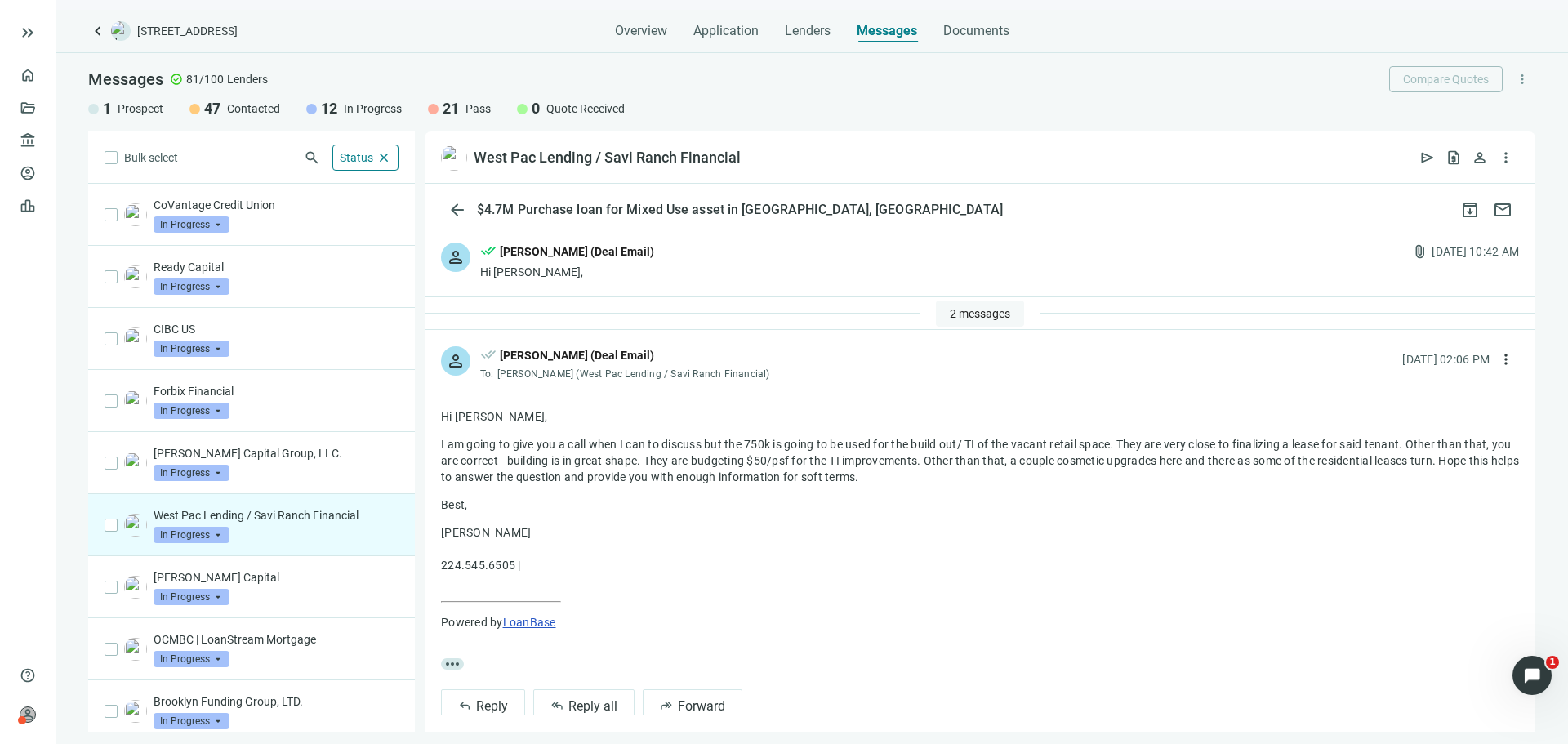
click at [944, 304] on button "2 messages" at bounding box center [980, 314] width 89 height 27
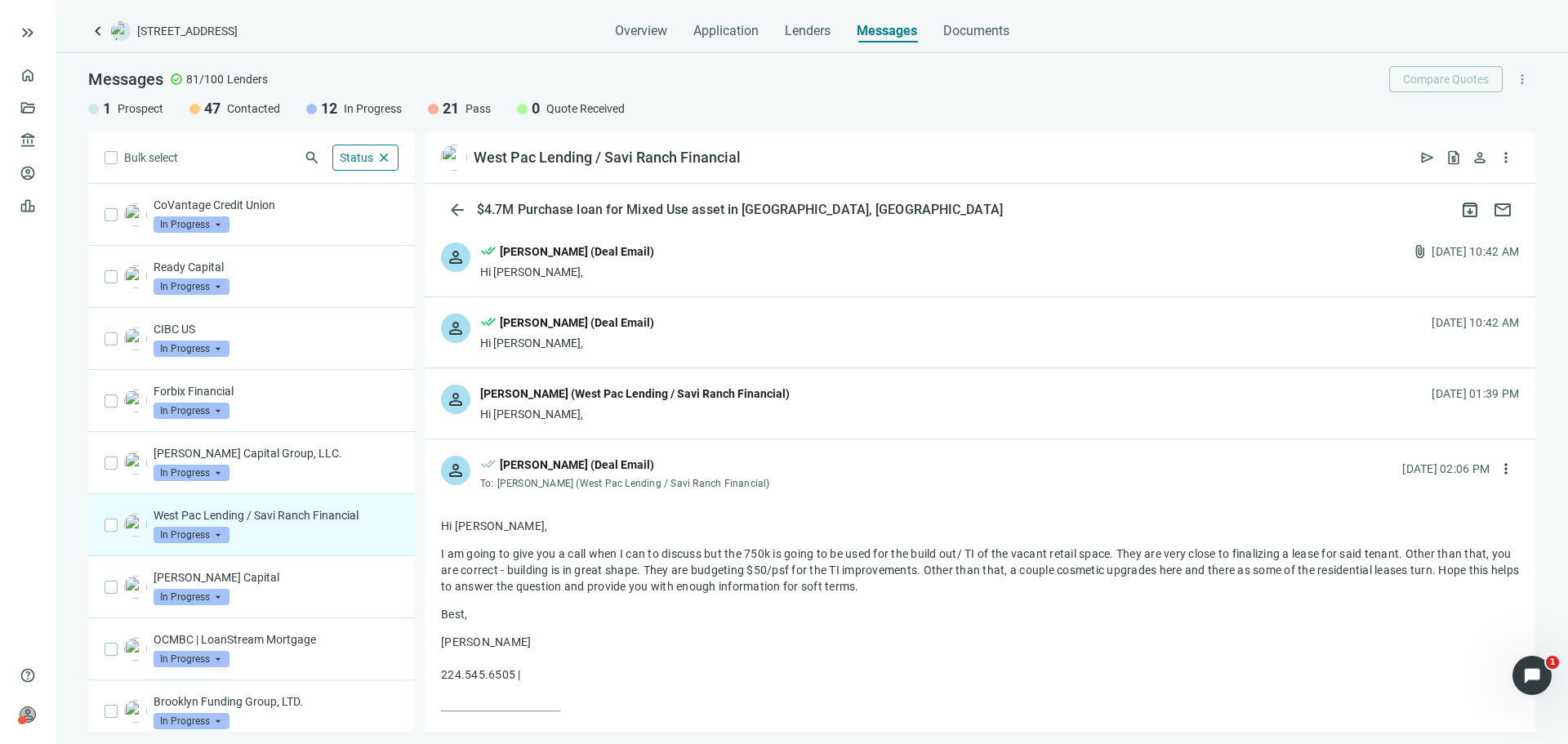
click at [712, 420] on div "Hi [PERSON_NAME]," at bounding box center [635, 414] width 310 height 16
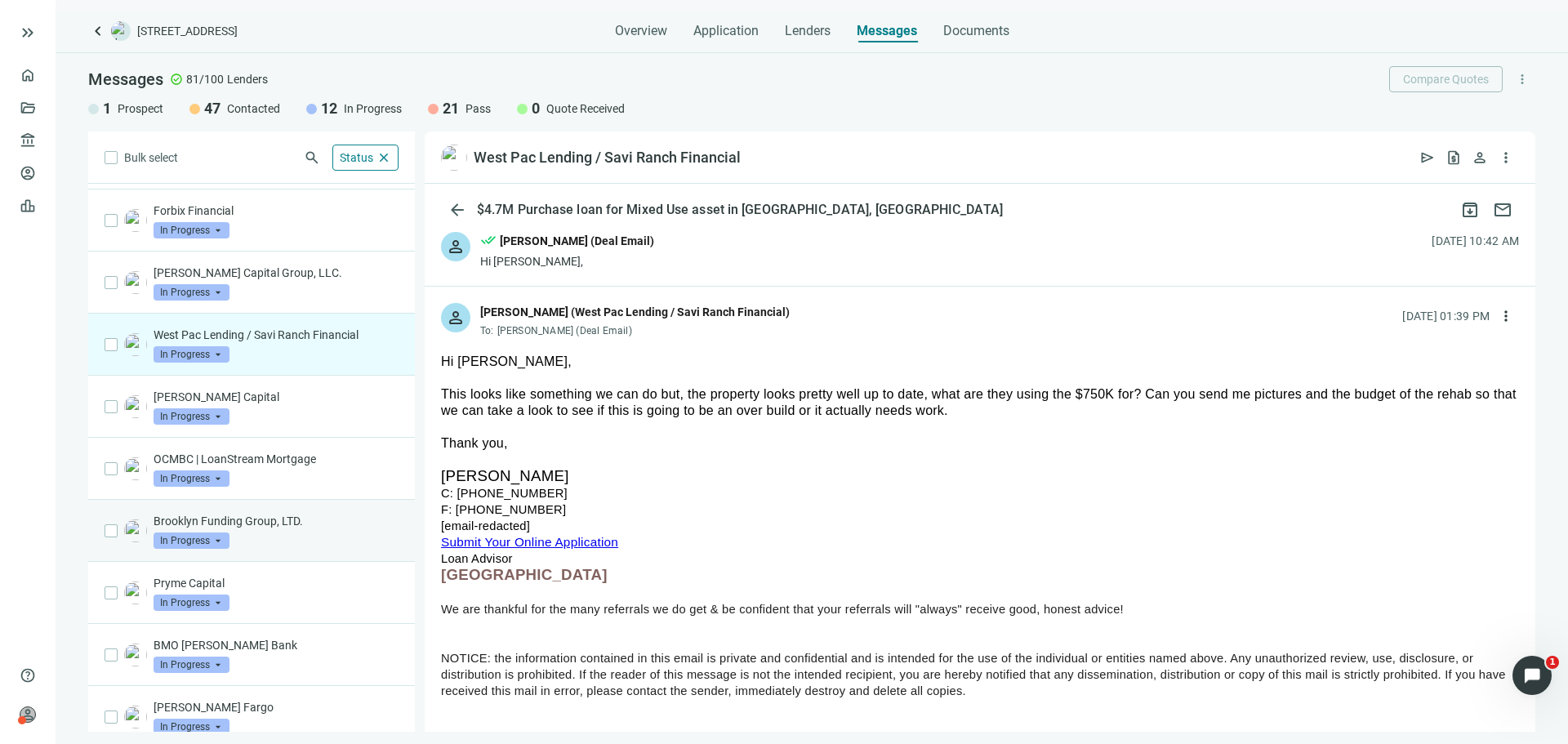
scroll to position [197, 0]
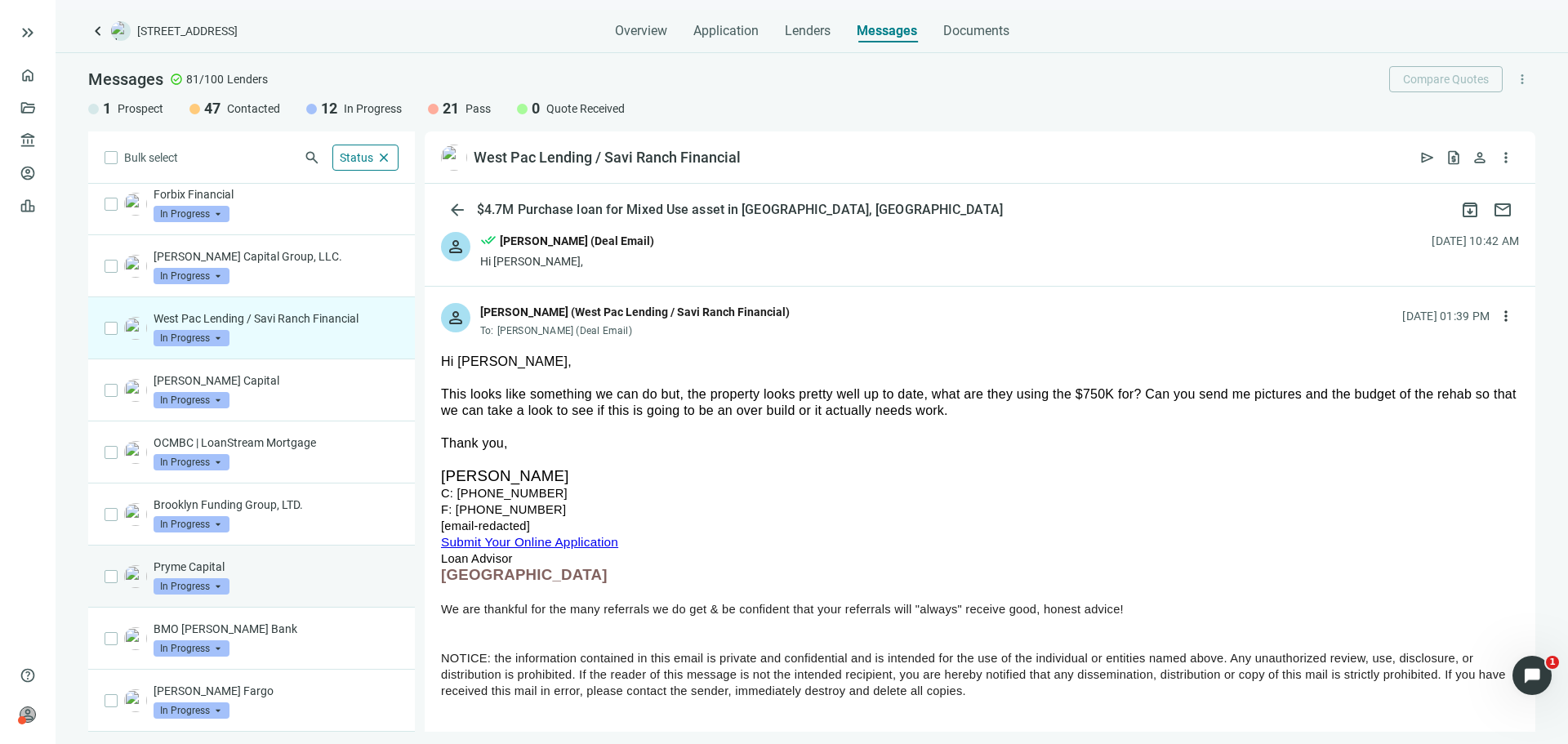
click at [303, 572] on p "Pryme Capital" at bounding box center [276, 567] width 245 height 16
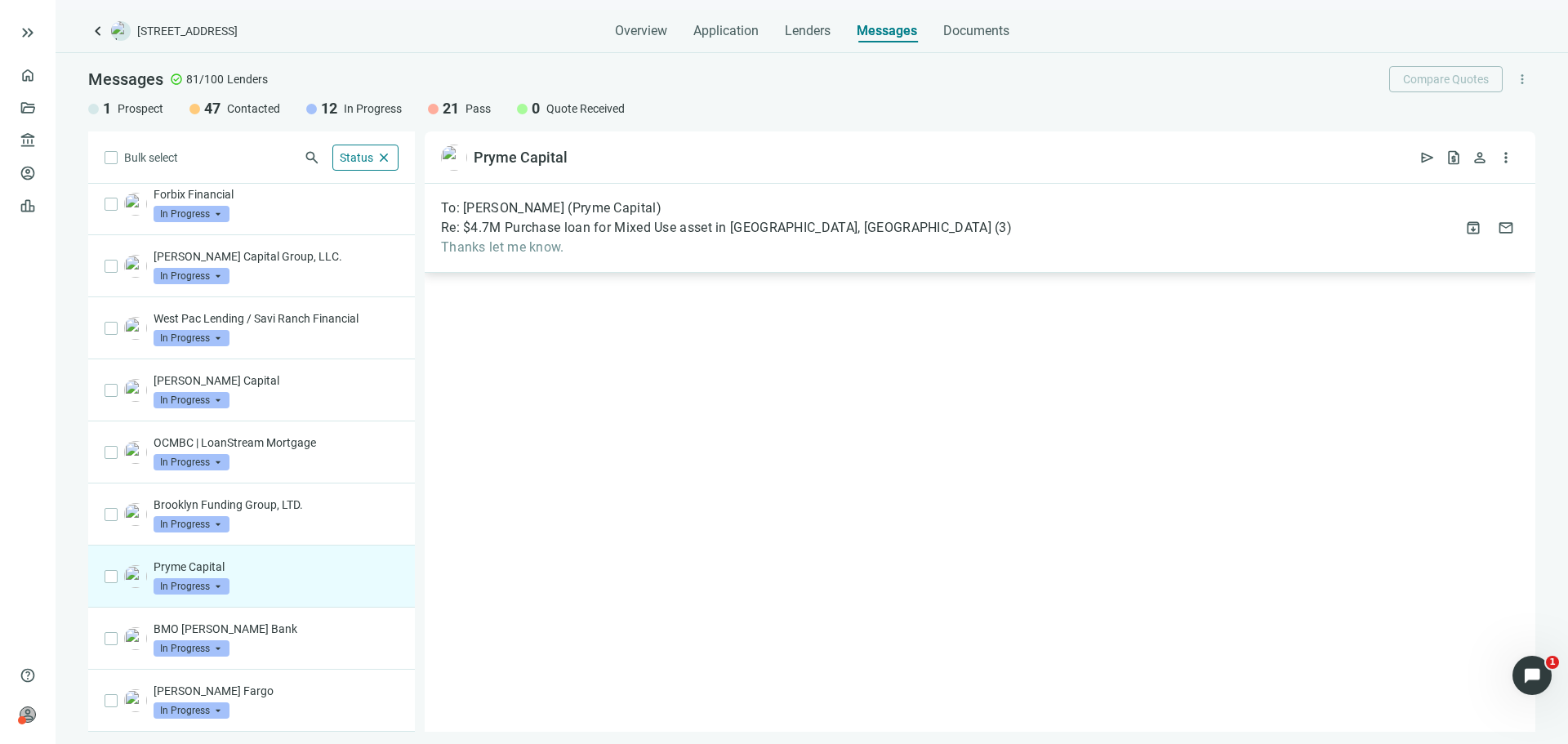
click at [635, 251] on span "Thanks let me know." at bounding box center [726, 248] width 571 height 16
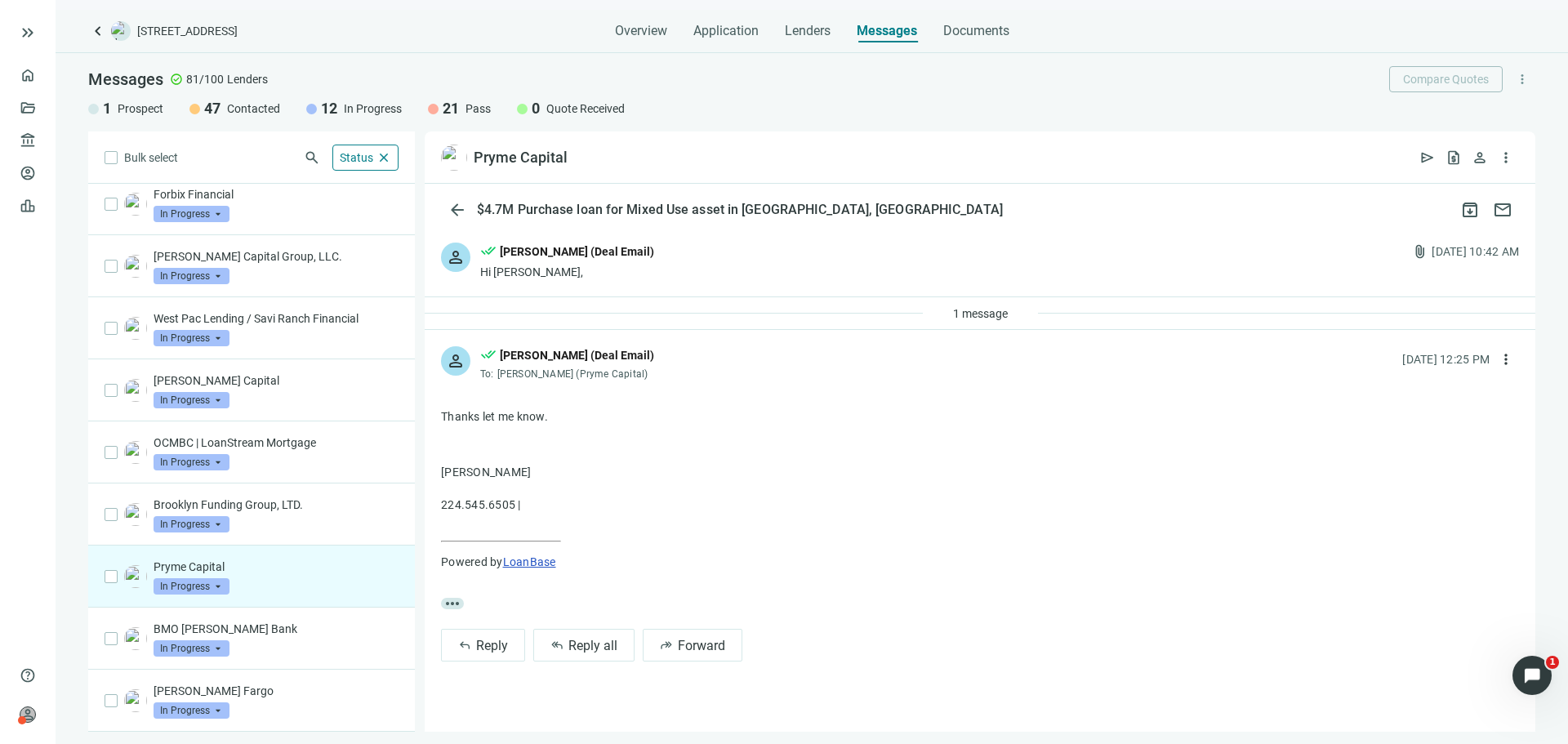
click at [206, 584] on span "In Progress" at bounding box center [191, 587] width 76 height 16
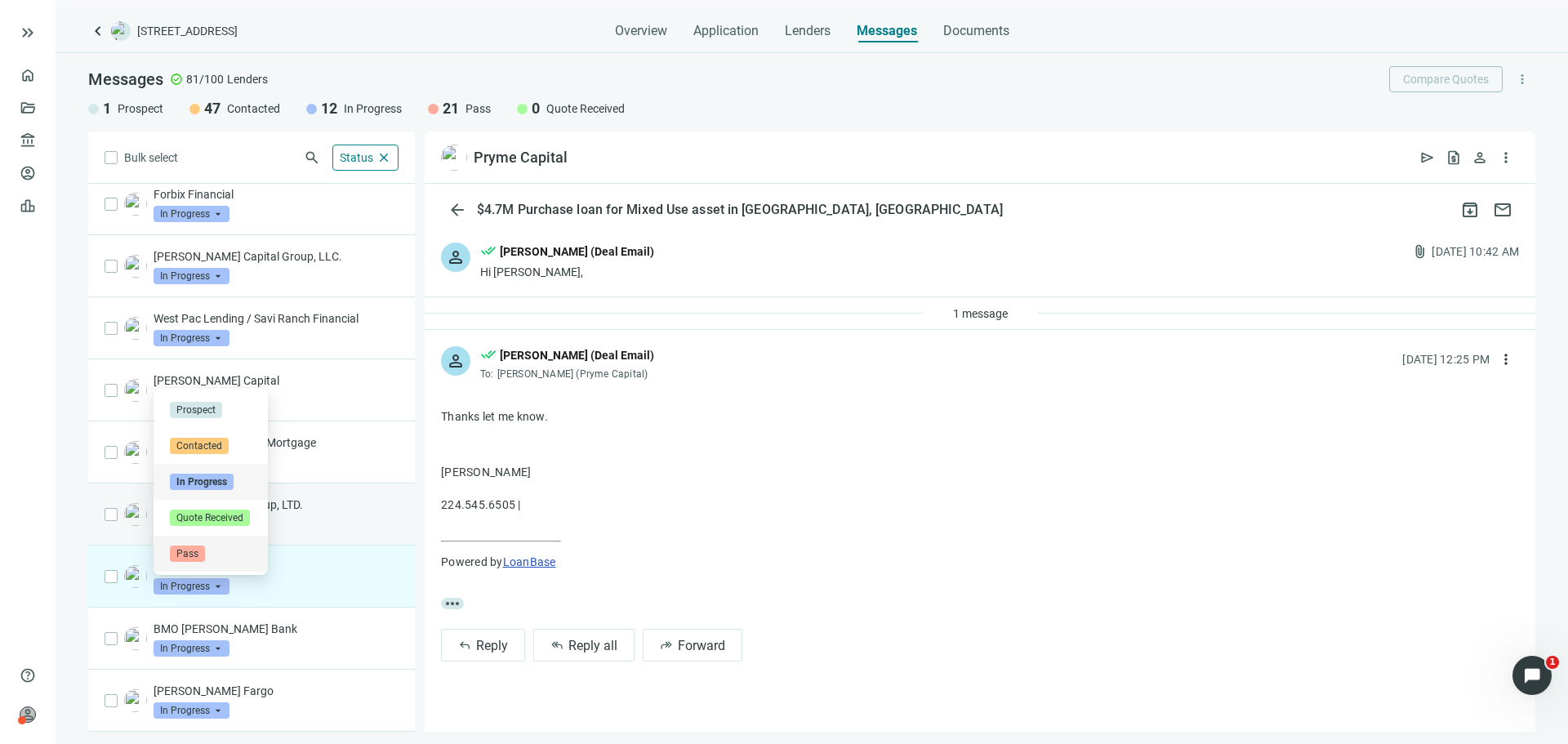
click at [211, 545] on div "Pass" at bounding box center [210, 553] width 114 height 36
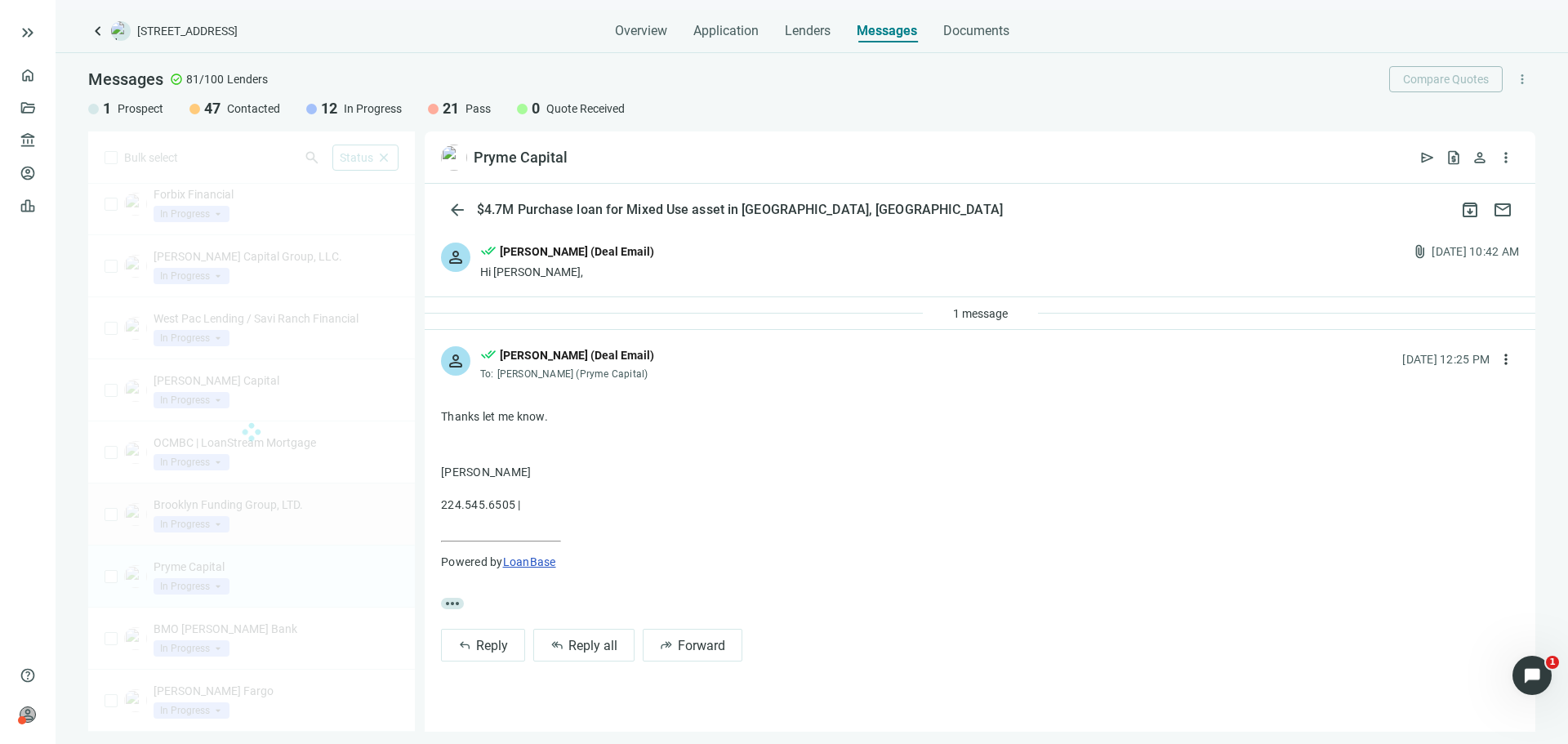
scroll to position [134, 0]
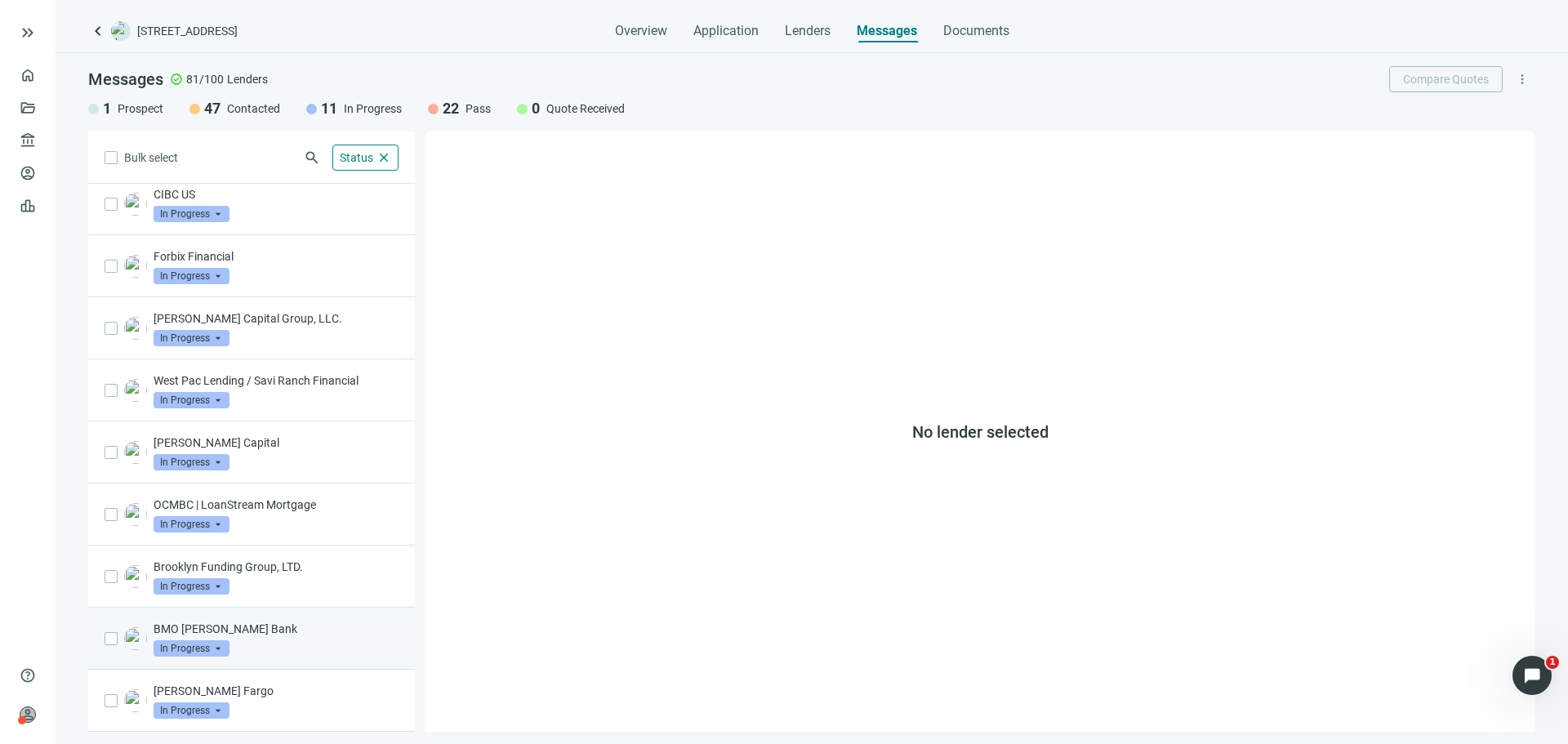
click at [286, 625] on p "BMO [PERSON_NAME] Bank" at bounding box center [276, 629] width 245 height 16
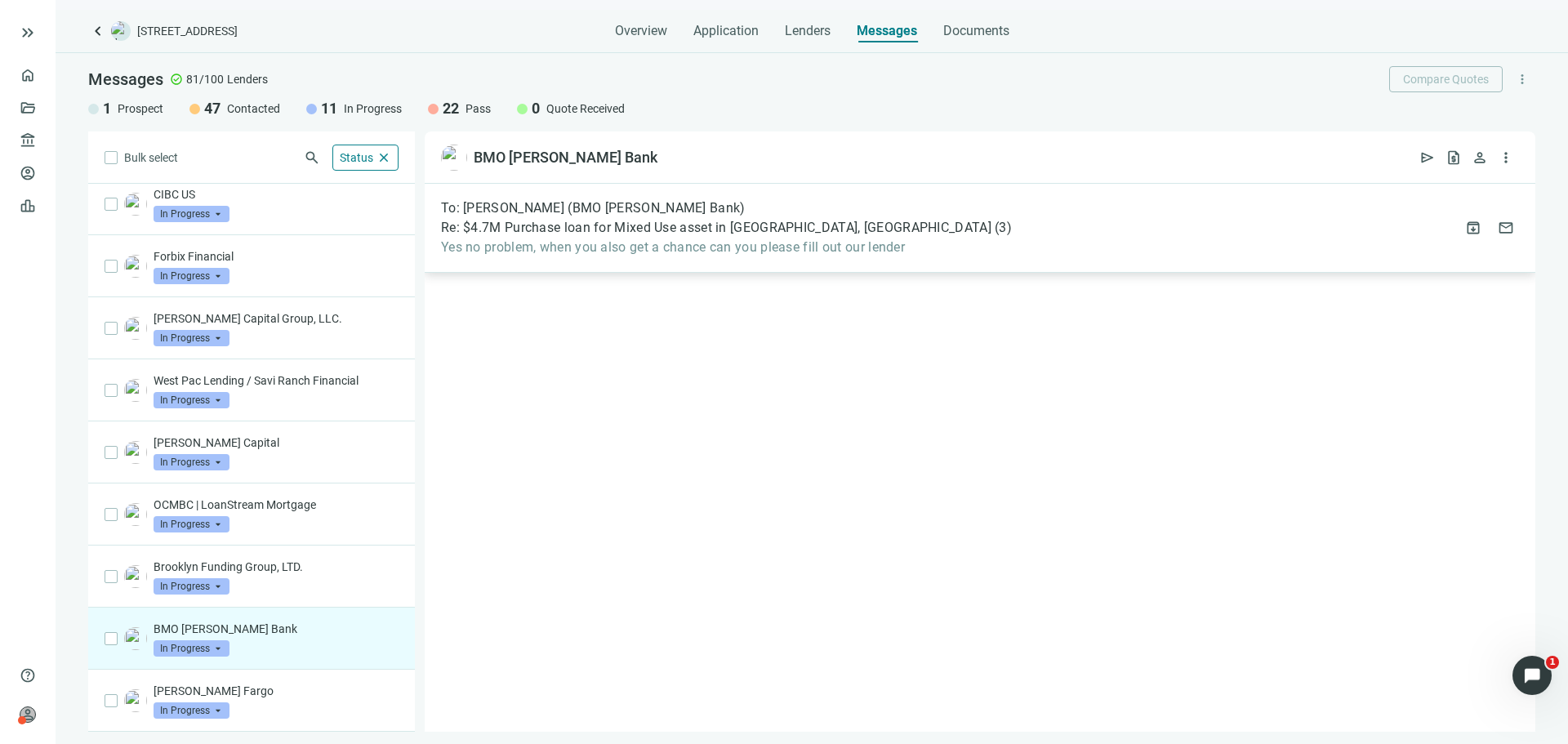
click at [586, 265] on div "To: [PERSON_NAME] (BMO [PERSON_NAME] Bank) Re: $4.7M Purchase loan for Mixed Us…" at bounding box center [980, 228] width 1110 height 89
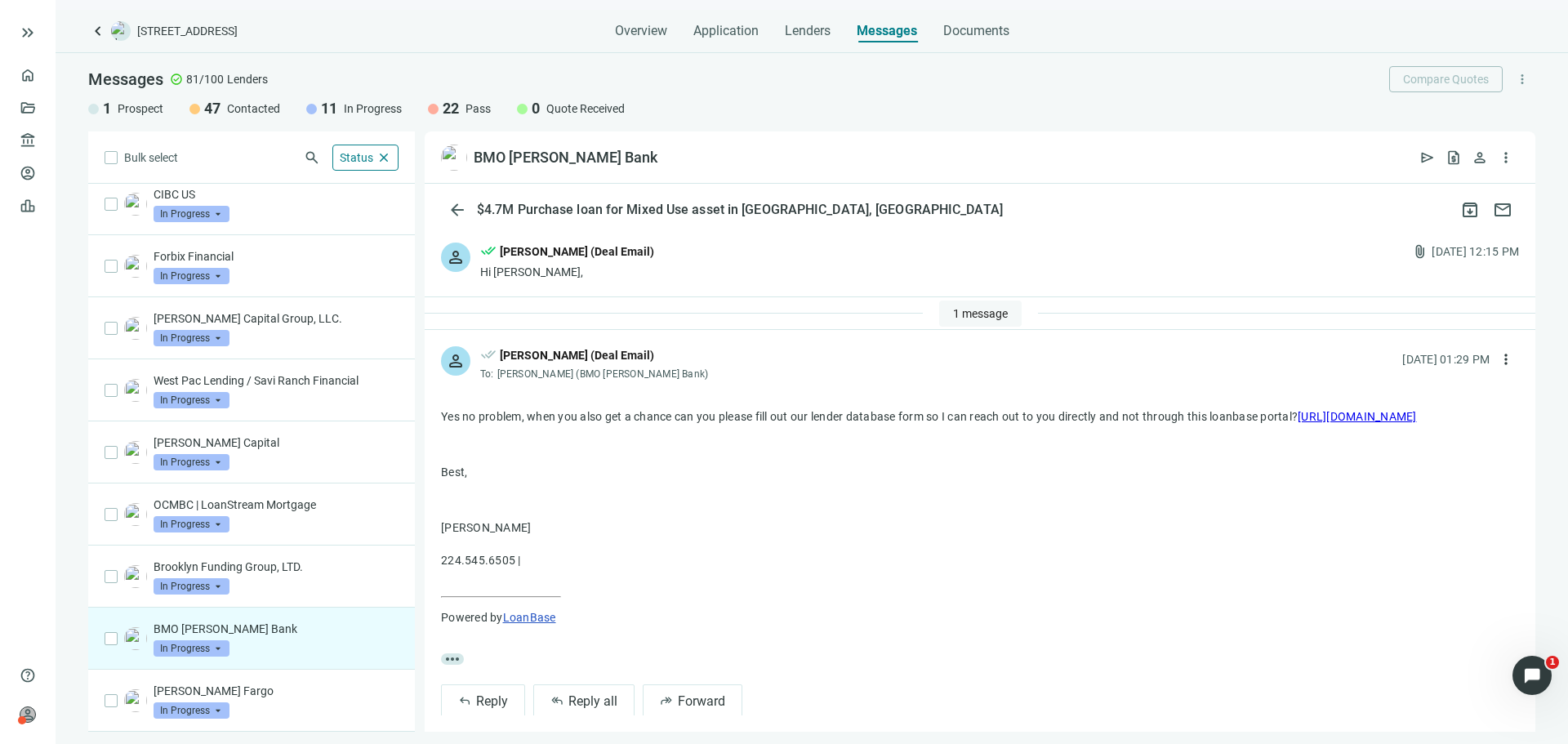
drag, startPoint x: 1003, startPoint y: 311, endPoint x: 994, endPoint y: 310, distance: 9.1
click at [1001, 310] on button "1 message" at bounding box center [980, 314] width 82 height 27
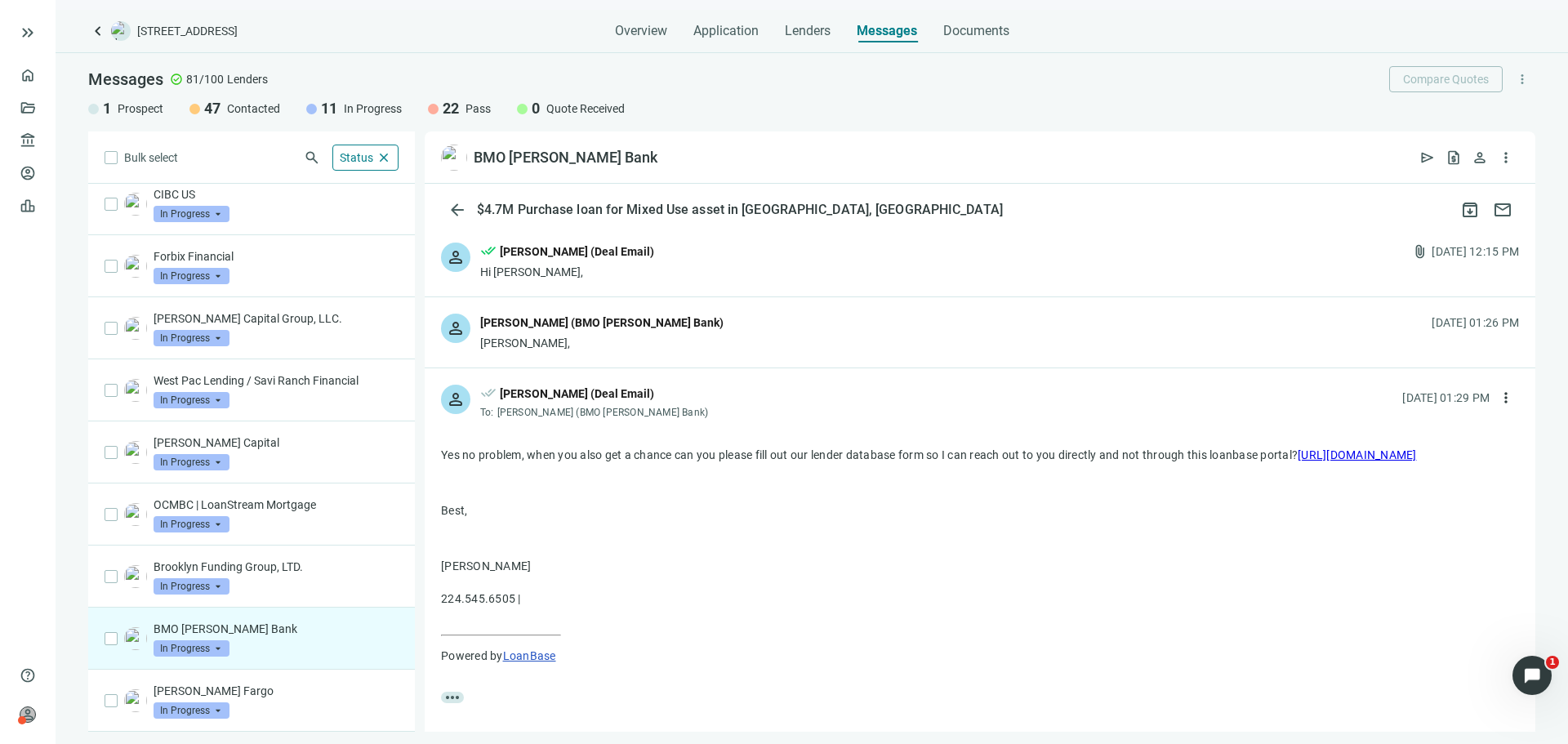
click at [957, 329] on div "person [PERSON_NAME] (BMO [PERSON_NAME] Bank) [PERSON_NAME], [DATE] 01:26 PM" at bounding box center [980, 332] width 1110 height 70
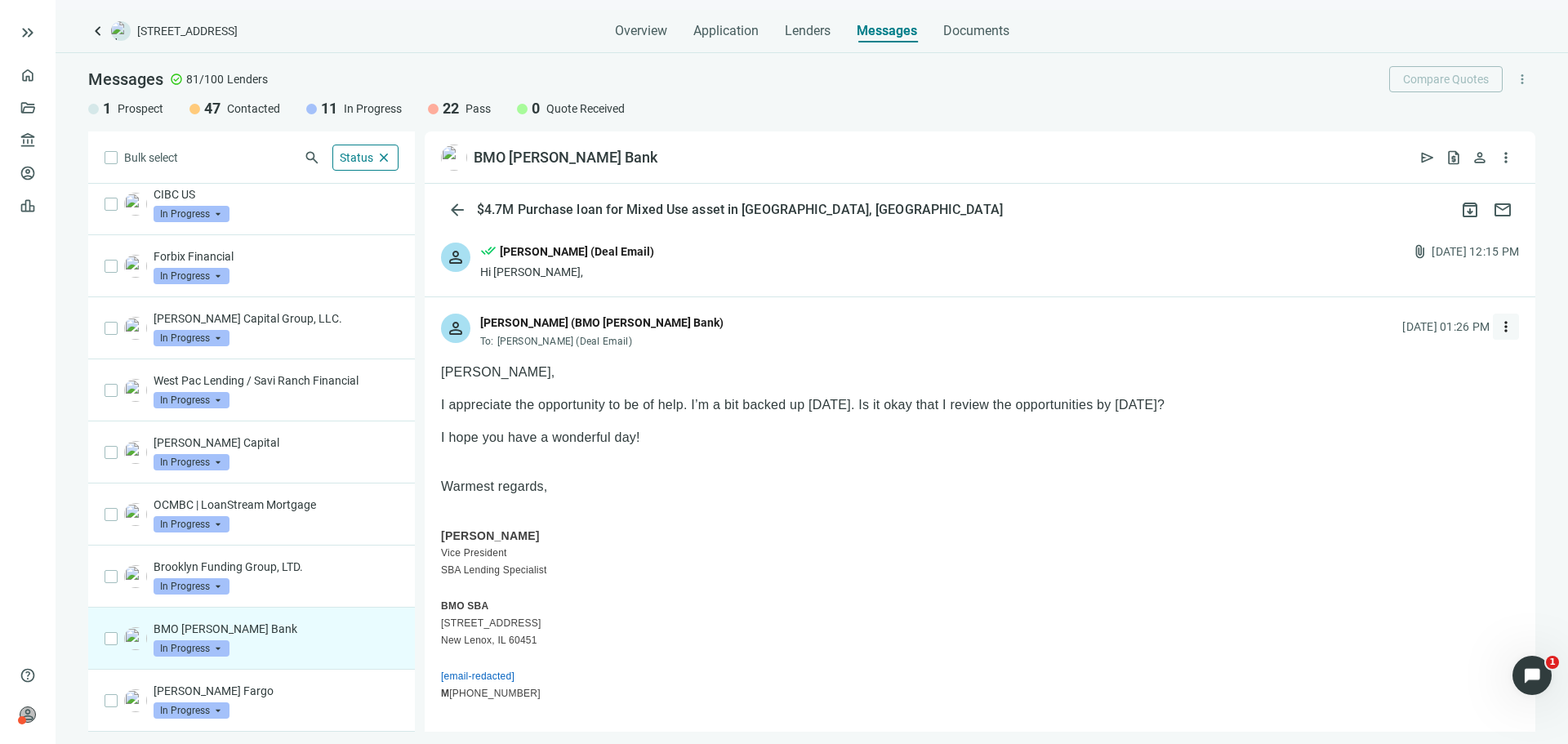
click at [1501, 324] on button "more_vert" at bounding box center [1506, 326] width 26 height 27
click at [1440, 360] on div "reply Reply" at bounding box center [1415, 365] width 173 height 29
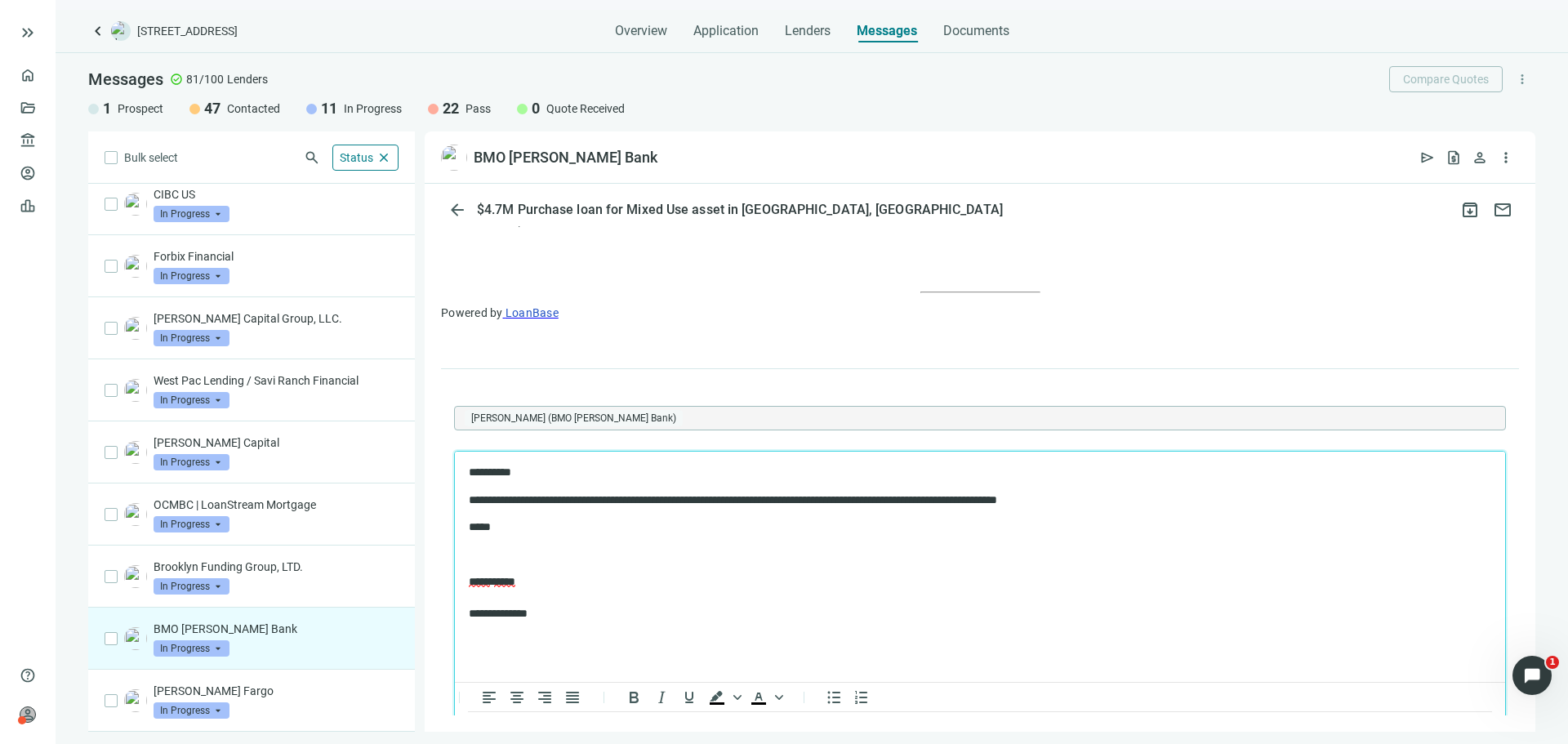
click at [470, 523] on p "*****" at bounding box center [971, 527] width 1006 height 16
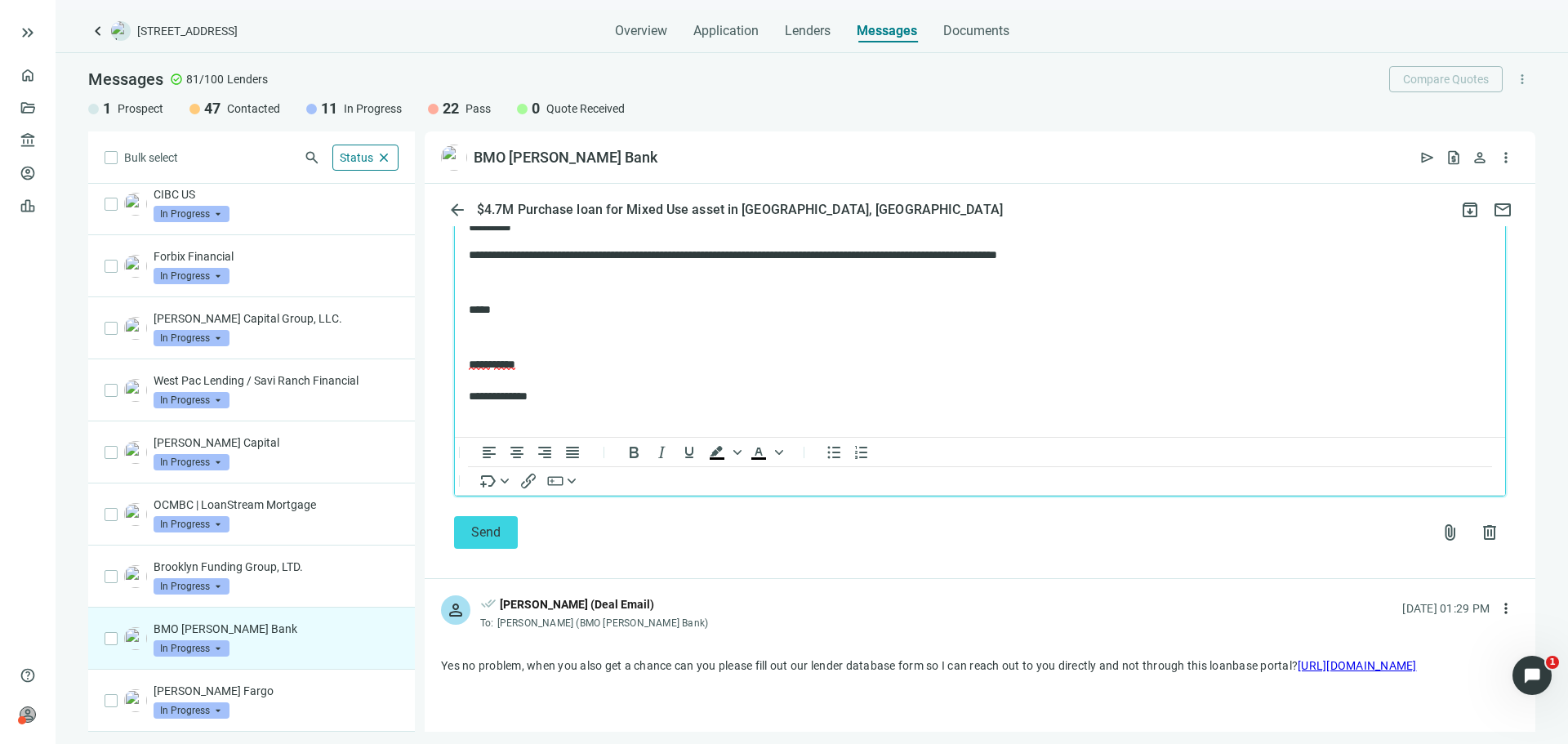
click at [484, 538] on span "Send" at bounding box center [486, 532] width 29 height 16
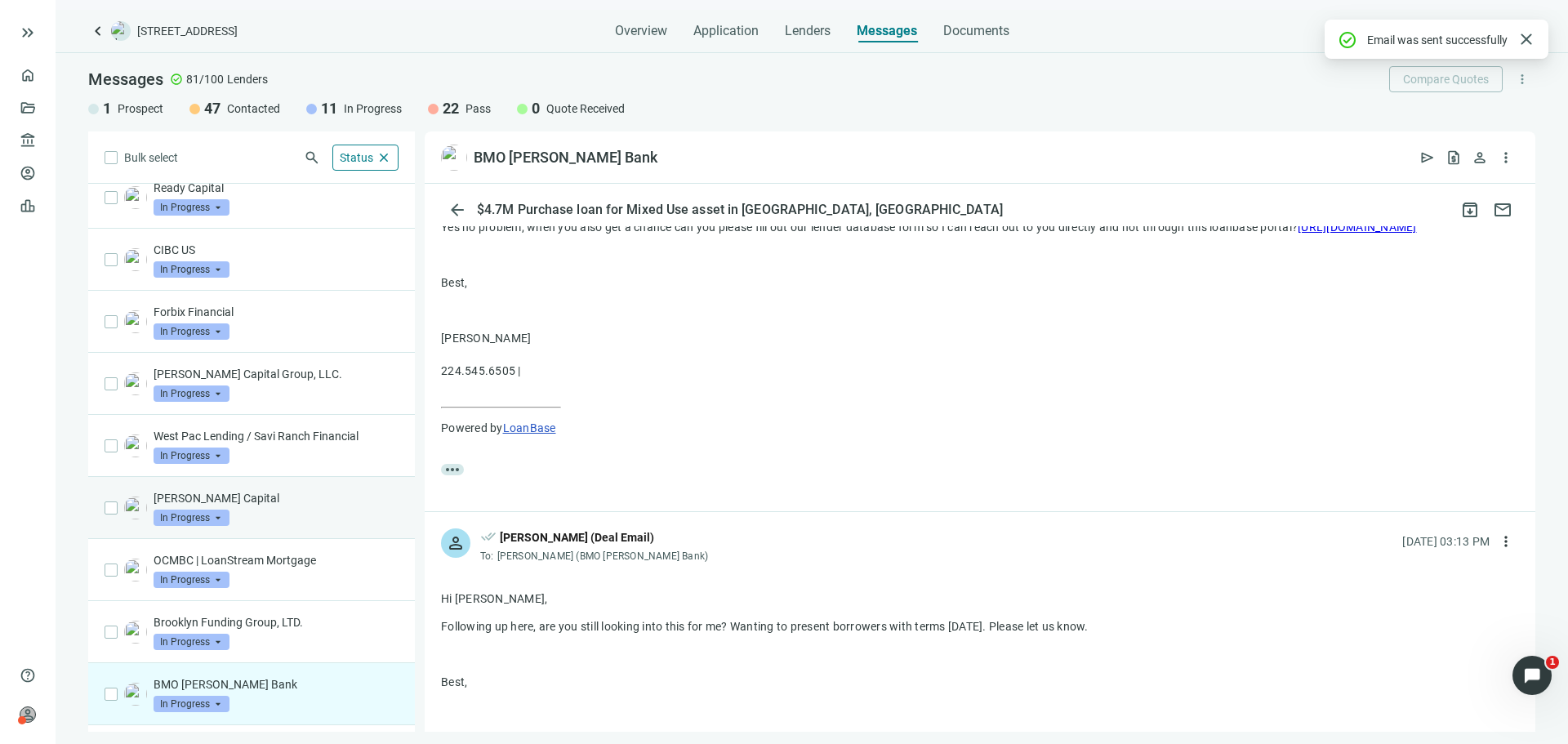
scroll to position [134, 0]
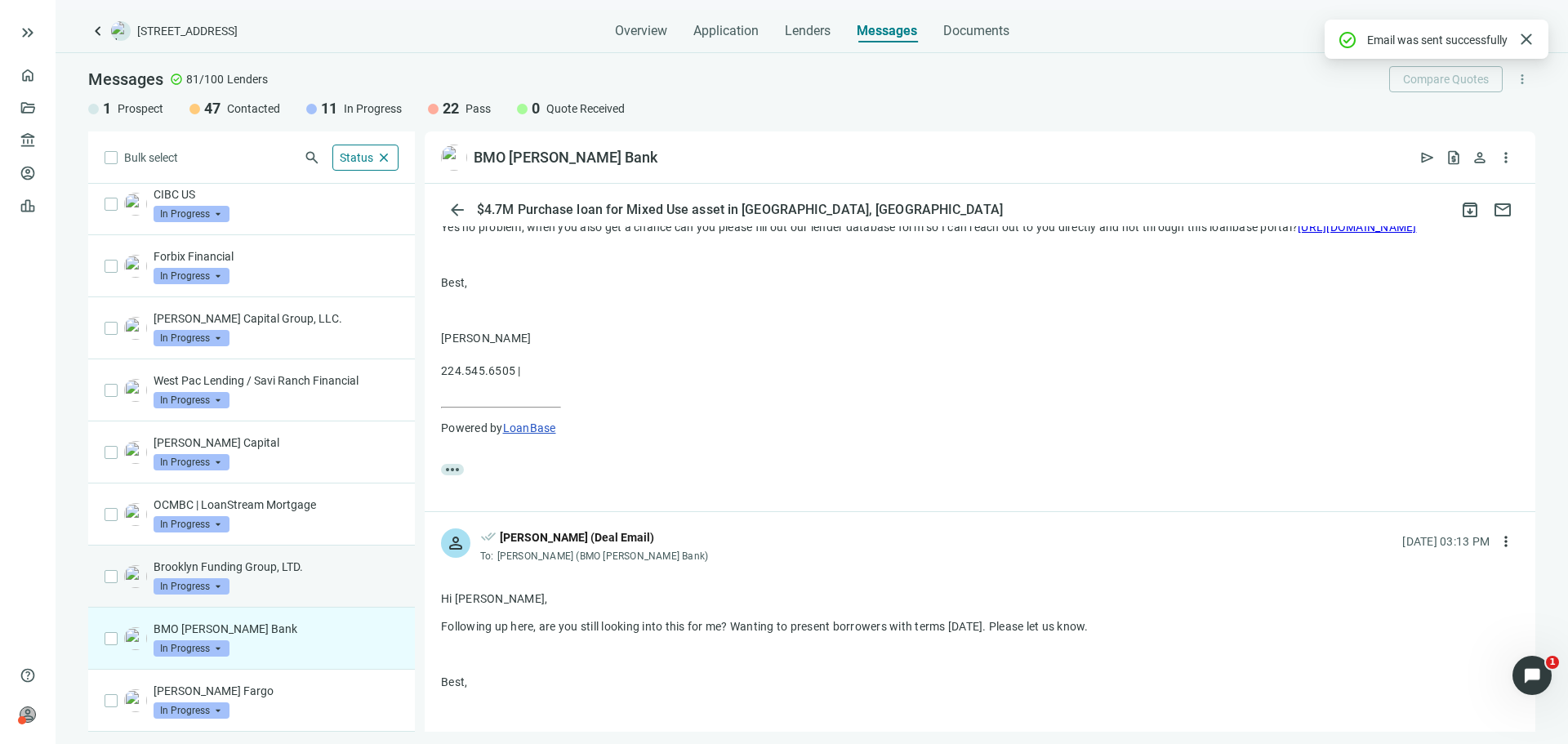
click at [299, 573] on p "Brooklyn Funding Group, LTD." at bounding box center [276, 567] width 245 height 16
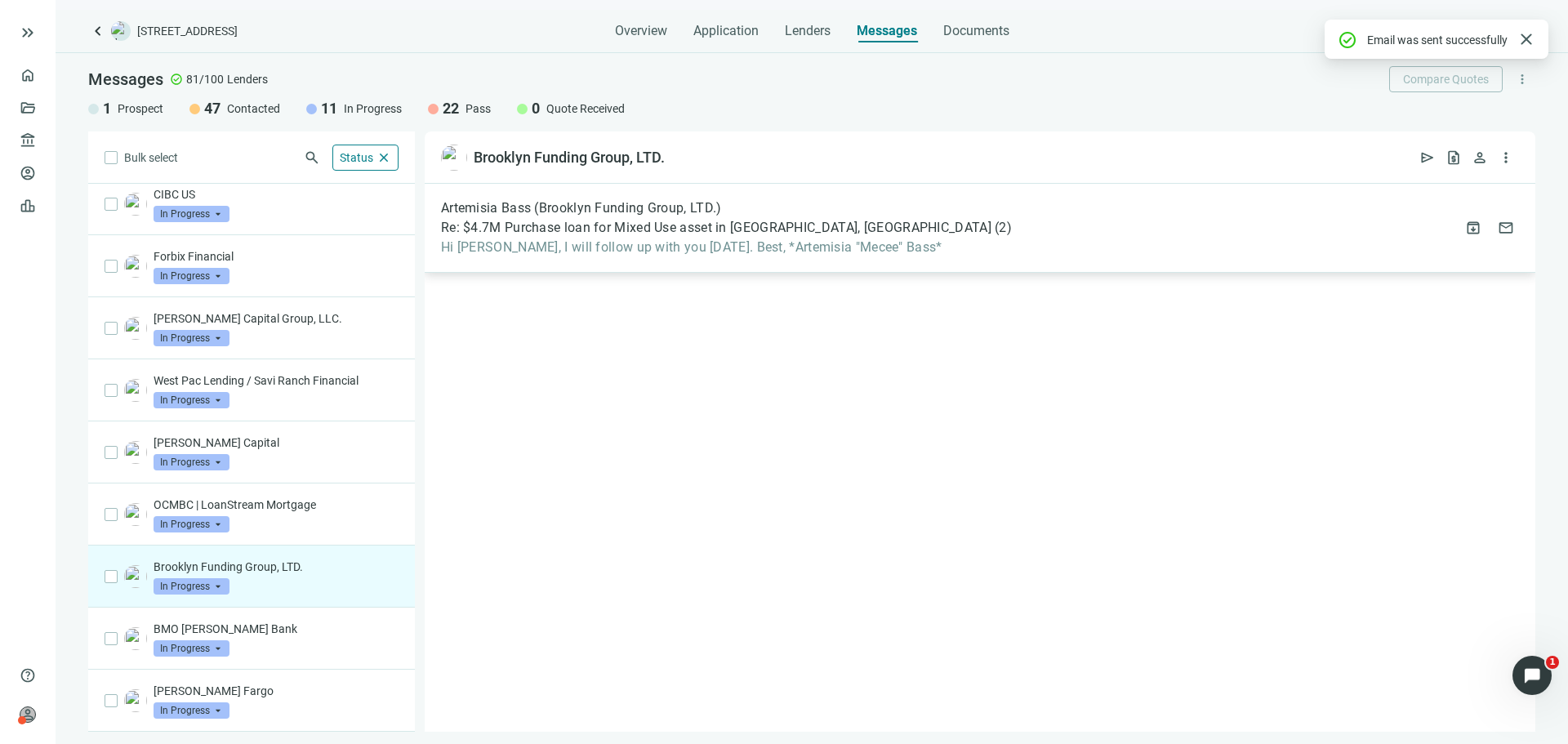
click at [938, 186] on div "Artemisia Bass (Brooklyn Funding Group, LTD.) Re: $4.7M Purchase loan for Mixed…" at bounding box center [980, 228] width 1110 height 89
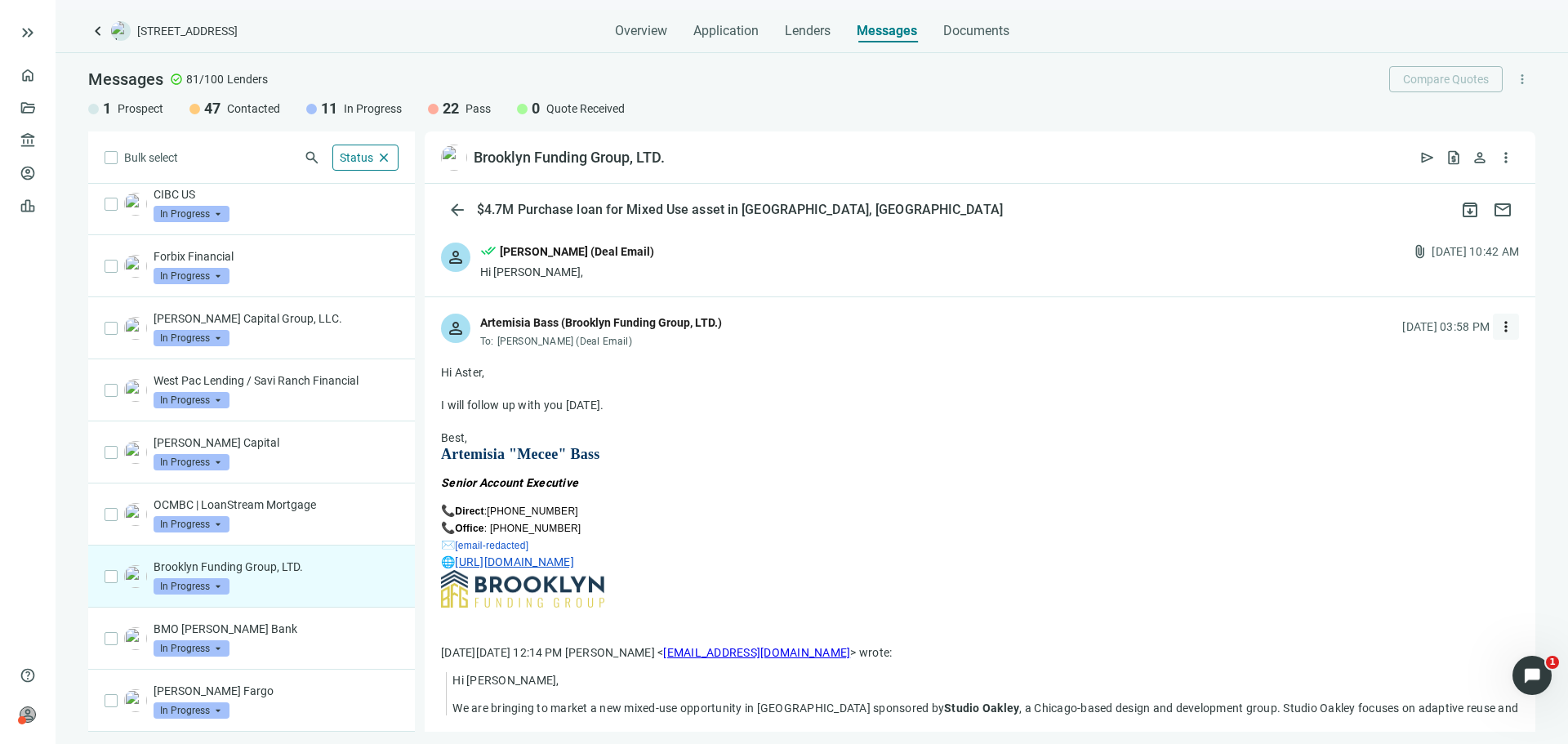
click at [1479, 331] on div "[DATE] 03:58 PM more_vert" at bounding box center [1461, 326] width 117 height 27
click at [1498, 329] on span "more_vert" at bounding box center [1506, 327] width 16 height 16
click at [1373, 372] on span "Reply" at bounding box center [1384, 365] width 27 height 16
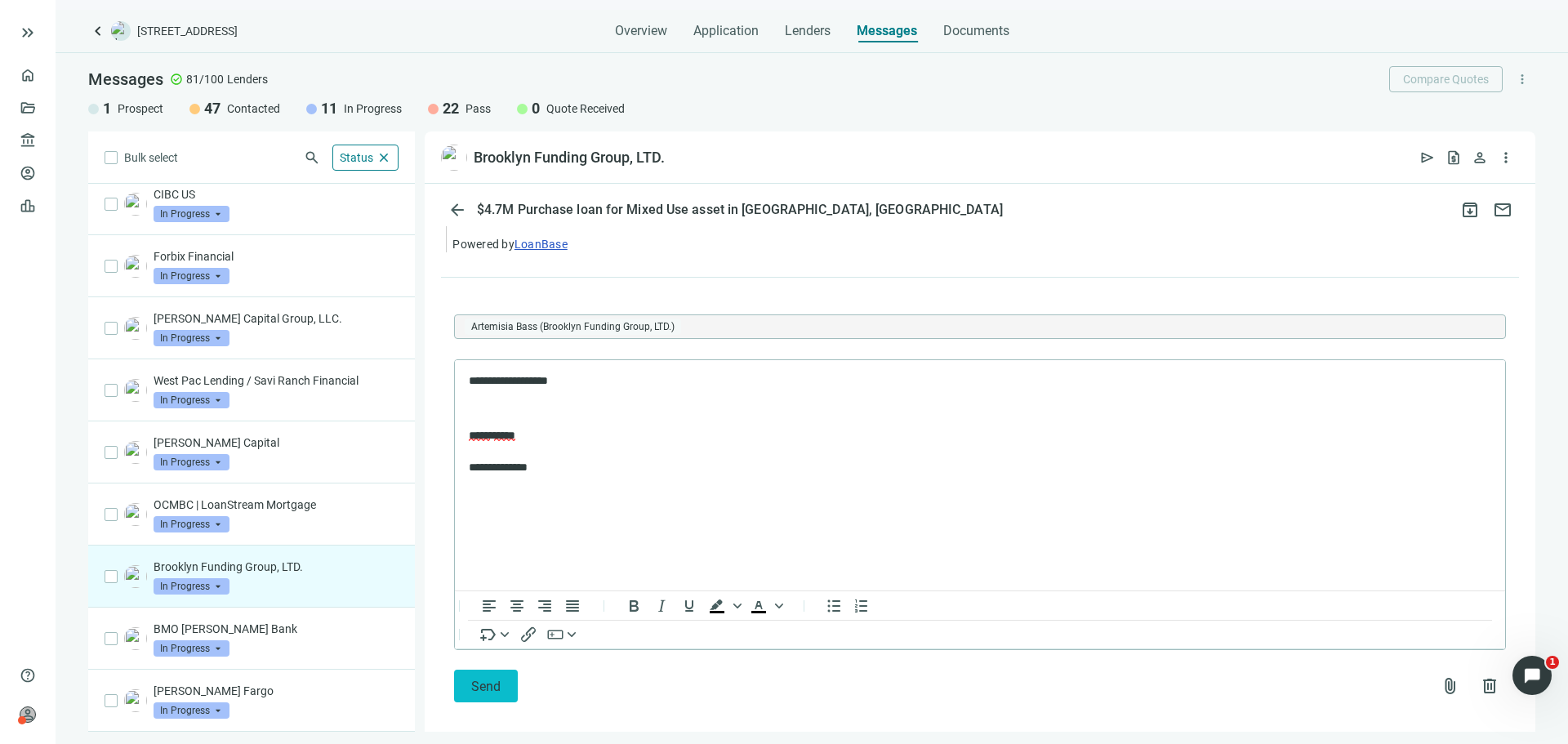
click at [503, 670] on button "Send" at bounding box center [486, 686] width 64 height 33
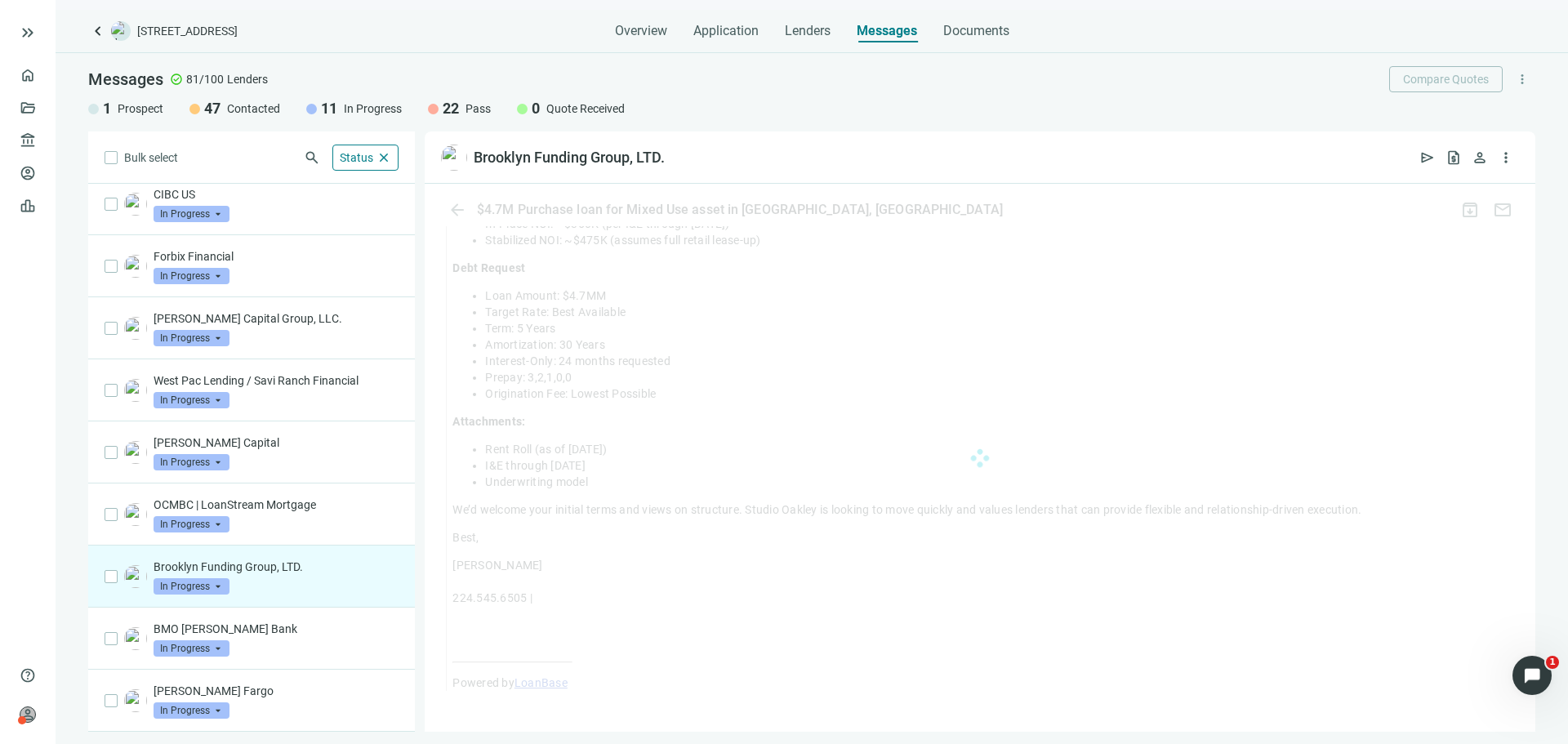
scroll to position [1266, 0]
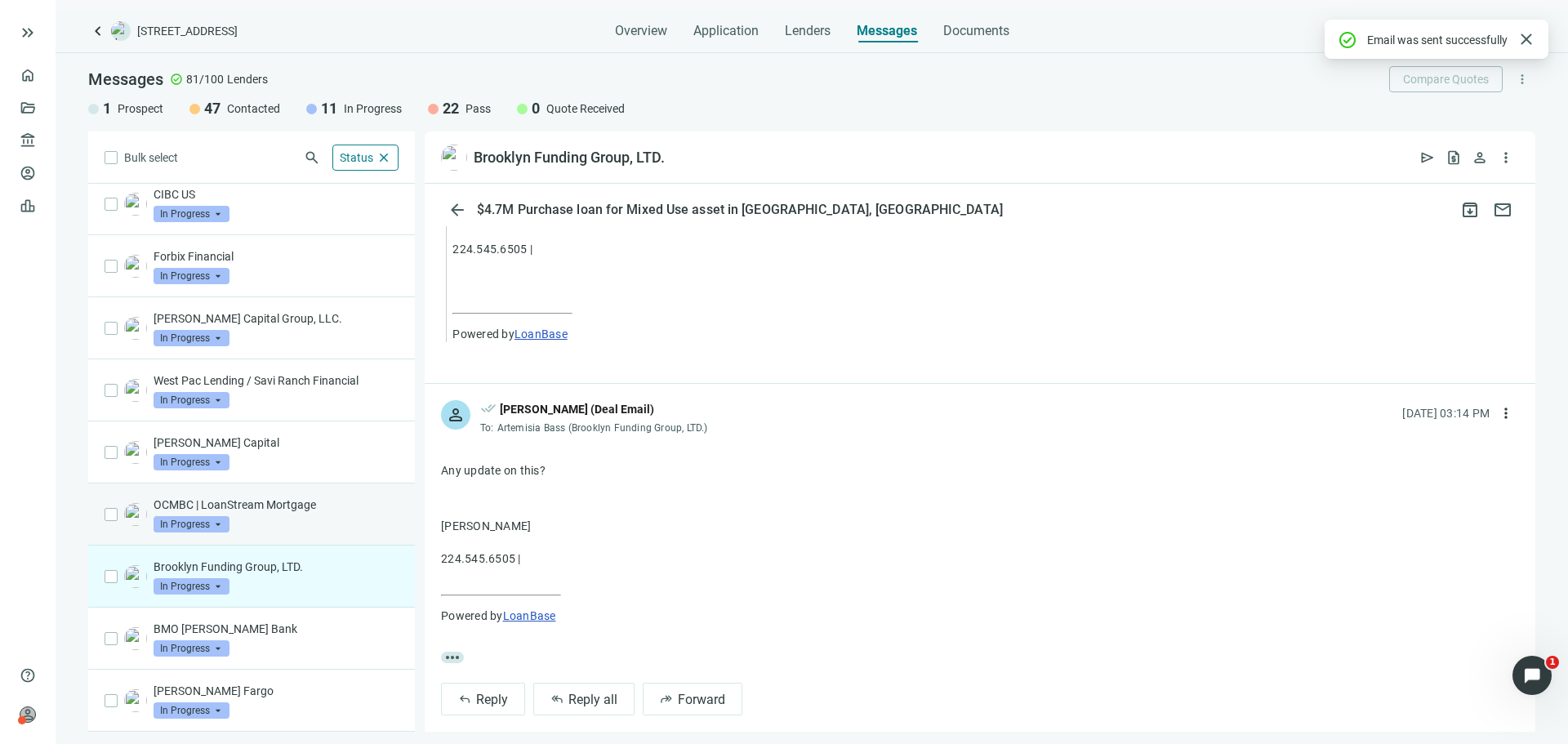
click at [334, 531] on div "OCMBC | LoanStream Mortgage In Progress arrow_drop_down" at bounding box center [276, 514] width 245 height 36
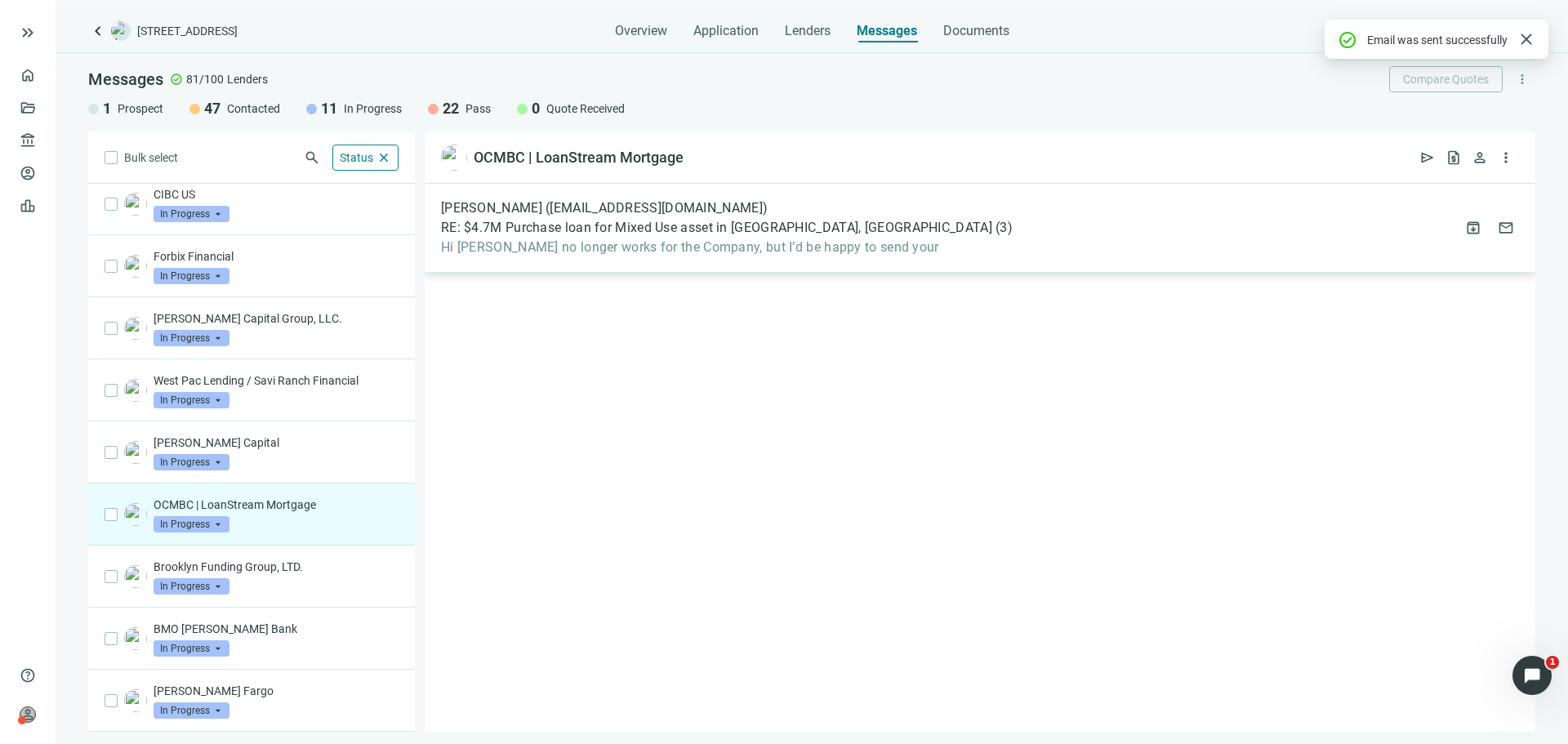
click at [701, 200] on div "[PERSON_NAME] ([EMAIL_ADDRESS][DOMAIN_NAME])" at bounding box center [727, 208] width 572 height 16
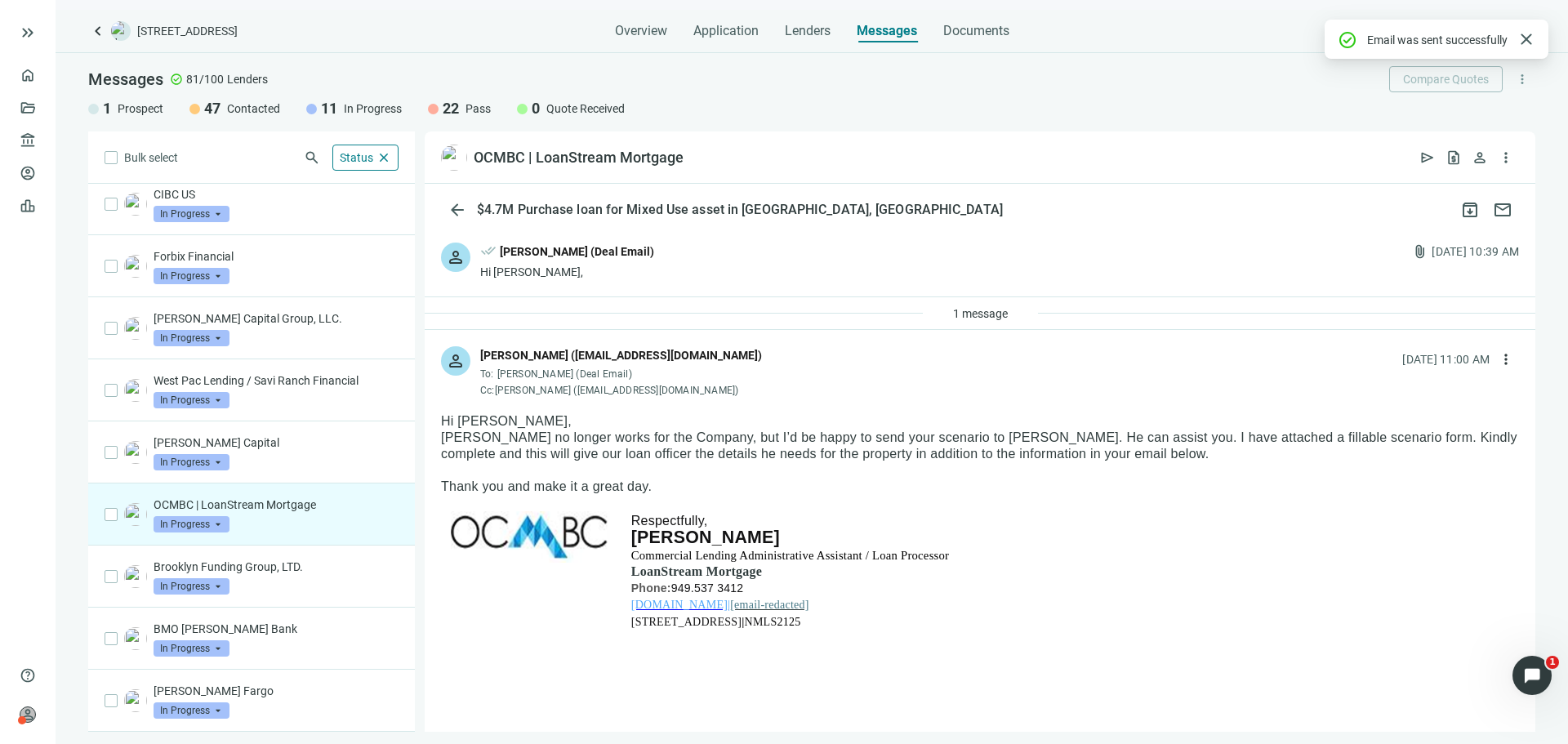
click at [224, 524] on span "In Progress" at bounding box center [191, 525] width 76 height 16
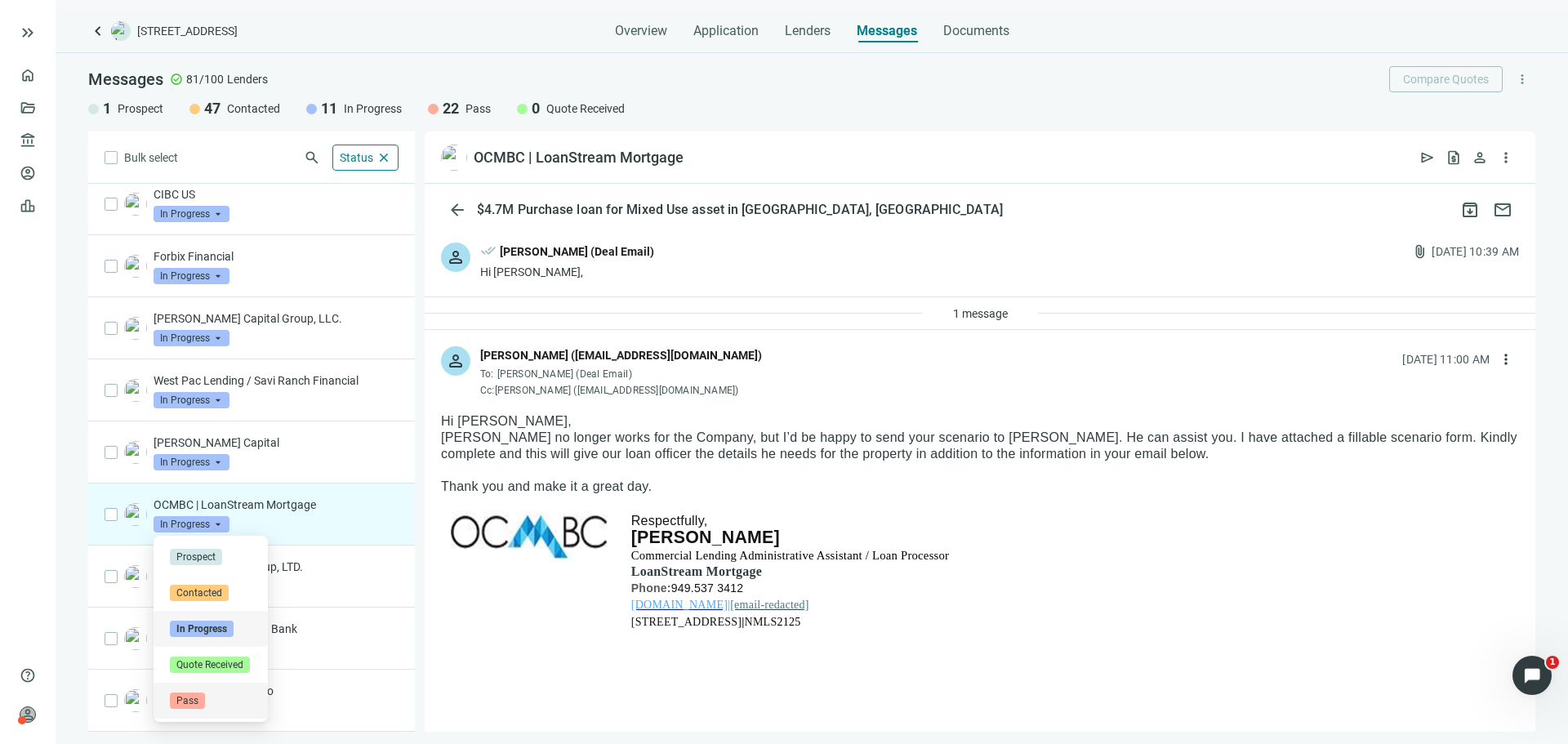
click at [227, 688] on div "Pass" at bounding box center [210, 700] width 114 height 36
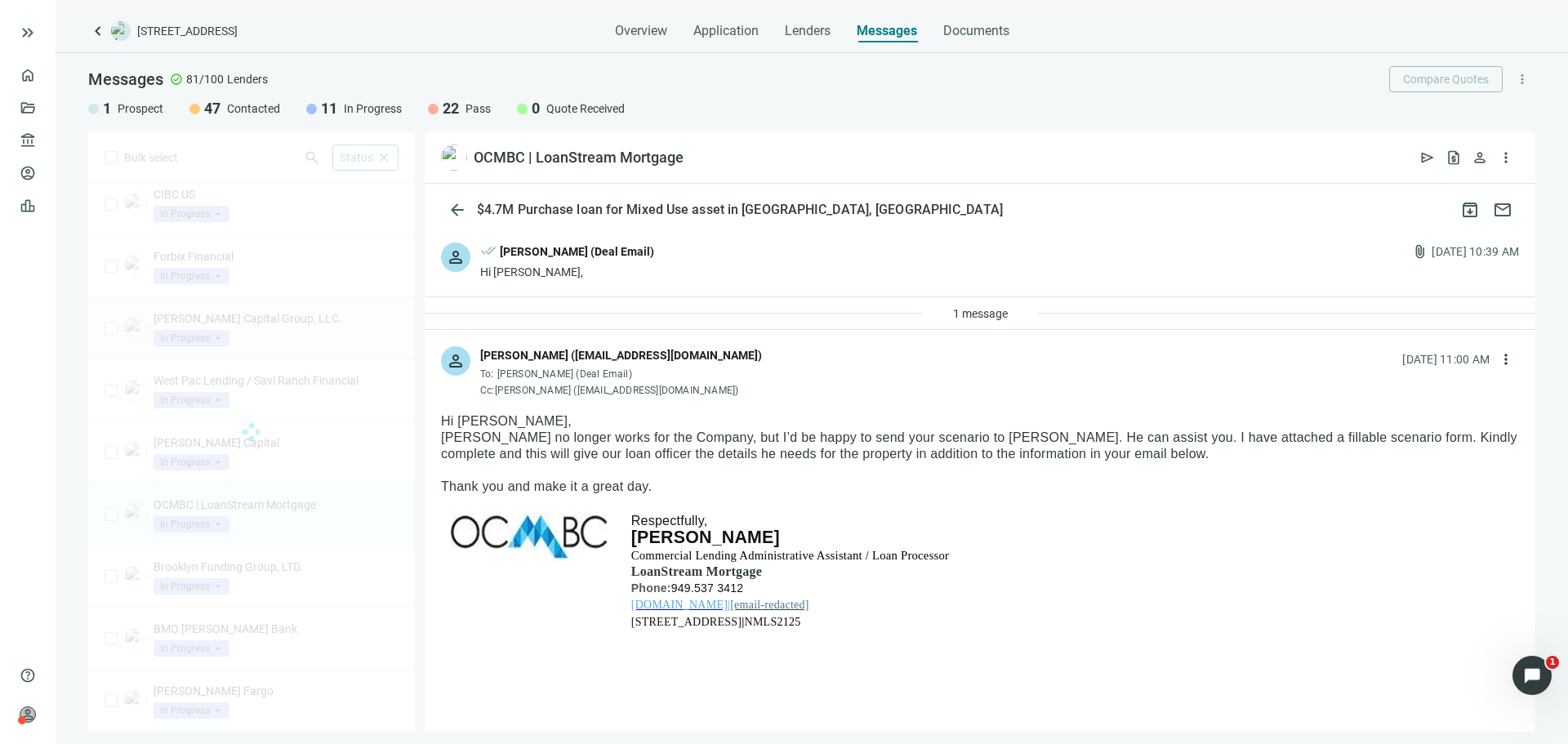
scroll to position [73, 0]
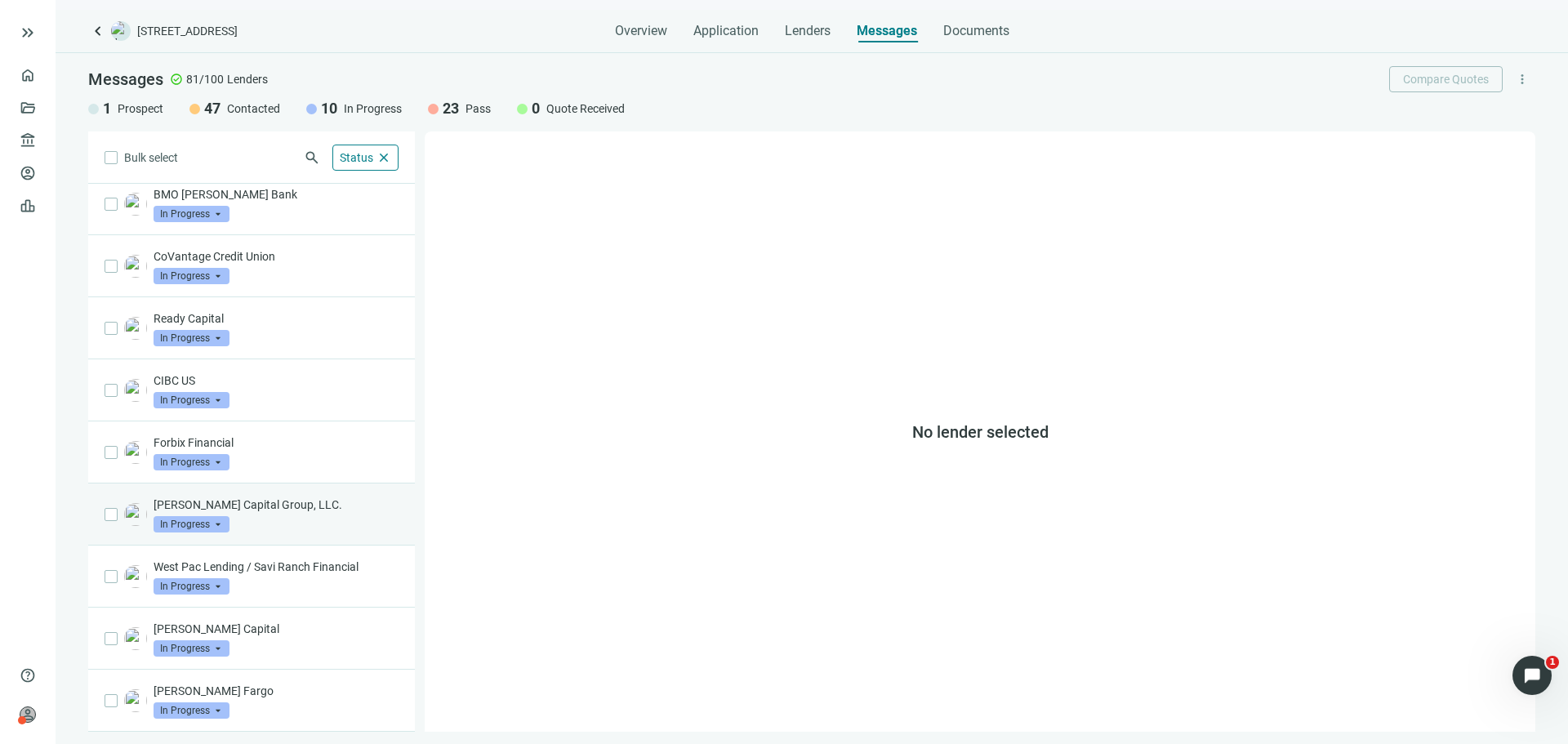
click at [297, 521] on div "[PERSON_NAME] Capital Group, LLC. In Progress arrow_drop_down" at bounding box center [276, 514] width 245 height 36
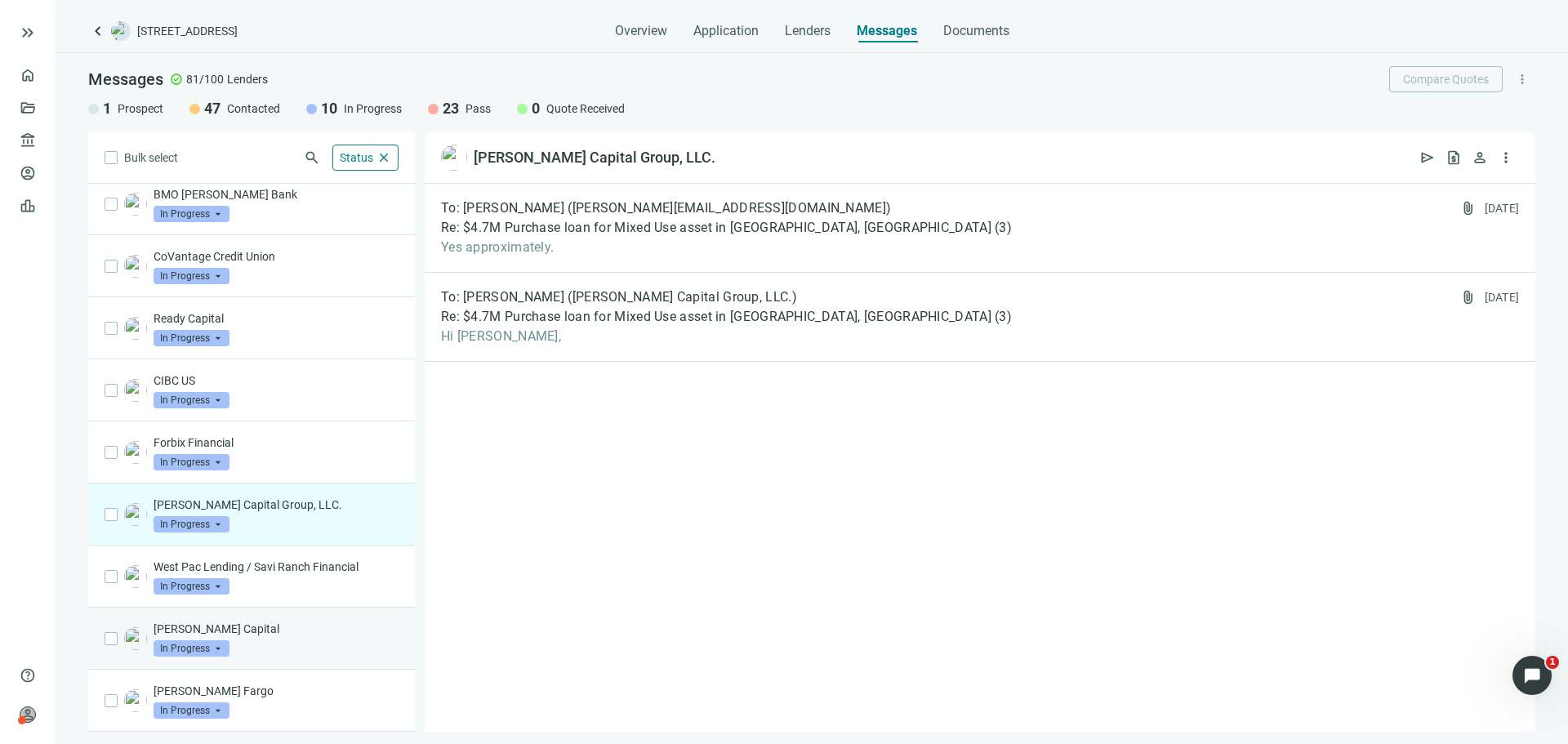
click at [334, 626] on p "[PERSON_NAME] Capital" at bounding box center [276, 629] width 245 height 16
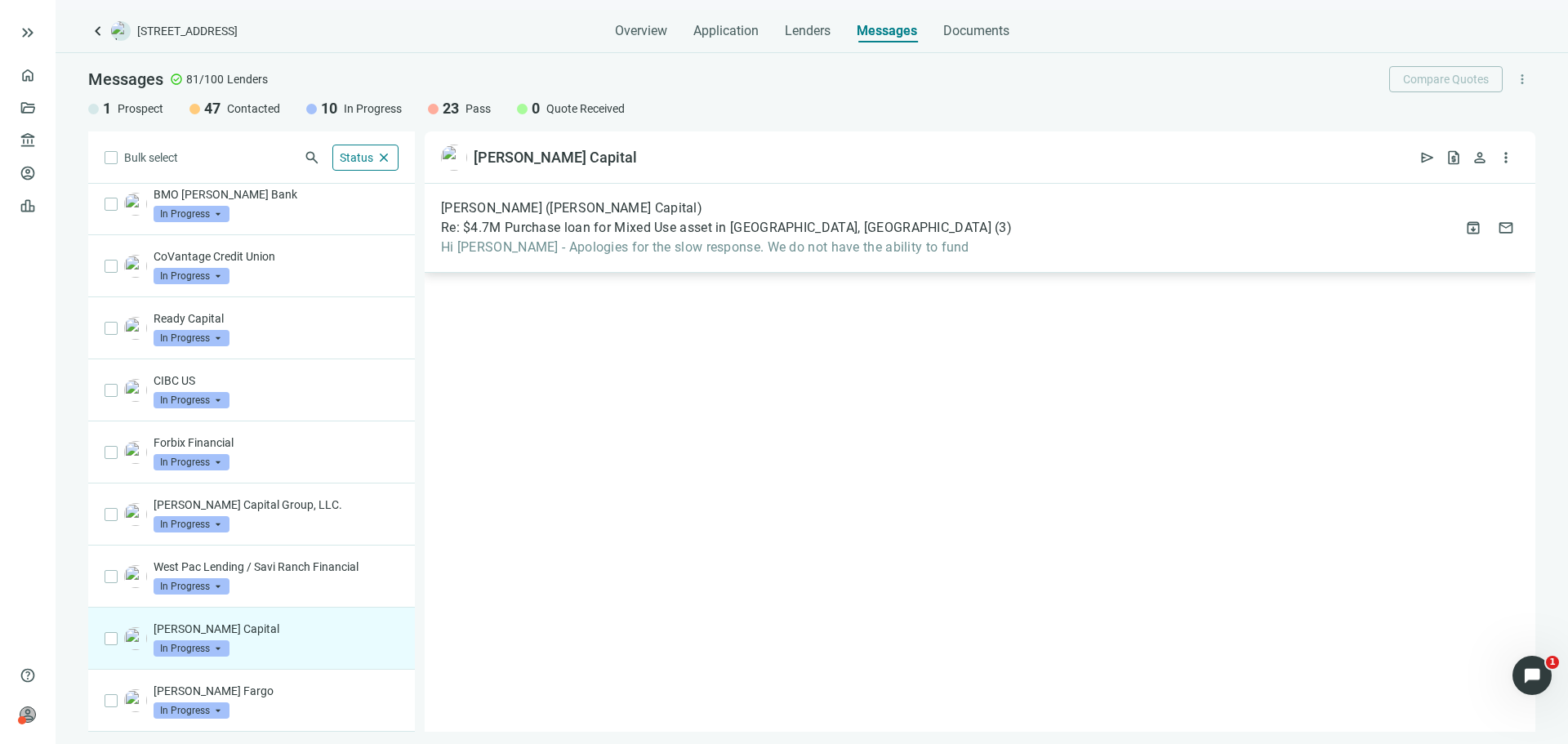
click at [657, 232] on span "Re: $4.7M Purchase loan for Mixed Use asset in [GEOGRAPHIC_DATA], [GEOGRAPHIC_D…" at bounding box center [716, 228] width 550 height 16
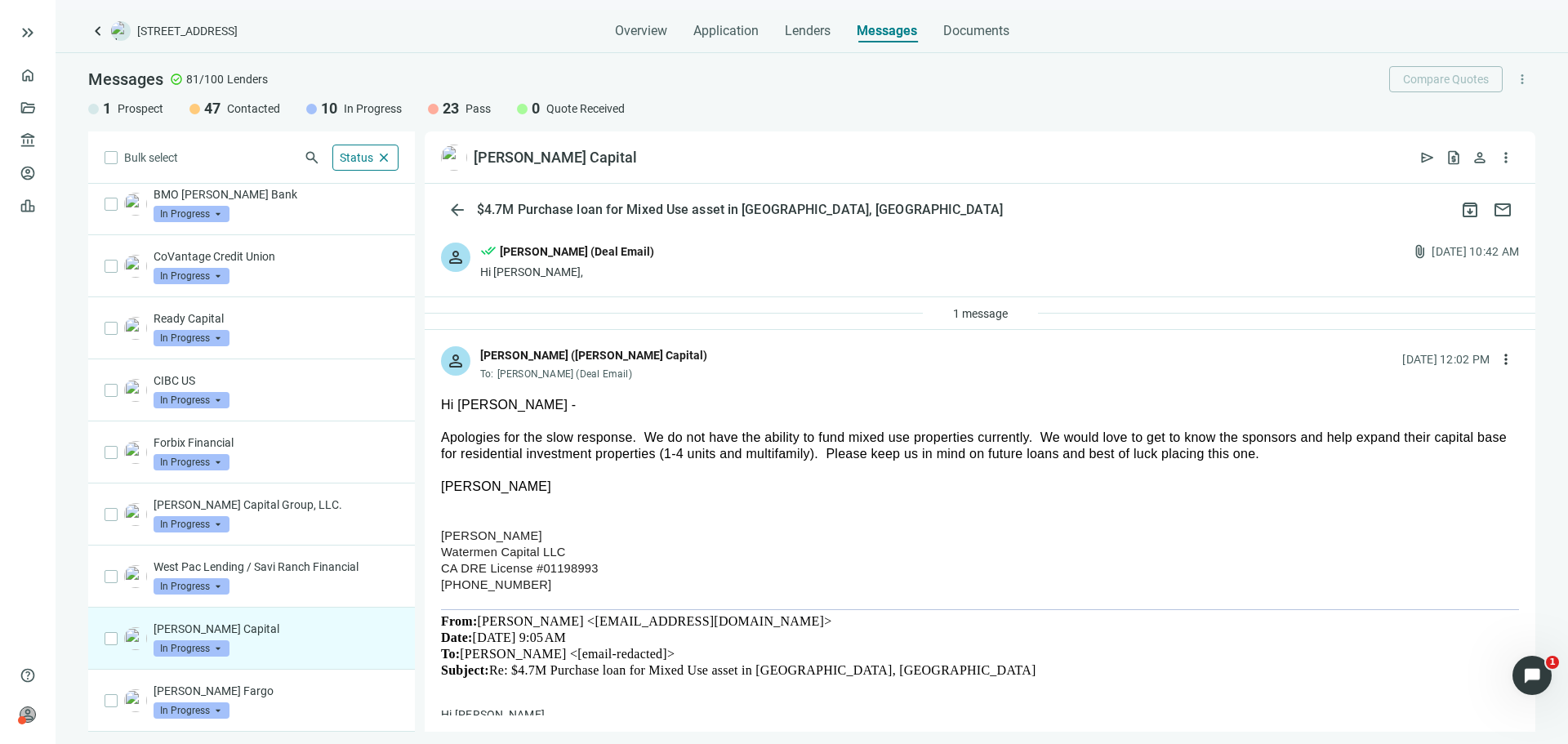
click at [206, 642] on span "In Progress" at bounding box center [191, 649] width 76 height 16
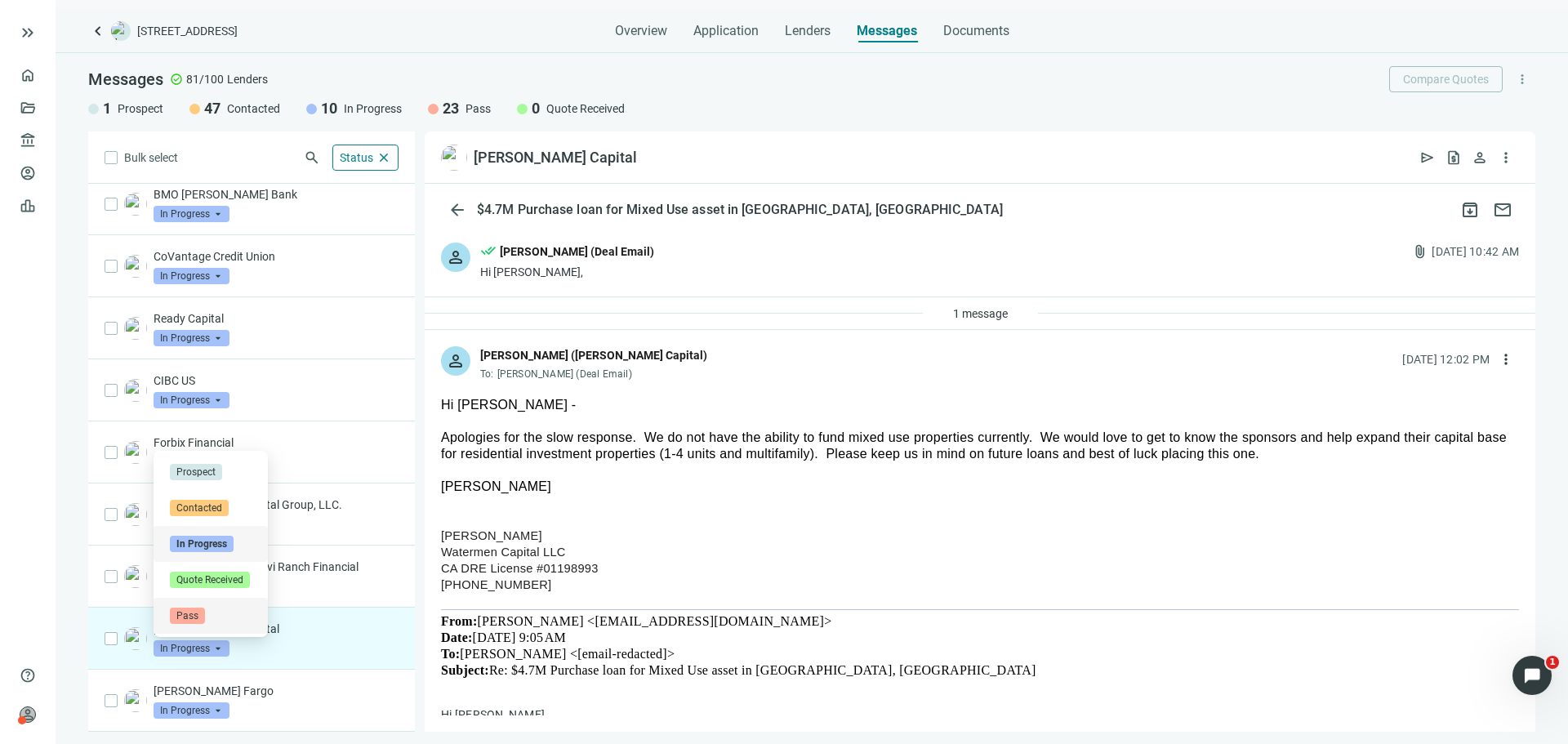
click at [235, 611] on div "Pass" at bounding box center [210, 616] width 81 height 16
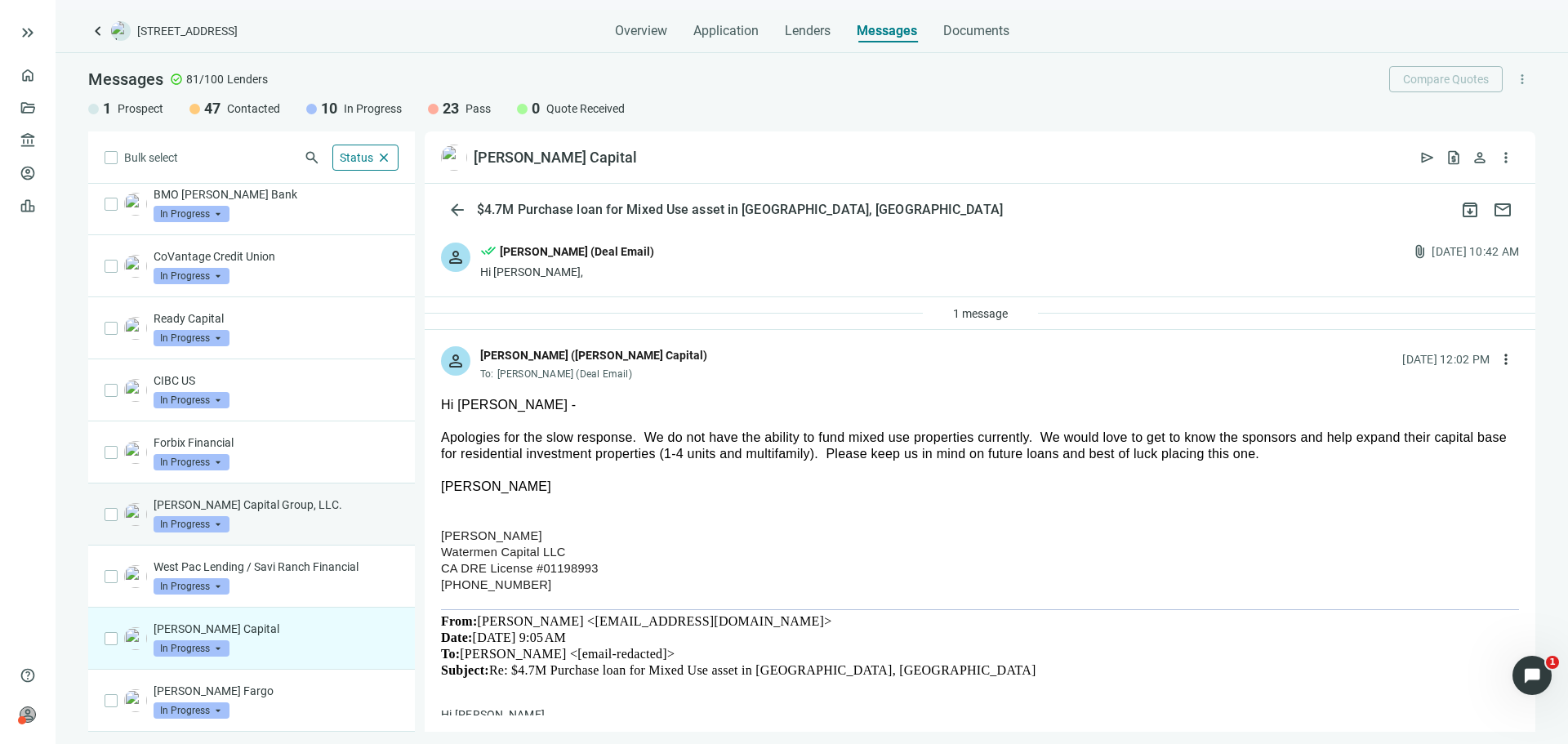
scroll to position [11, 0]
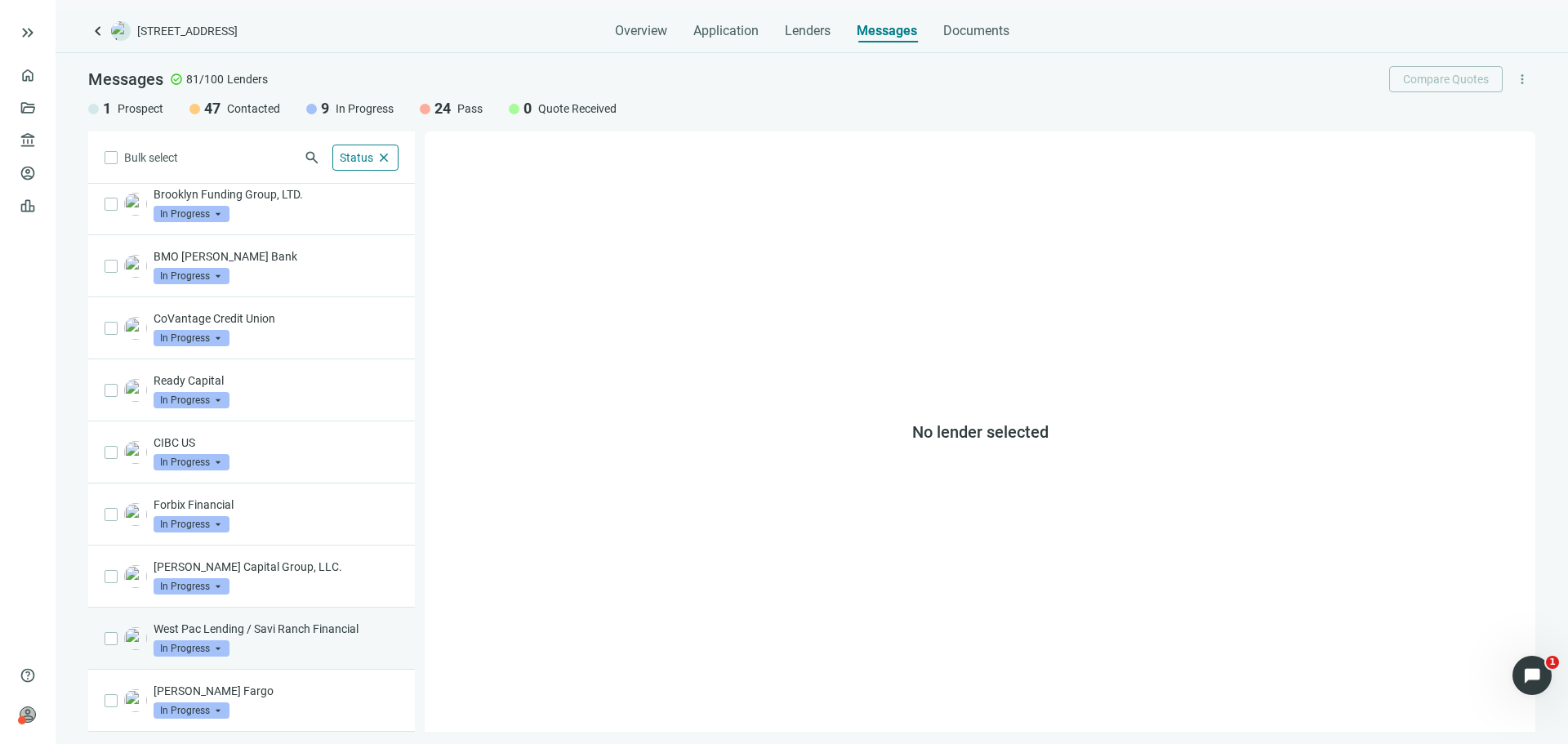
click at [326, 626] on p "West Pac Lending / Savi Ranch Financial" at bounding box center [276, 629] width 245 height 16
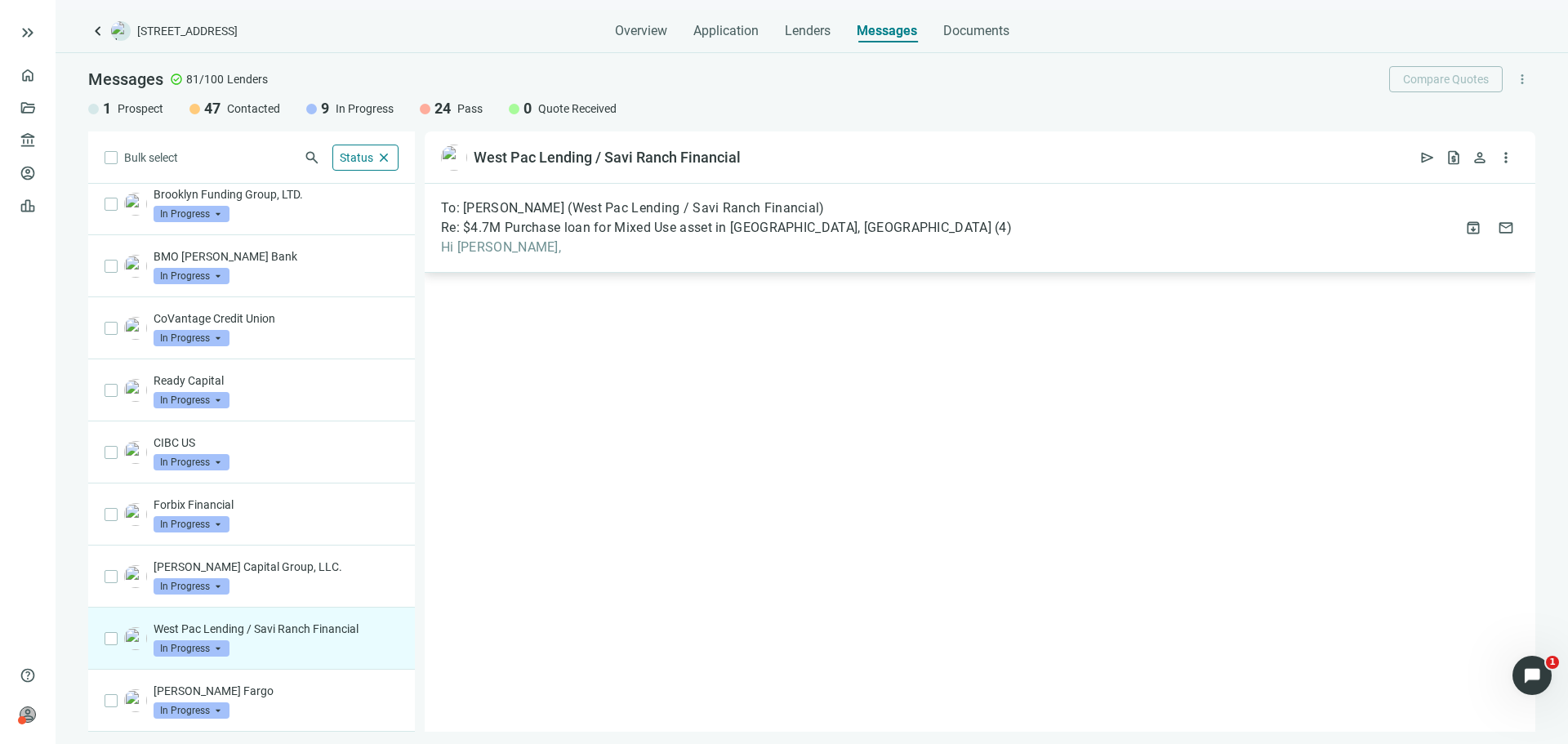
click at [671, 239] on div "To: [PERSON_NAME] (West Pac Lending / Savi Ranch Financial) Re: $4.7M Purchase …" at bounding box center [726, 228] width 571 height 56
